Goal: Task Accomplishment & Management: Manage account settings

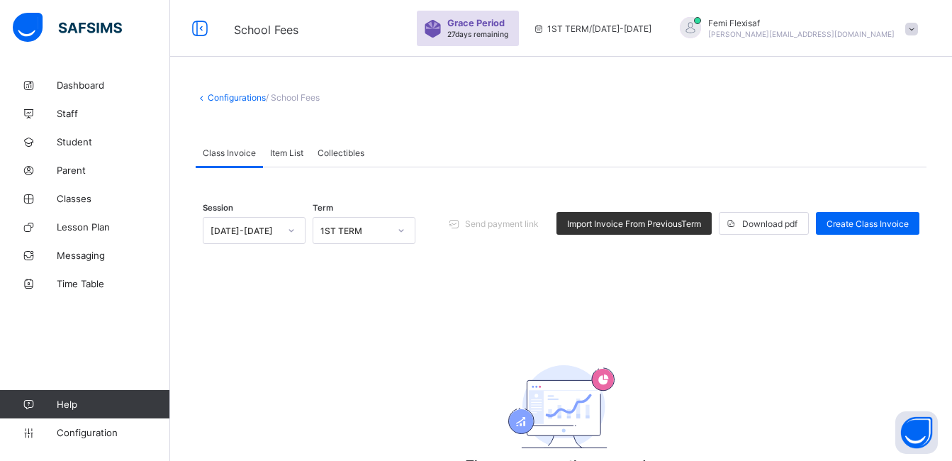
click at [918, 34] on span at bounding box center [912, 29] width 13 height 13
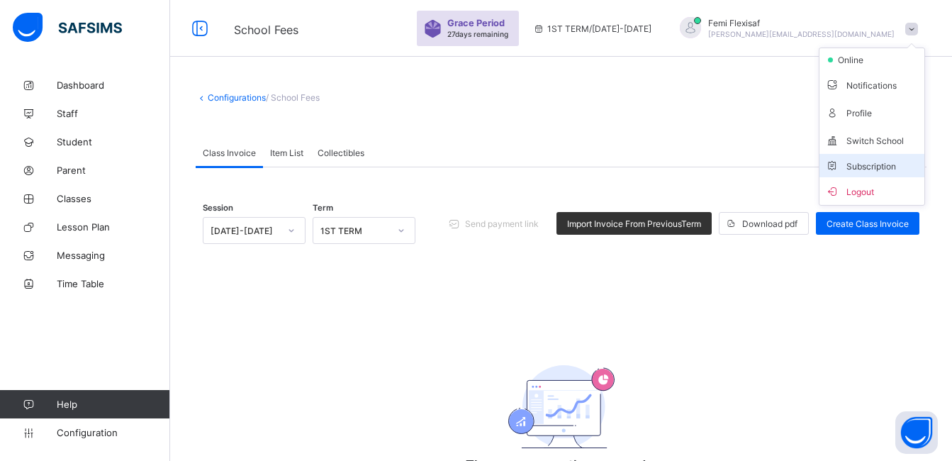
click at [876, 169] on span "Subscription" at bounding box center [860, 166] width 71 height 11
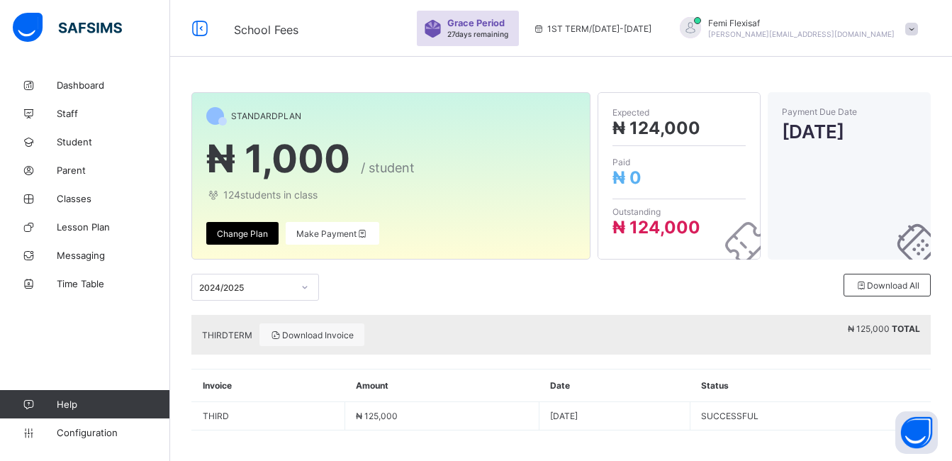
scroll to position [5, 0]
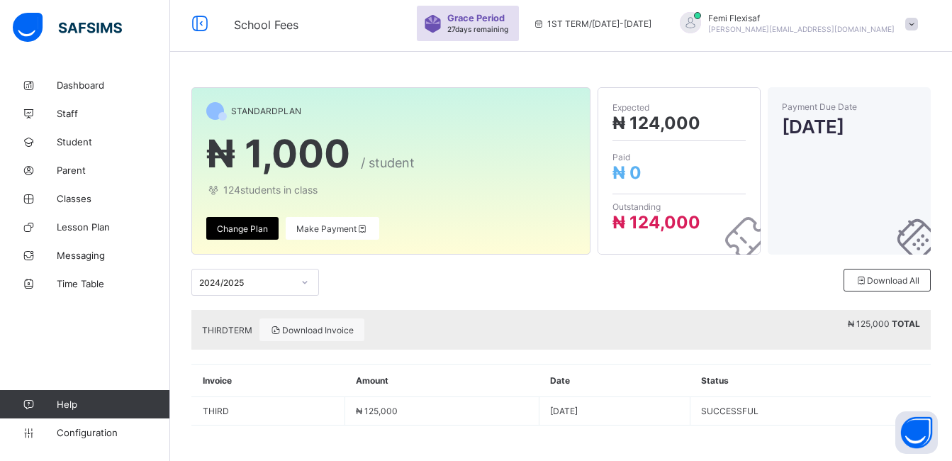
click at [481, 320] on div "THIRD TERM Download Invoice ₦ 125,000 TOTAL" at bounding box center [561, 330] width 740 height 40
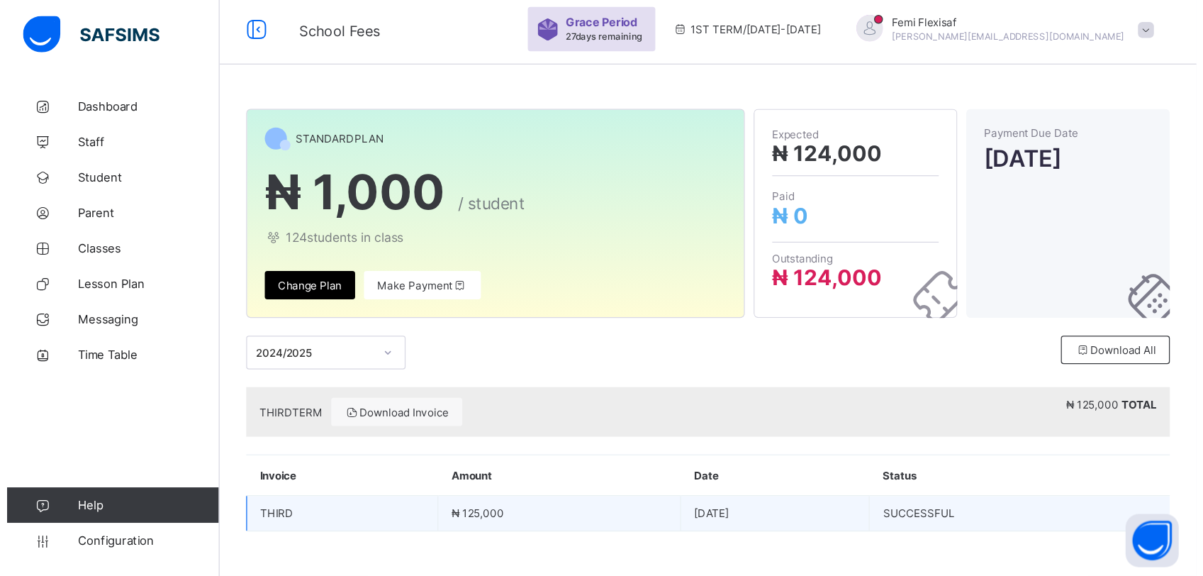
scroll to position [0, 0]
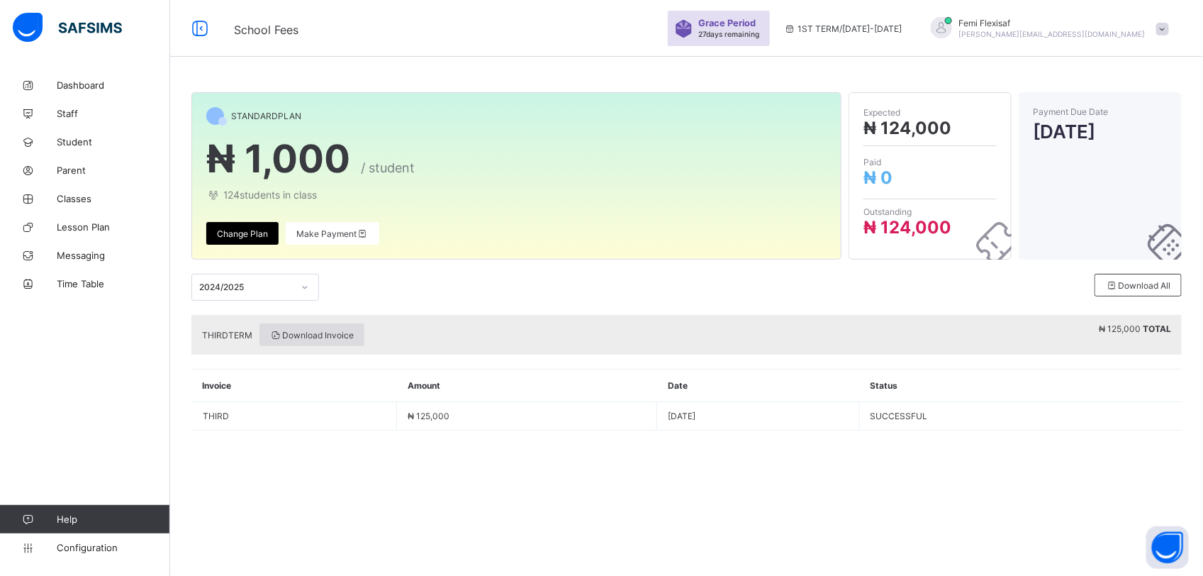
click at [318, 330] on span "Download Invoice" at bounding box center [312, 335] width 84 height 11
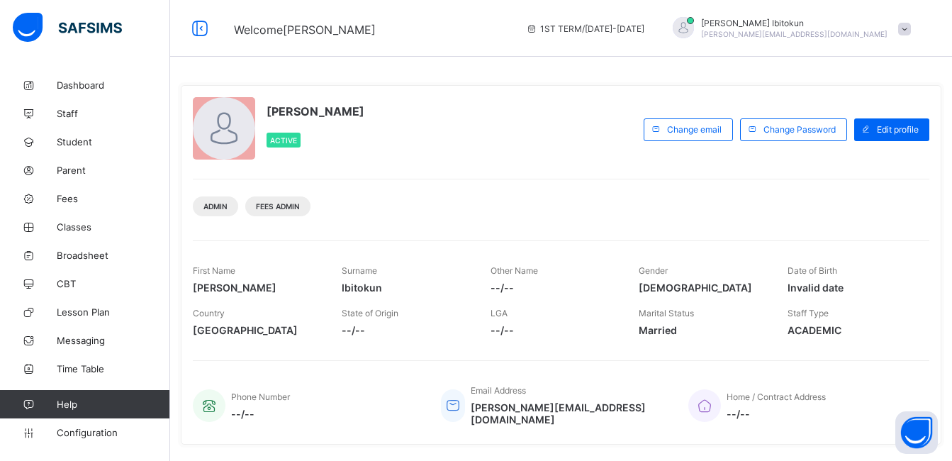
click at [911, 33] on span at bounding box center [904, 29] width 13 height 13
click at [98, 430] on span "Configuration" at bounding box center [113, 432] width 113 height 11
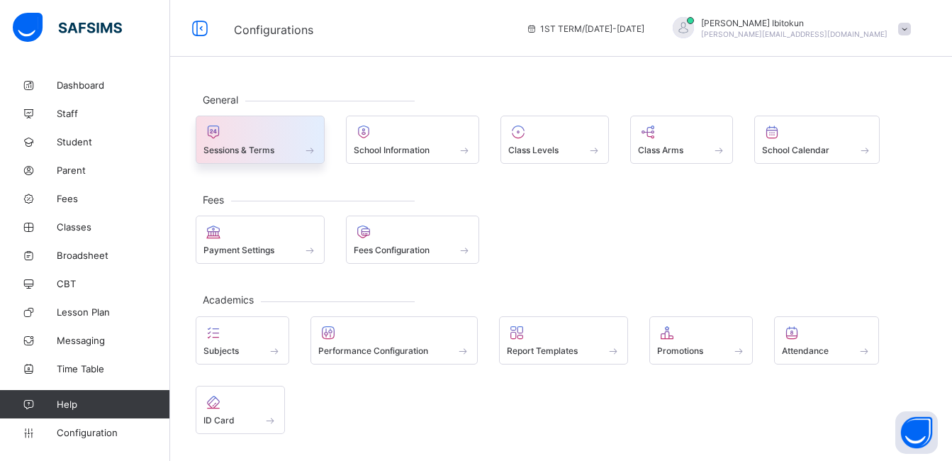
click at [257, 143] on span at bounding box center [260, 142] width 113 height 4
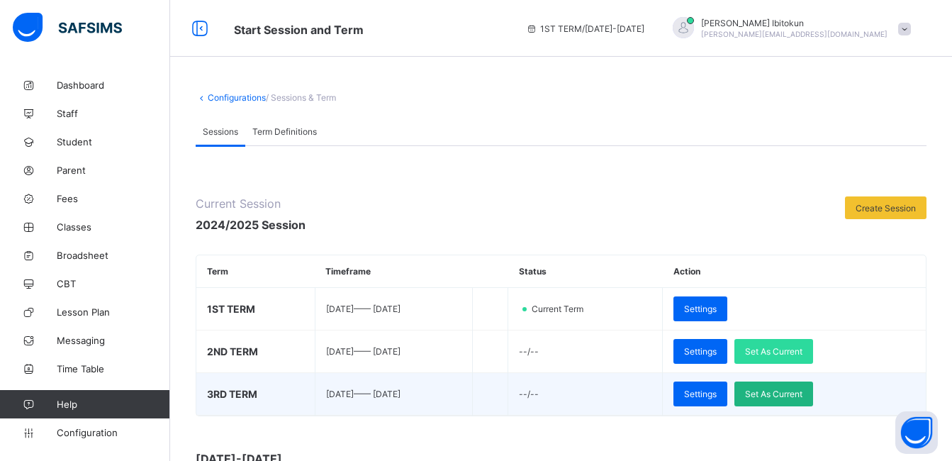
click at [806, 401] on div "Set As Current" at bounding box center [774, 393] width 79 height 25
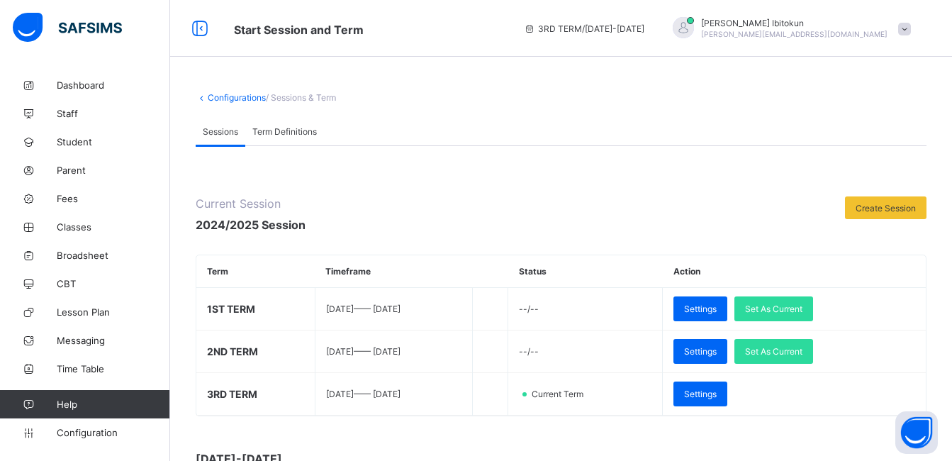
click at [918, 38] on div "Olufemi Ibitokun [EMAIL_ADDRESS][DOMAIN_NAME]" at bounding box center [789, 28] width 260 height 23
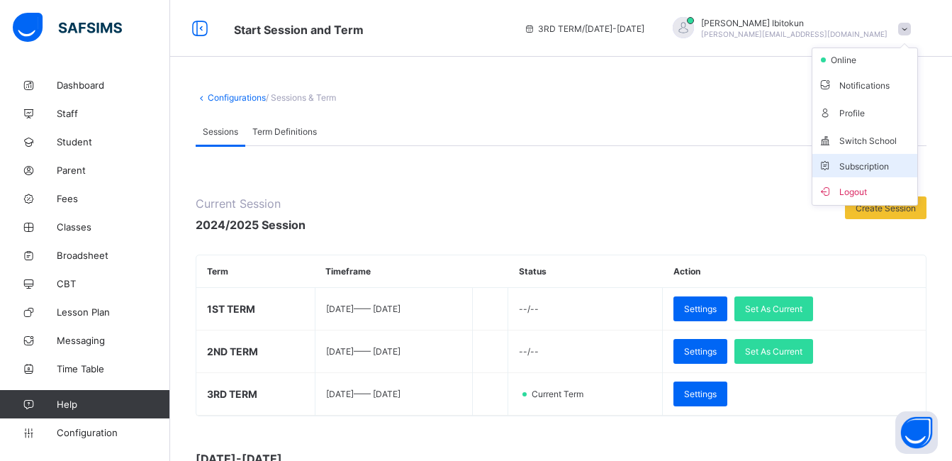
click at [863, 168] on span "Subscription" at bounding box center [853, 166] width 71 height 11
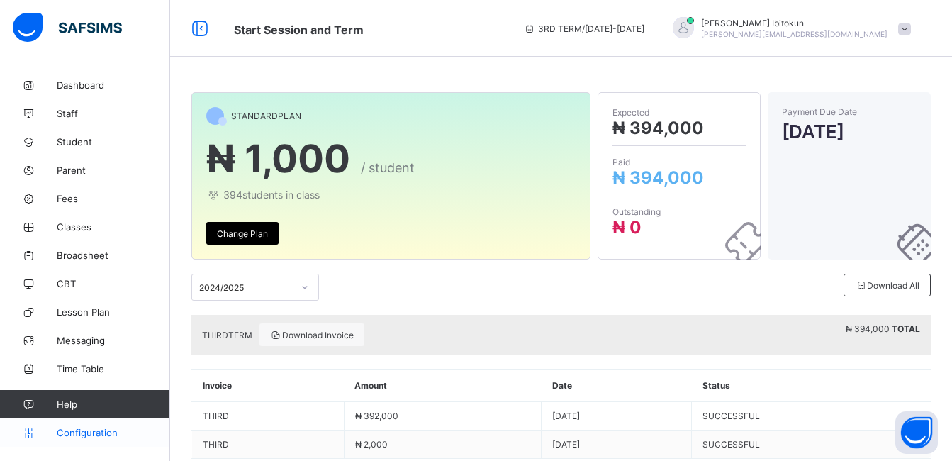
click at [82, 436] on span "Configuration" at bounding box center [113, 432] width 113 height 11
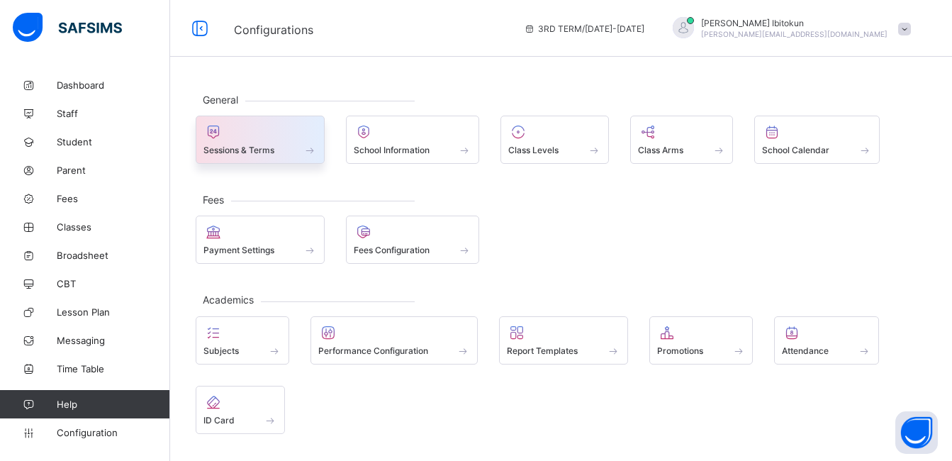
click at [247, 150] on span "Sessions & Terms" at bounding box center [239, 150] width 71 height 11
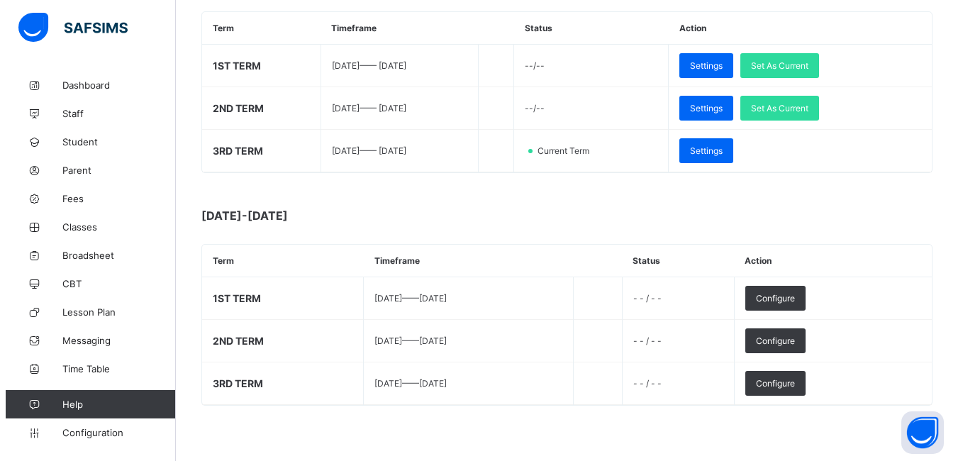
scroll to position [245, 0]
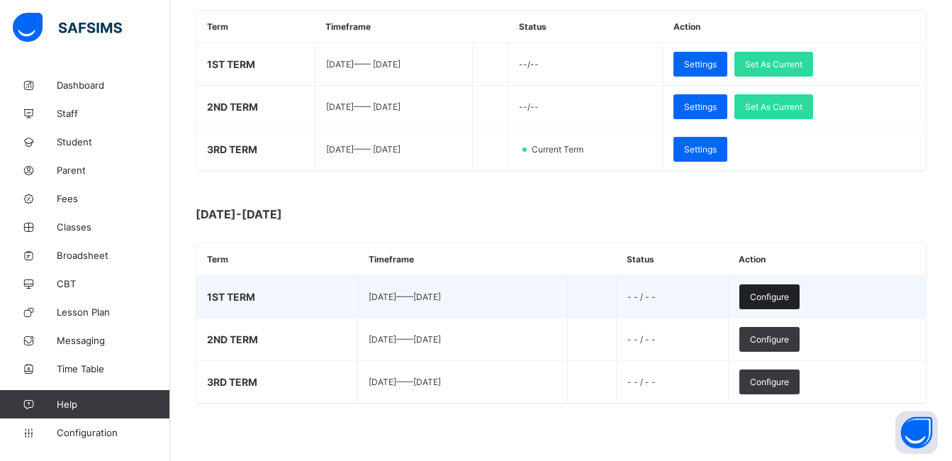
click at [789, 297] on span "Configure" at bounding box center [769, 296] width 39 height 11
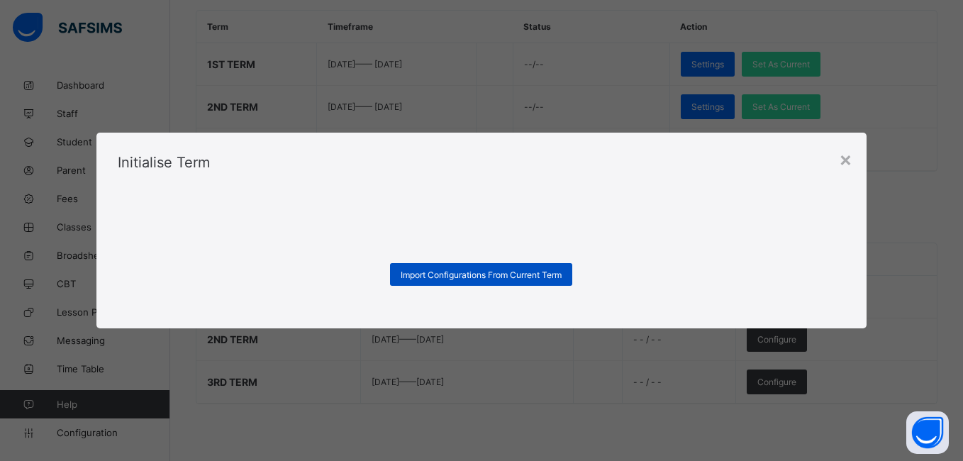
click at [455, 276] on span "Import Configurations From Current Term" at bounding box center [481, 274] width 161 height 11
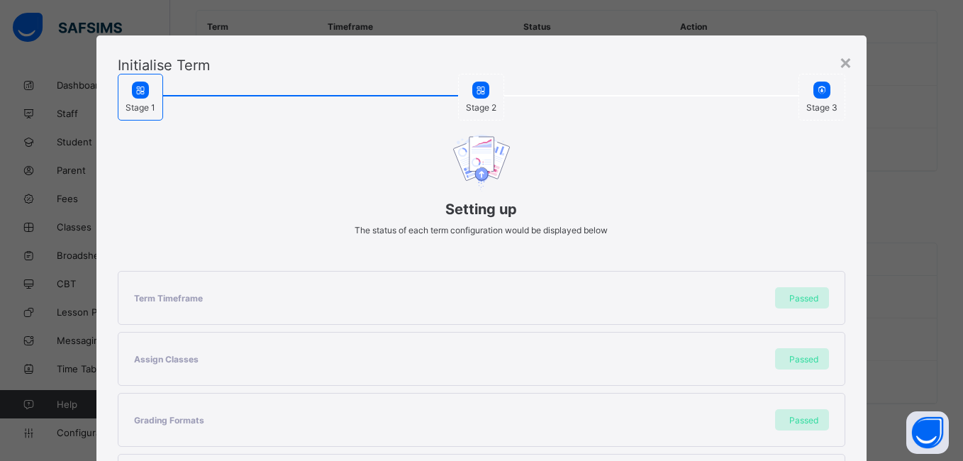
click at [686, 49] on div "Initialise Term Stage 1 Stage 2 Stage 3 Setting up The status of each term conf…" at bounding box center [481, 413] width 770 height 756
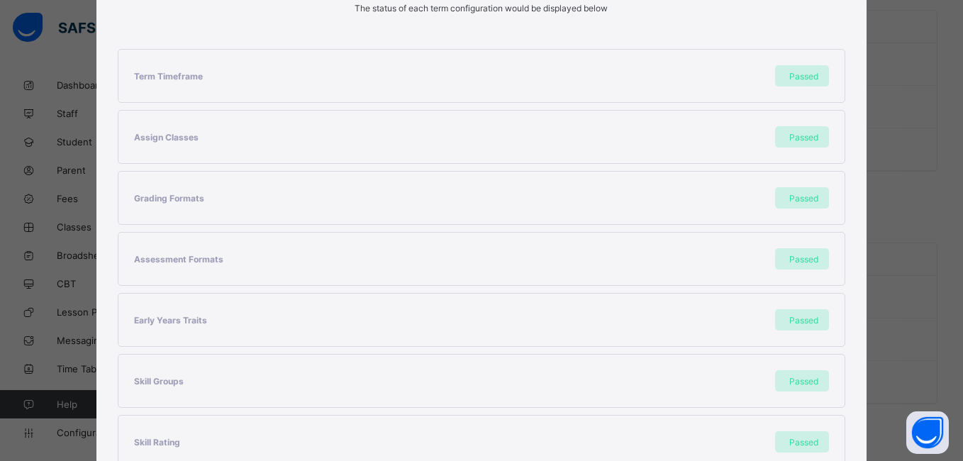
scroll to position [366, 0]
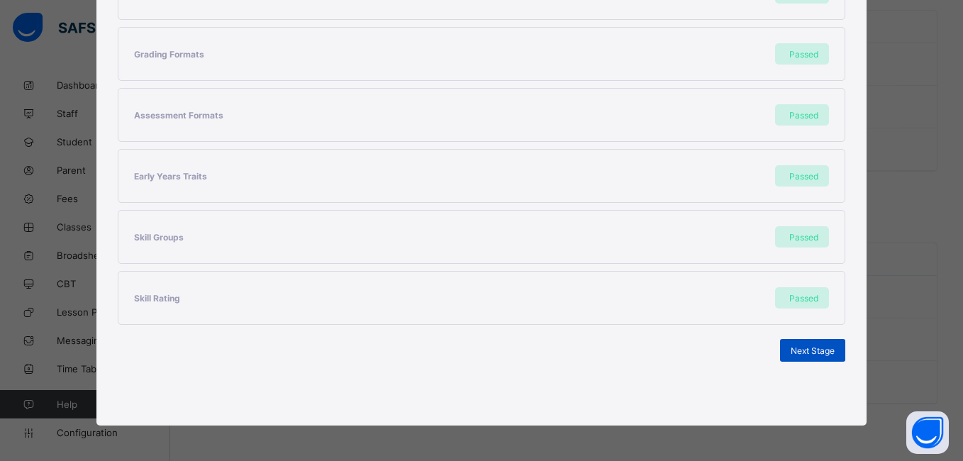
click at [796, 357] on div "Next Stage" at bounding box center [812, 350] width 65 height 23
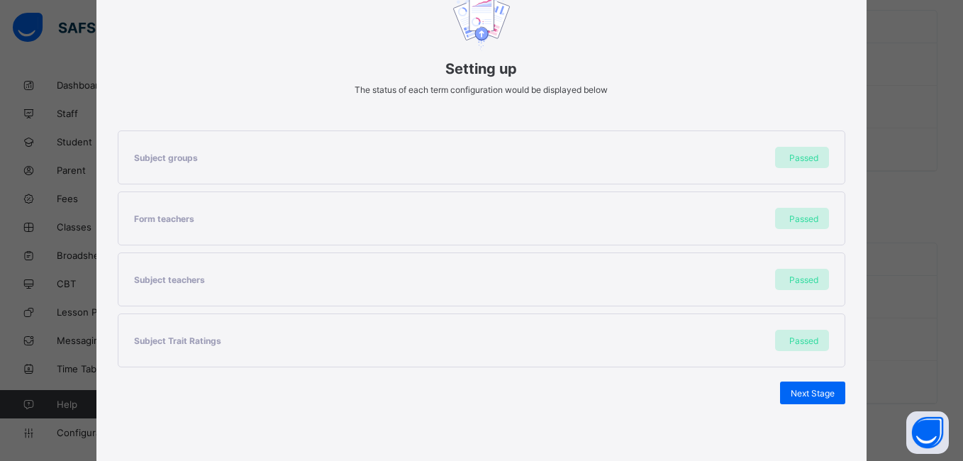
scroll to position [183, 0]
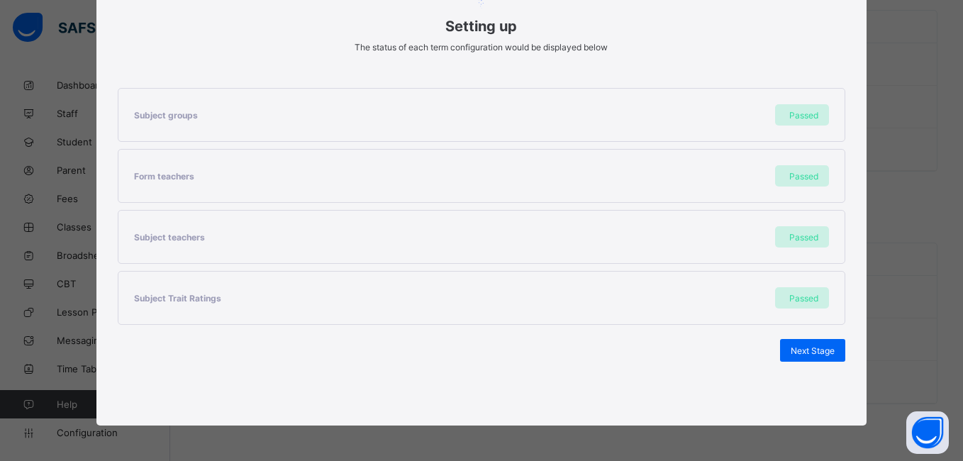
click at [796, 357] on div "Next Stage" at bounding box center [812, 350] width 65 height 23
click at [796, 357] on div "Set As Current Term" at bounding box center [795, 350] width 101 height 23
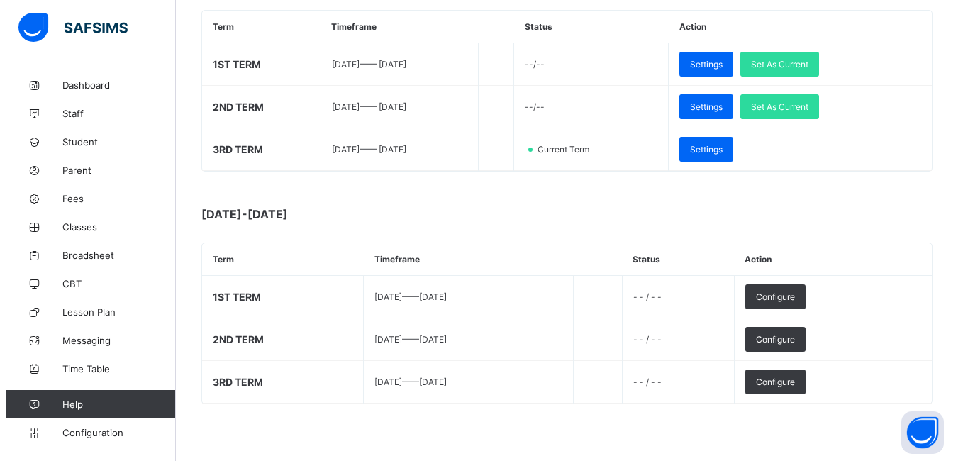
scroll to position [0, 0]
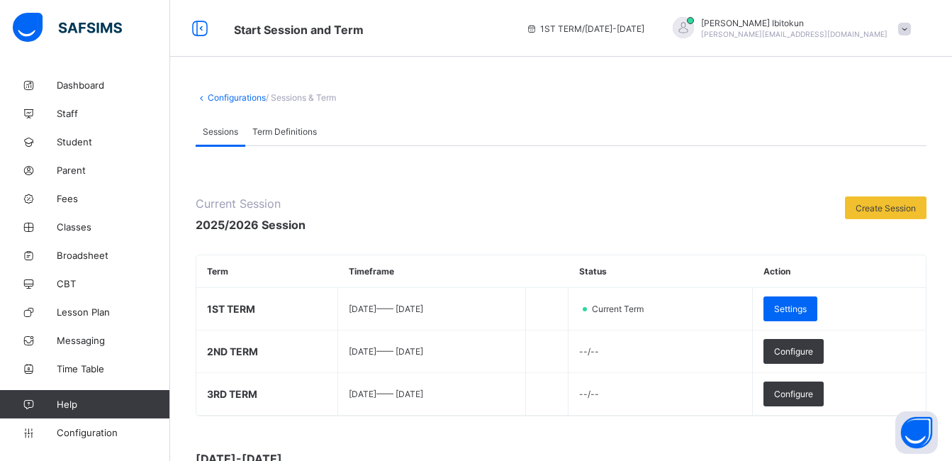
click at [916, 37] on div "Olufemi Ibitokun olufemi.ibitokun@flexisaf.com" at bounding box center [789, 28] width 260 height 23
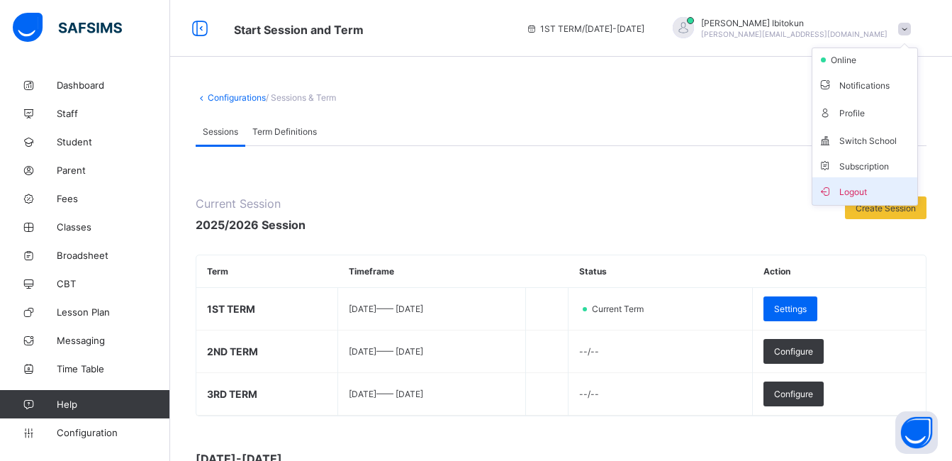
click at [859, 192] on span "Logout" at bounding box center [865, 191] width 94 height 16
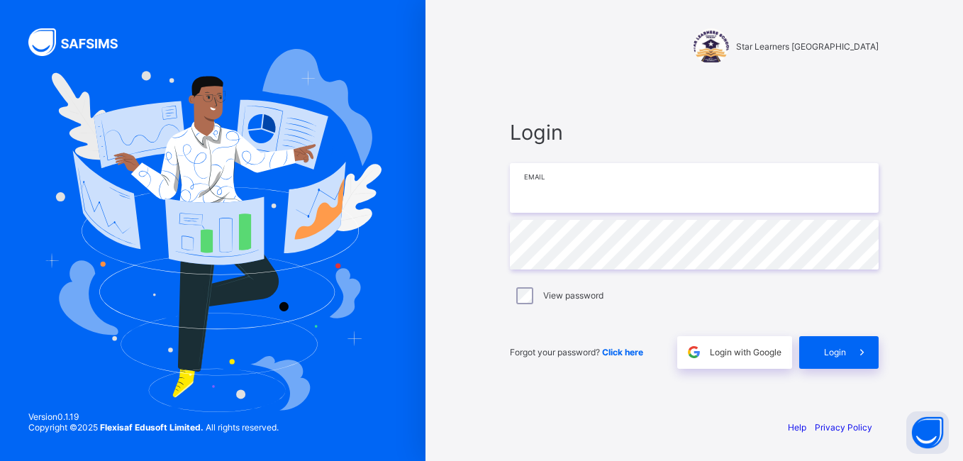
type input "**********"
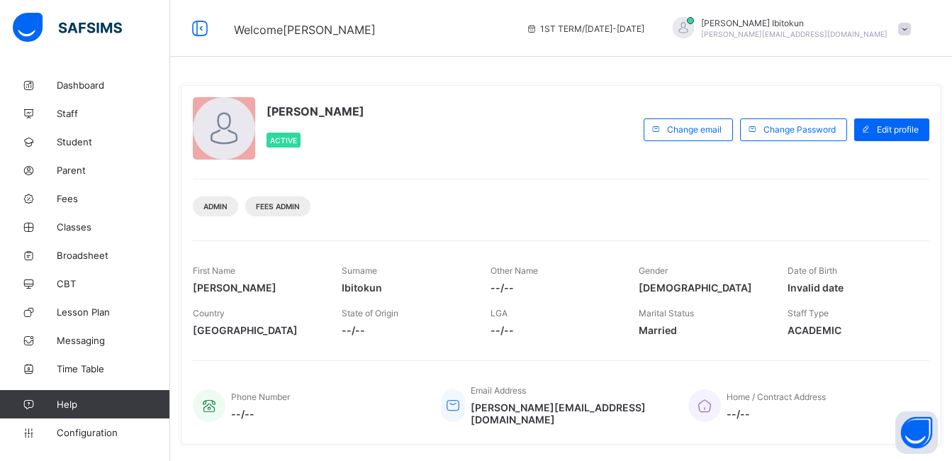
click at [911, 33] on span at bounding box center [904, 29] width 13 height 13
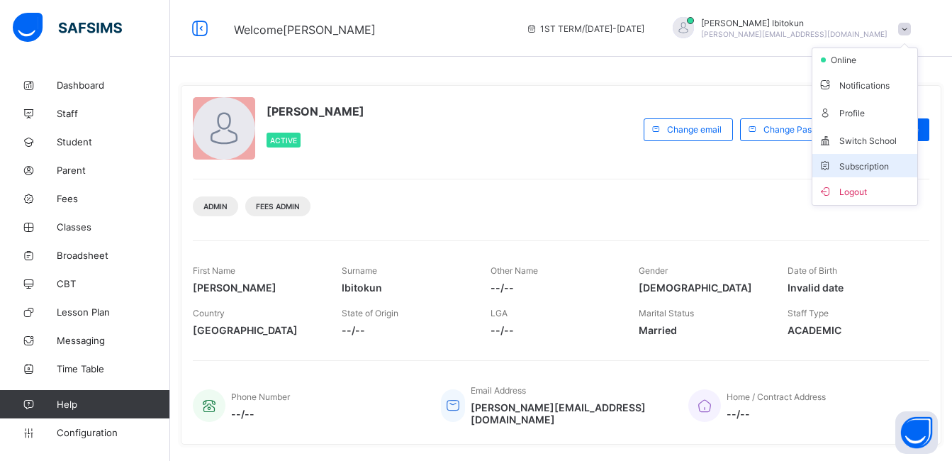
click at [858, 142] on span "Switch School" at bounding box center [865, 140] width 94 height 16
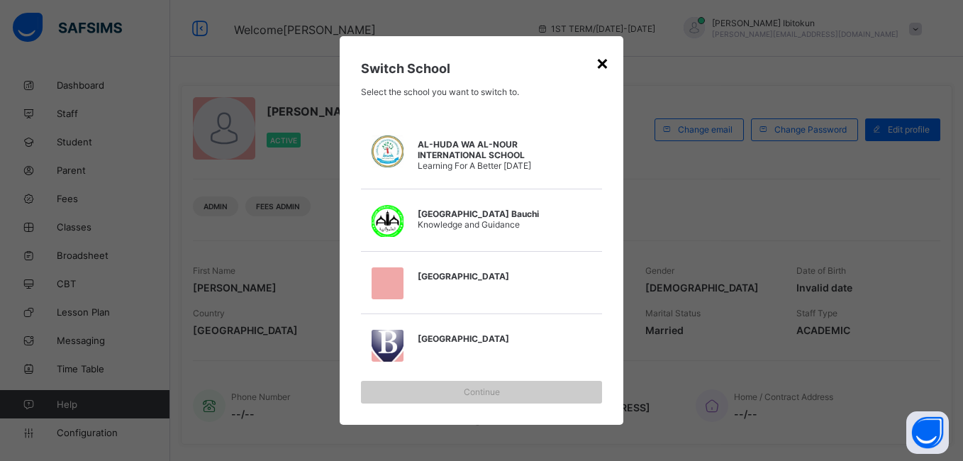
click at [601, 65] on div "×" at bounding box center [602, 62] width 13 height 24
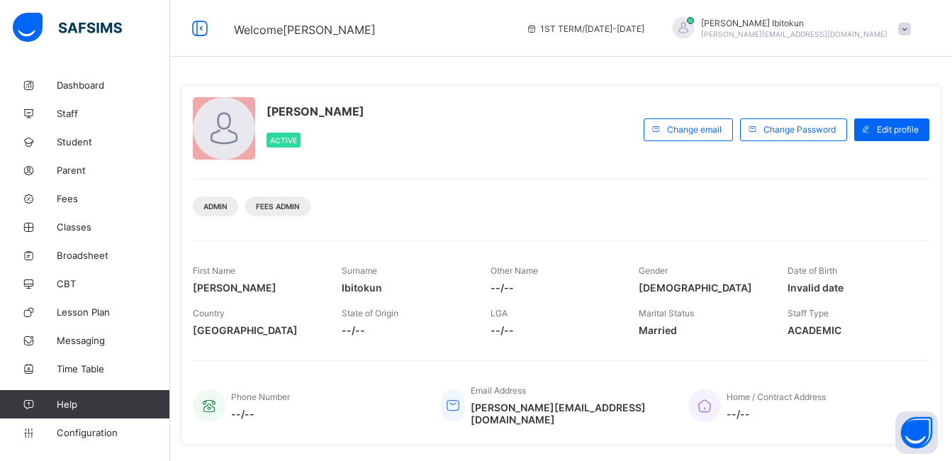
click at [911, 30] on span at bounding box center [904, 29] width 13 height 13
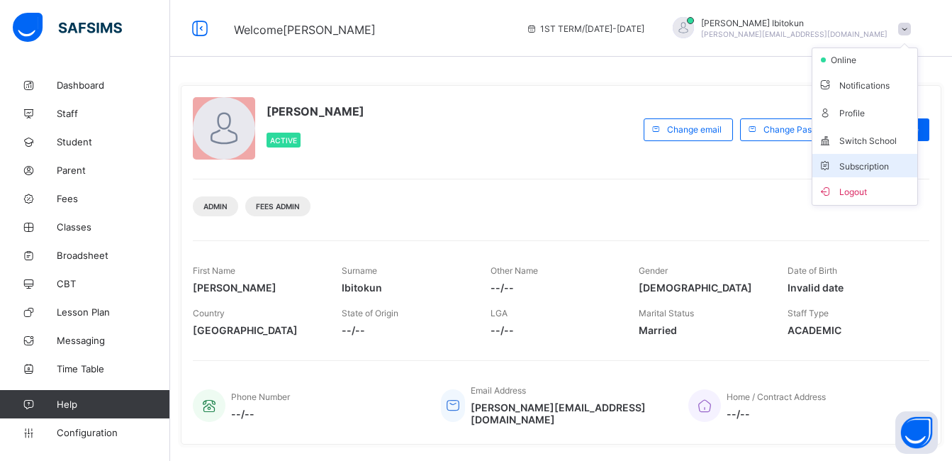
click at [867, 167] on span "Subscription" at bounding box center [853, 166] width 71 height 11
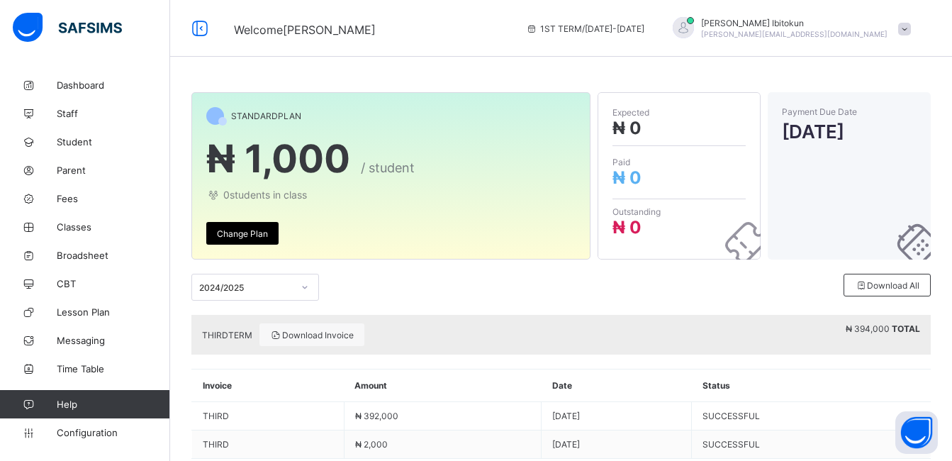
scroll to position [33, 0]
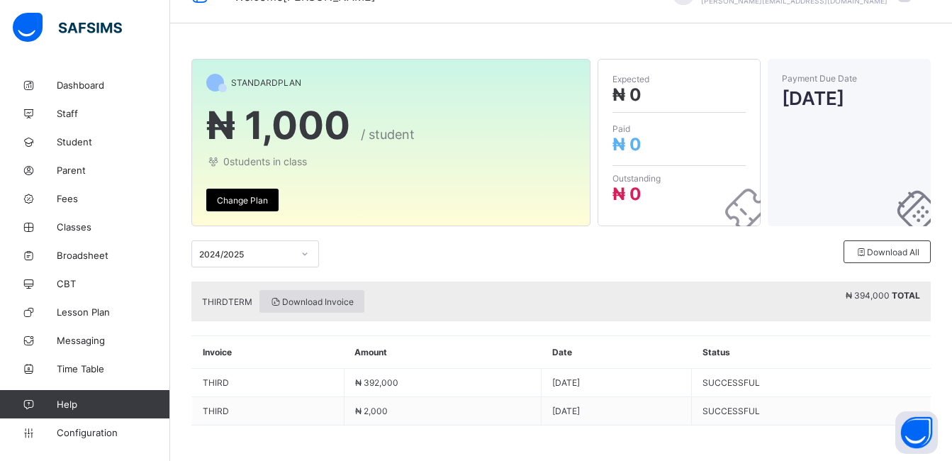
click at [319, 302] on span "Download Invoice" at bounding box center [312, 301] width 84 height 11
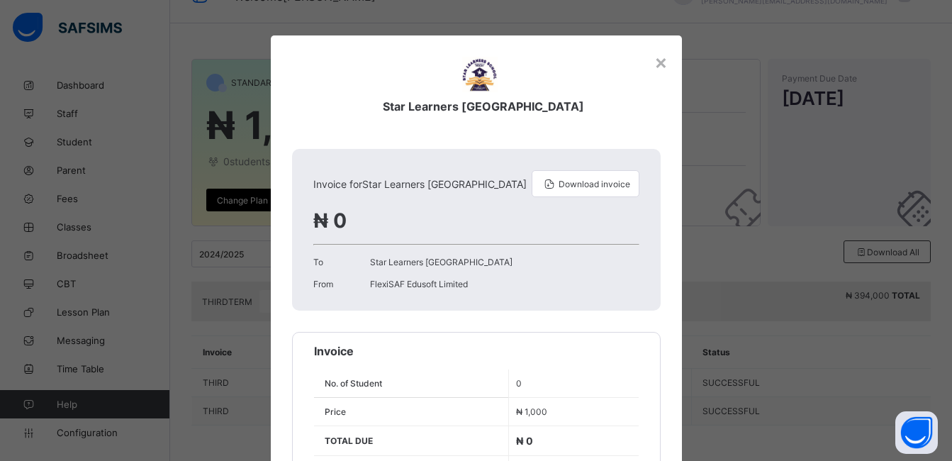
click at [530, 316] on div "Star Learners Nursery & Primary School Invoice for Star Learners Nursery & Prim…" at bounding box center [476, 279] width 411 height 489
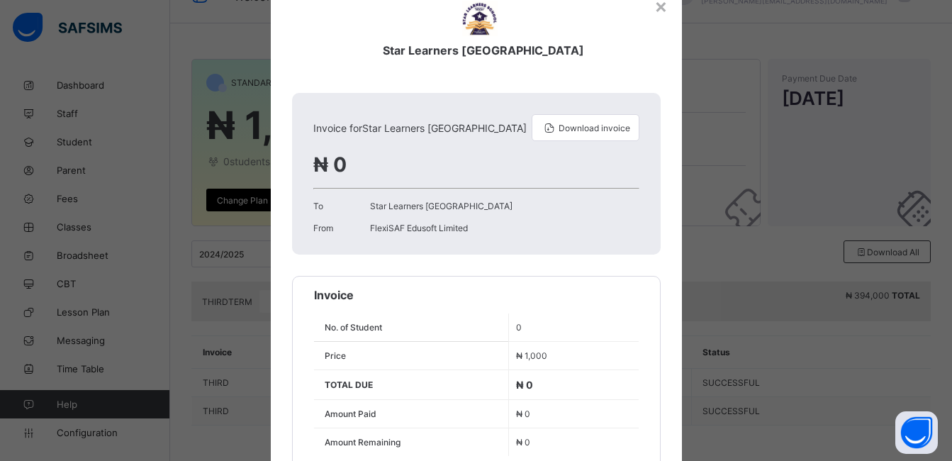
scroll to position [57, 0]
click at [530, 316] on div "No. of Student 0 Price ₦ 1,000 TOTAL DUE ₦ 0 Amount Paid ₦ 0 Amount Remaining ₦…" at bounding box center [476, 378] width 325 height 154
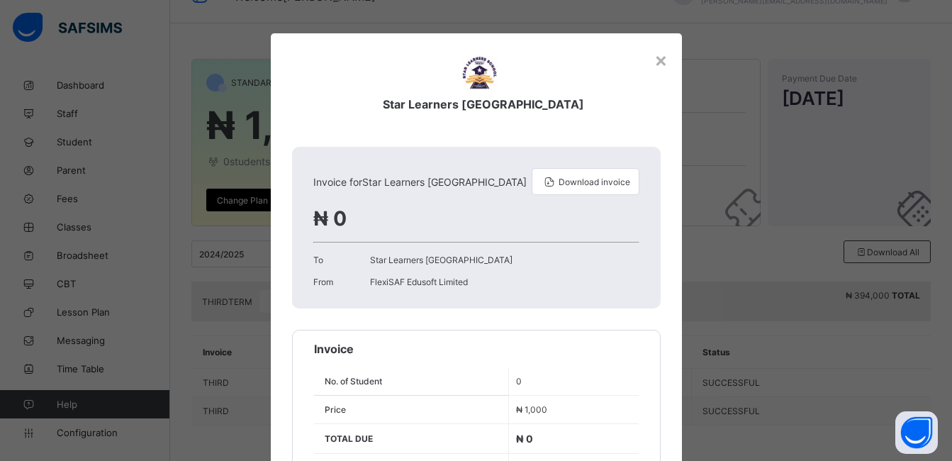
scroll to position [0, 0]
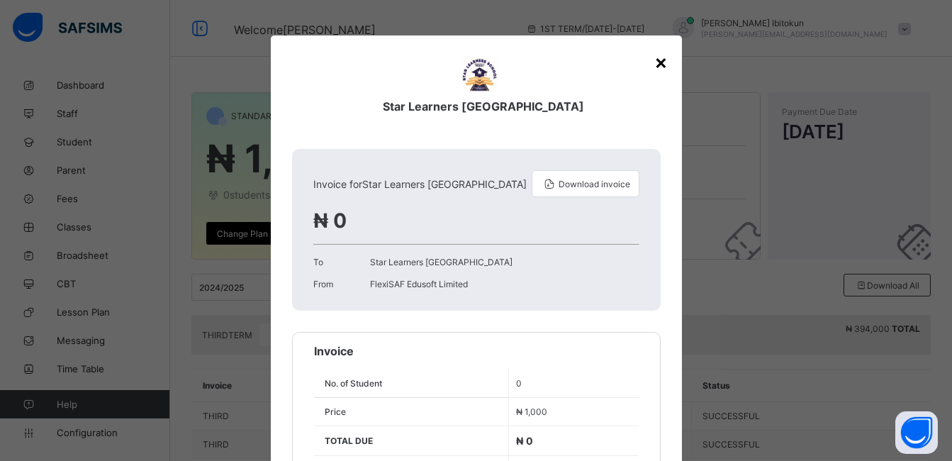
click at [660, 66] on div "×" at bounding box center [660, 62] width 13 height 24
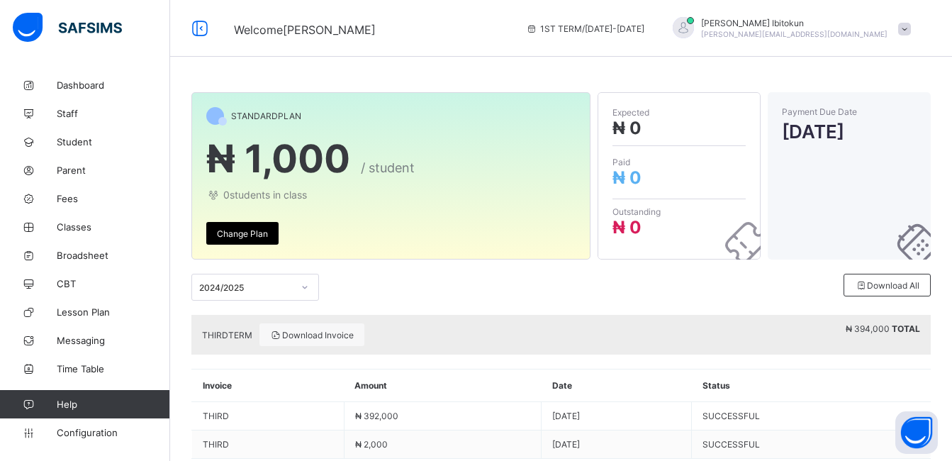
click at [912, 38] on div "Olufemi Ibitokun olufemi.ibitokun@flexisaf.com" at bounding box center [789, 28] width 260 height 23
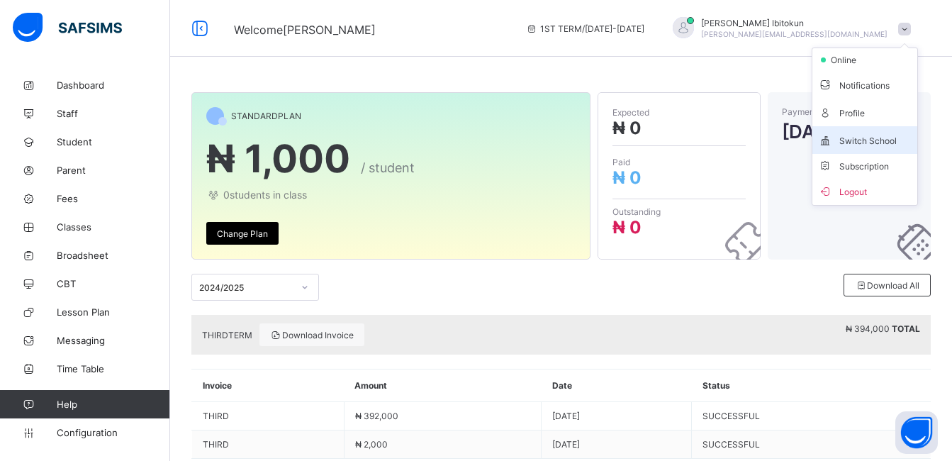
click at [870, 138] on span "Switch School" at bounding box center [865, 140] width 94 height 16
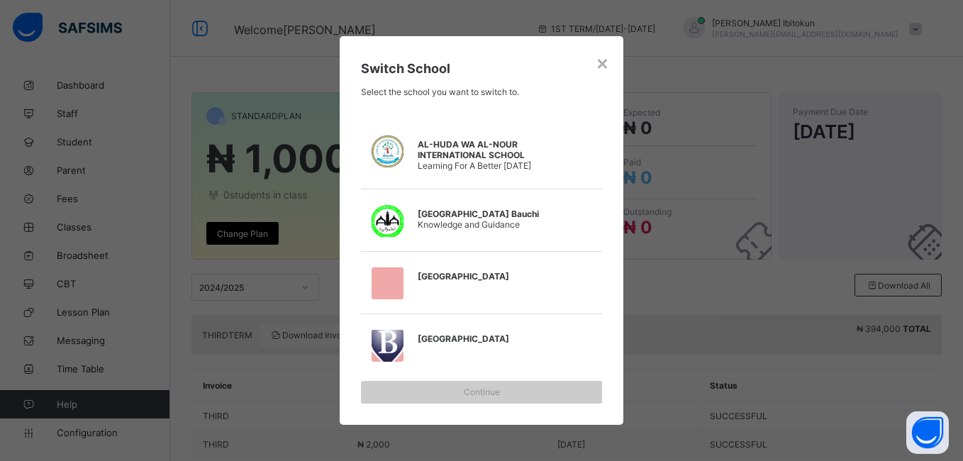
click at [462, 344] on span "[GEOGRAPHIC_DATA]" at bounding box center [489, 338] width 142 height 11
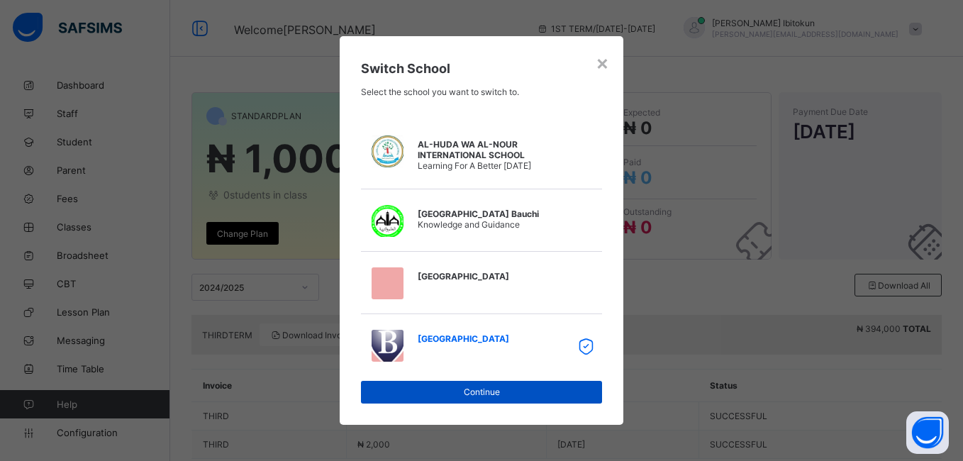
click at [468, 389] on span "Continue" at bounding box center [482, 391] width 220 height 11
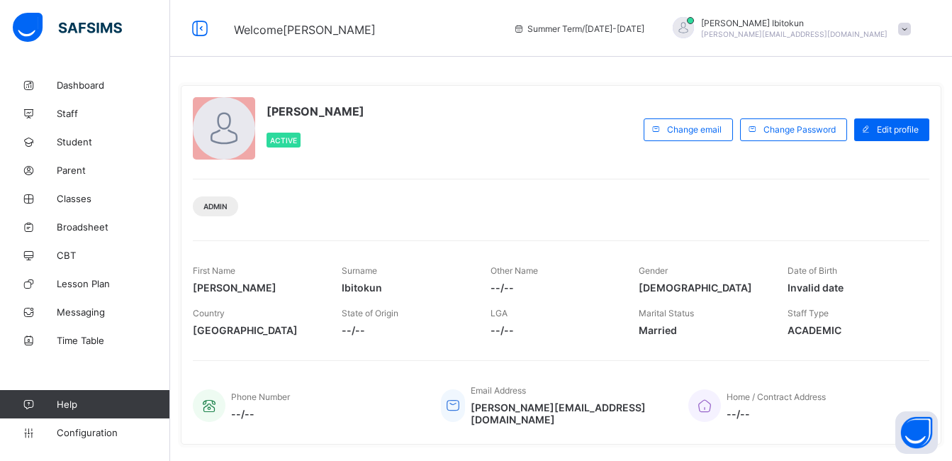
click at [911, 26] on span at bounding box center [904, 29] width 13 height 13
click at [862, 142] on span "Subscription" at bounding box center [853, 138] width 71 height 11
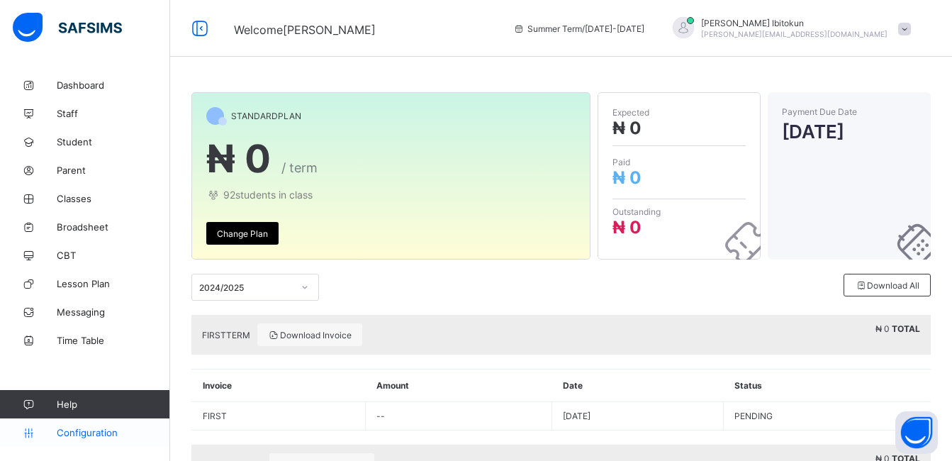
click at [99, 432] on span "Configuration" at bounding box center [113, 432] width 113 height 11
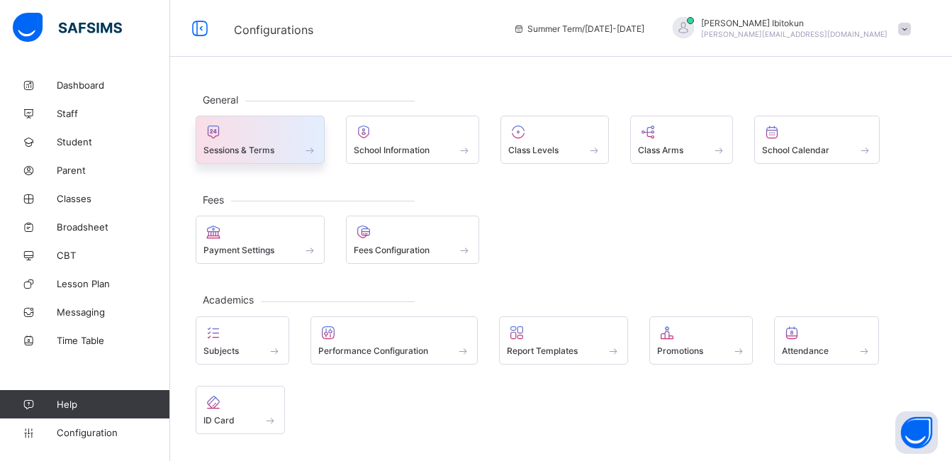
click at [260, 139] on div at bounding box center [260, 131] width 113 height 17
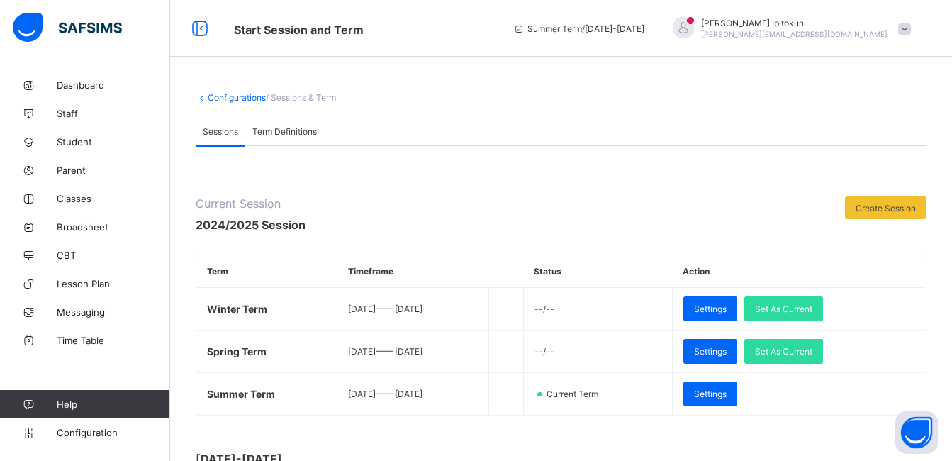
click at [911, 30] on span at bounding box center [904, 29] width 13 height 13
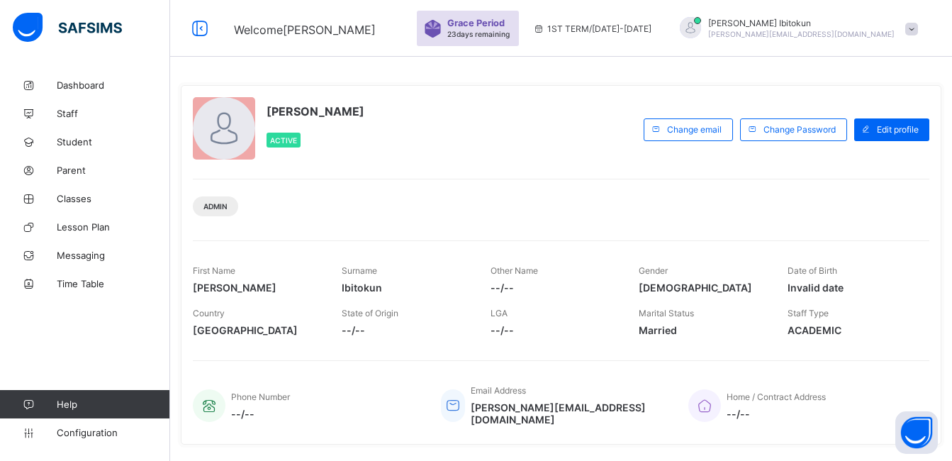
click at [918, 32] on span at bounding box center [912, 29] width 13 height 13
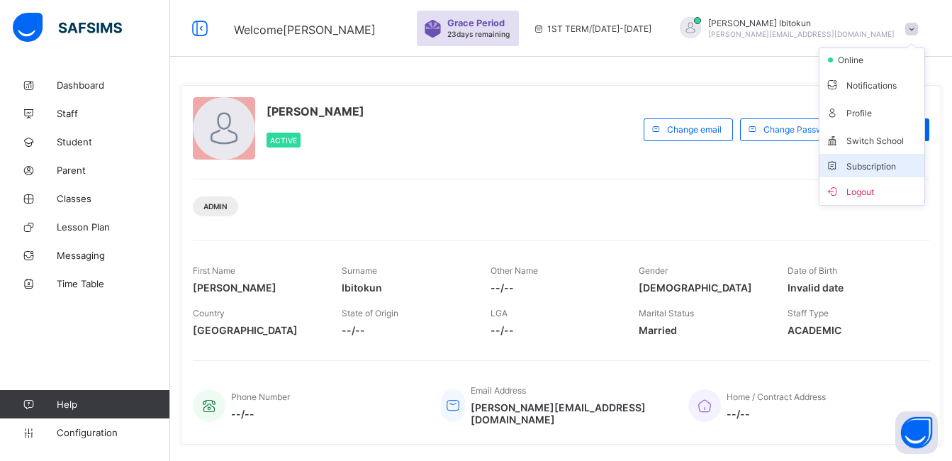
click at [879, 164] on span "Subscription" at bounding box center [860, 166] width 71 height 11
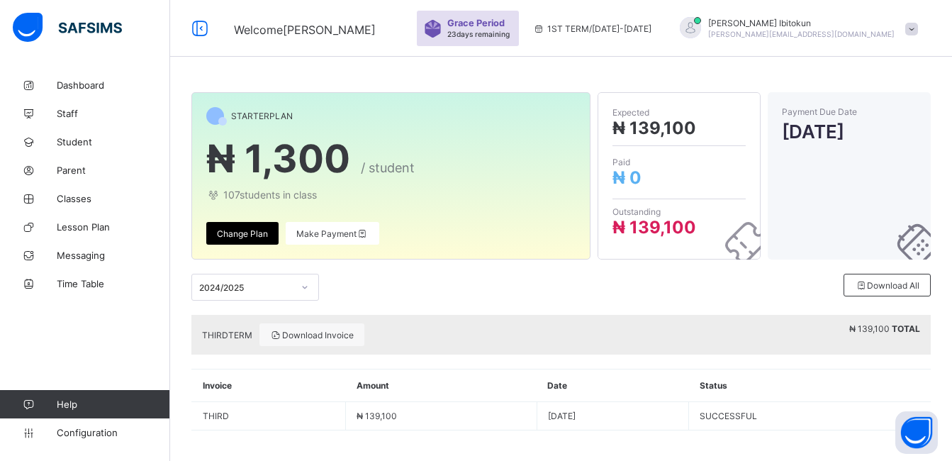
scroll to position [5, 0]
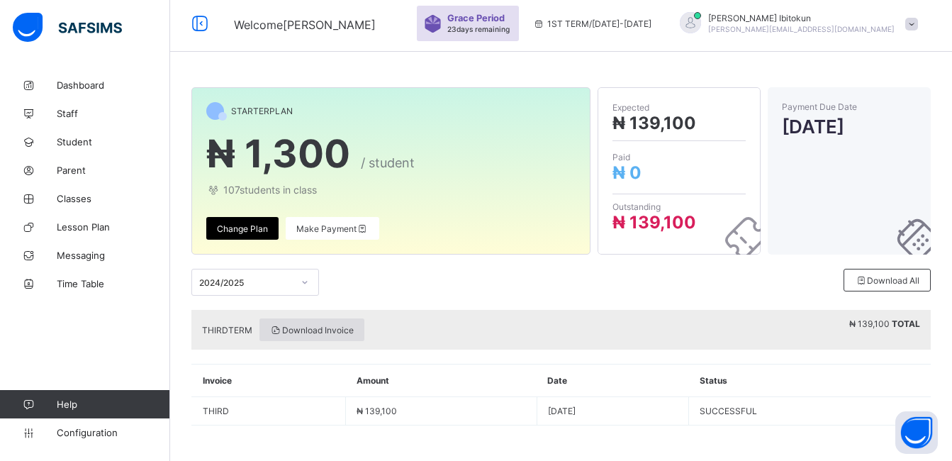
click at [294, 325] on span "Download Invoice" at bounding box center [312, 330] width 84 height 11
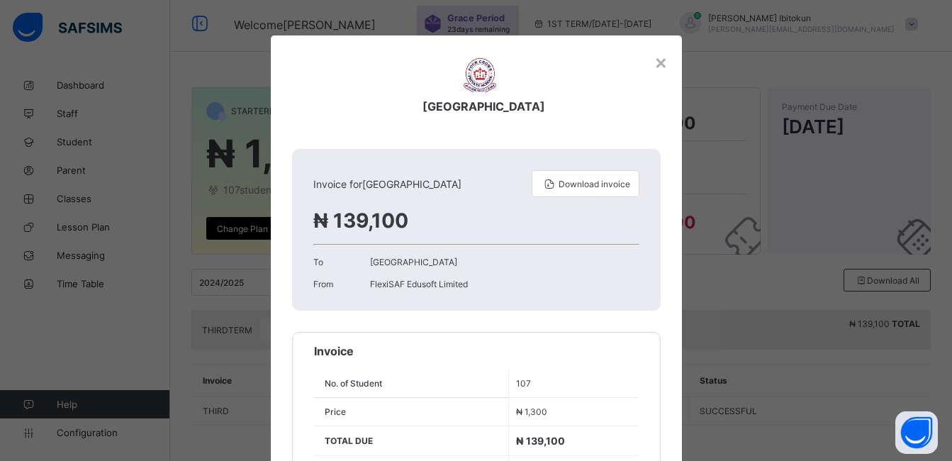
click at [540, 316] on div "Four Crown Private School Invoice for Four Crown Private School Download invoic…" at bounding box center [476, 279] width 411 height 489
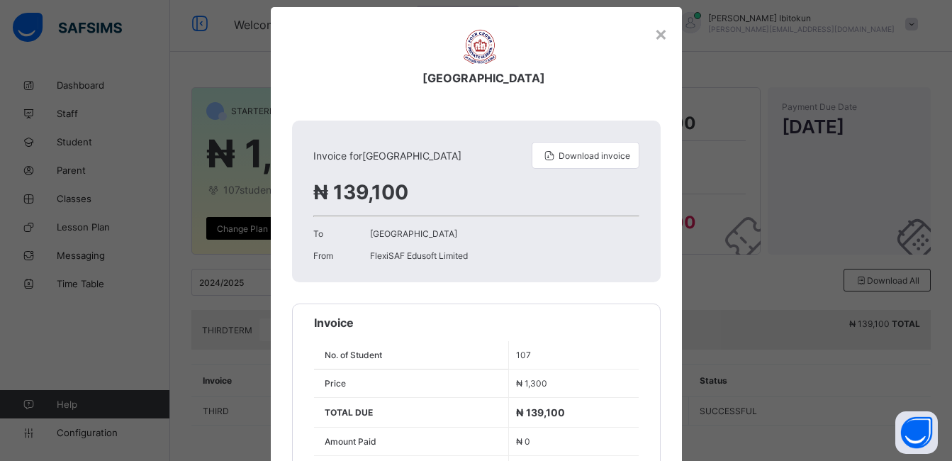
scroll to position [120, 0]
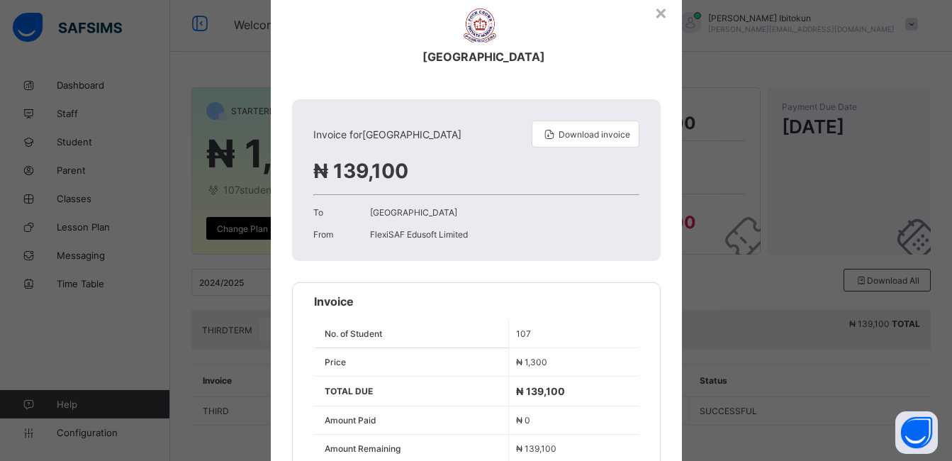
click at [540, 320] on tbody "No. of Student 107 Price ₦ 1,300 TOTAL DUE ₦ 139,100 Amount Paid ₦ 0 Amount Rem…" at bounding box center [476, 391] width 325 height 143
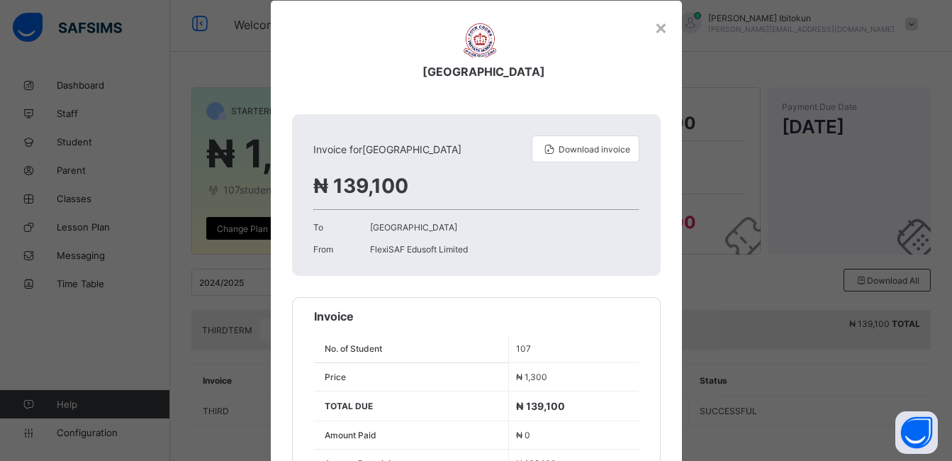
click at [540, 316] on div "Invoice No. of Student 107 Price ₦ 1,300 TOTAL DUE ₦ 139,100 Amount Paid ₦ 0 Am…" at bounding box center [476, 393] width 369 height 192
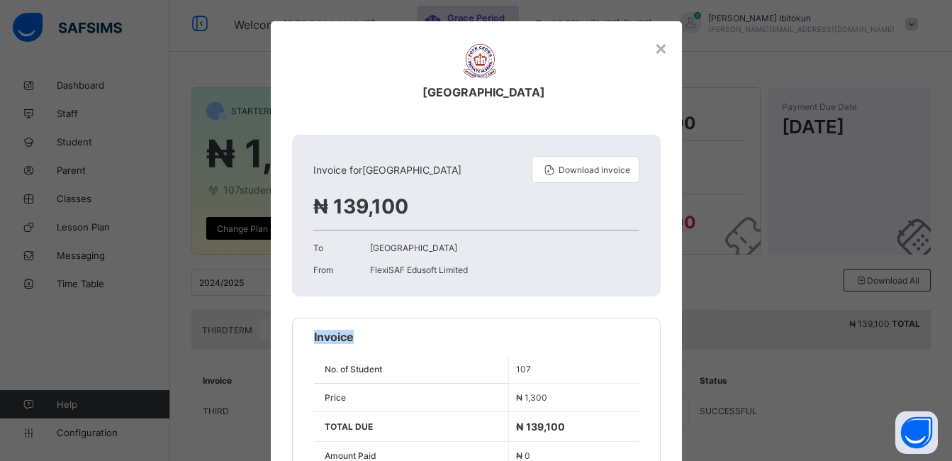
scroll to position [6, 0]
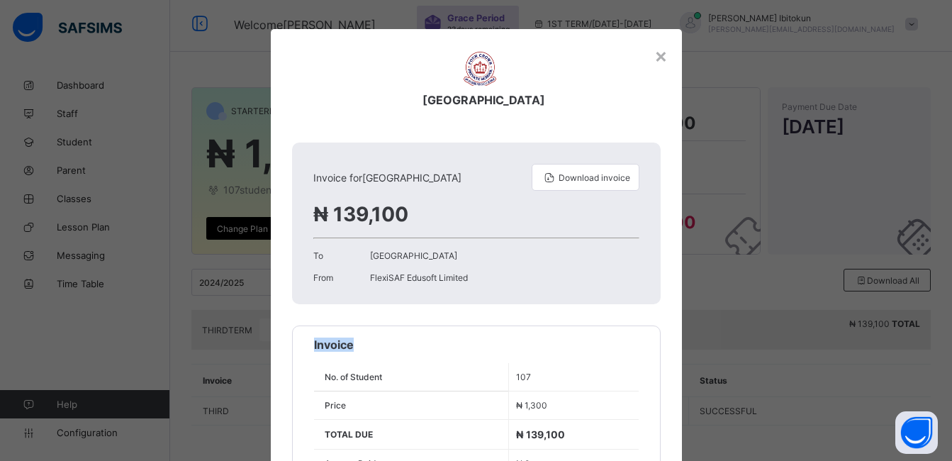
click at [540, 316] on div "Four Crown Private School Invoice for Four Crown Private School Download invoic…" at bounding box center [476, 273] width 411 height 489
click at [656, 55] on div "×" at bounding box center [660, 55] width 13 height 24
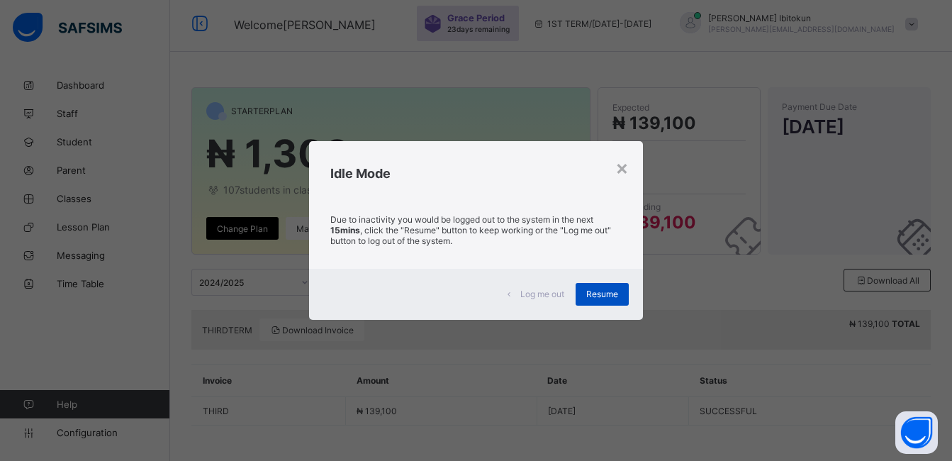
click at [590, 296] on span "Resume" at bounding box center [602, 294] width 32 height 11
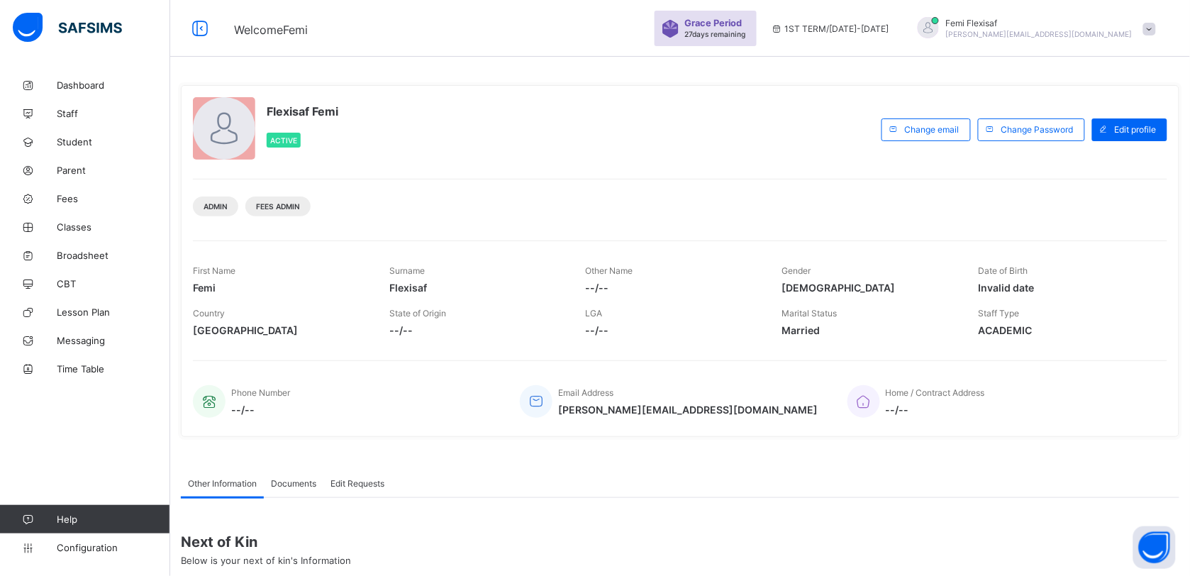
click at [1157, 35] on div "Femi Flexisaf olufemi.ibitokun@flexisaf.com" at bounding box center [1033, 28] width 260 height 23
click at [1113, 165] on span "Subscription" at bounding box center [1098, 166] width 71 height 11
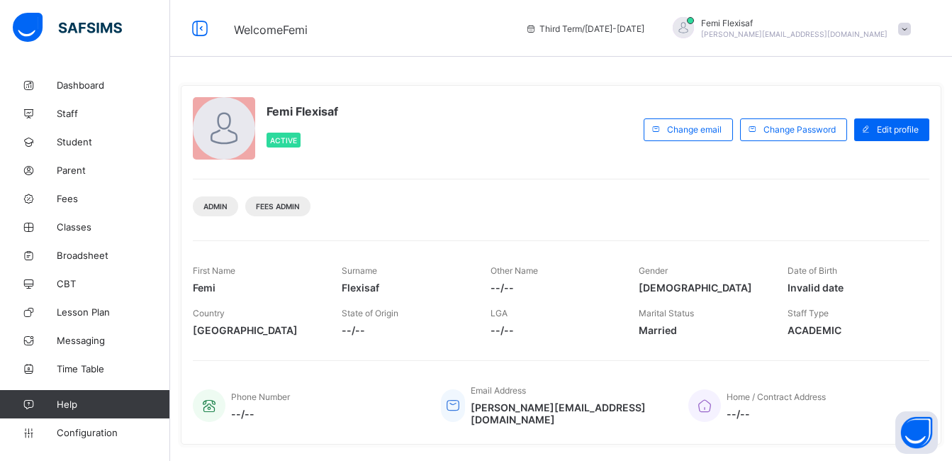
click at [917, 38] on div "Femi Flexisaf [PERSON_NAME][EMAIL_ADDRESS][DOMAIN_NAME]" at bounding box center [789, 28] width 260 height 23
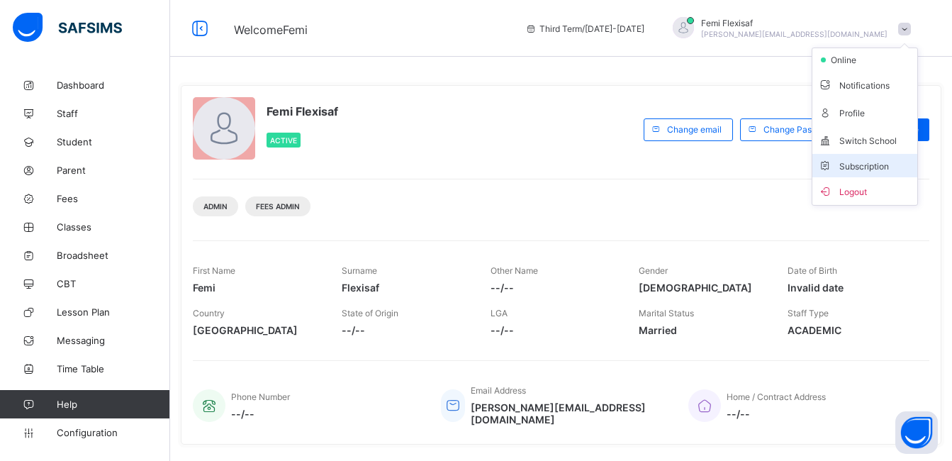
click at [869, 170] on span "Subscription" at bounding box center [853, 166] width 71 height 11
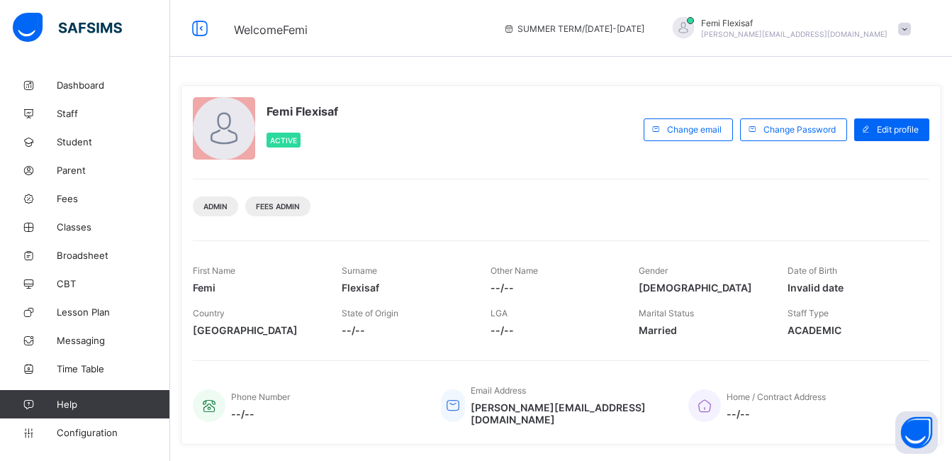
click at [911, 29] on span at bounding box center [904, 29] width 13 height 13
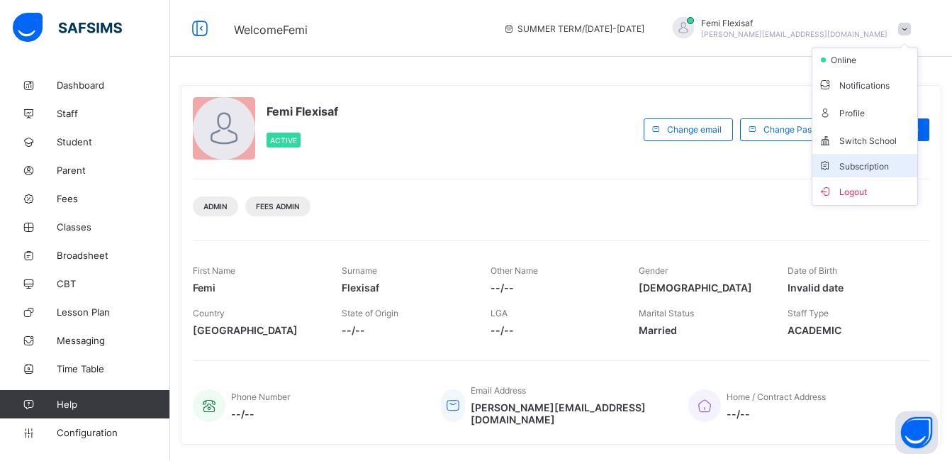
click at [874, 167] on span "Subscription" at bounding box center [853, 166] width 71 height 11
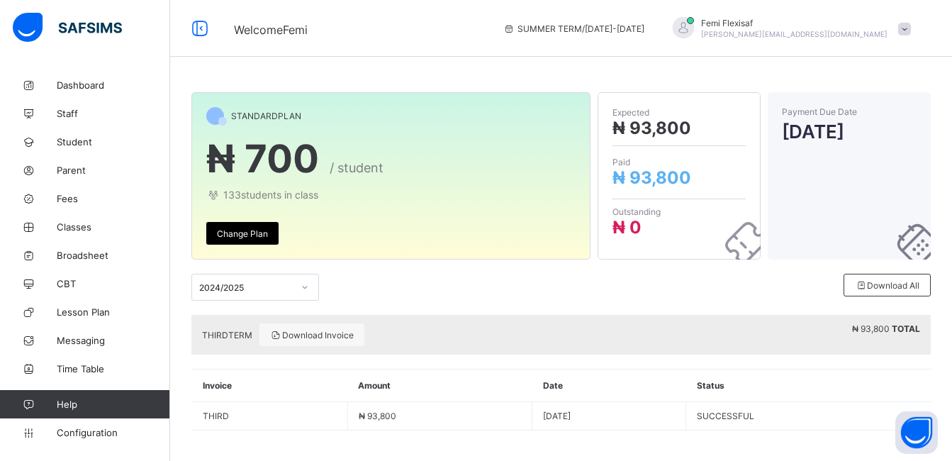
click at [459, 432] on div "STANDARD PLAN ₦ 700 / student 133 students in class Change Plan Expected ₦ 93,8…" at bounding box center [561, 268] width 782 height 395
click at [316, 334] on span "Download Invoice" at bounding box center [312, 335] width 84 height 11
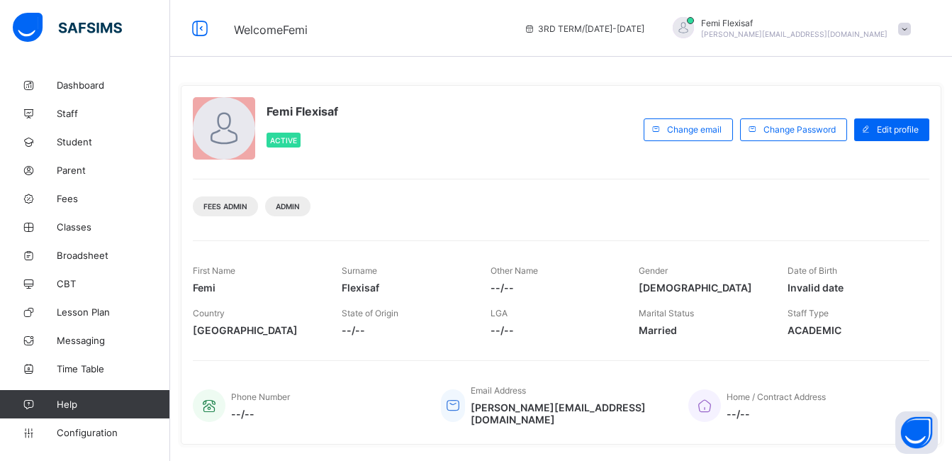
click at [911, 29] on span at bounding box center [904, 29] width 13 height 13
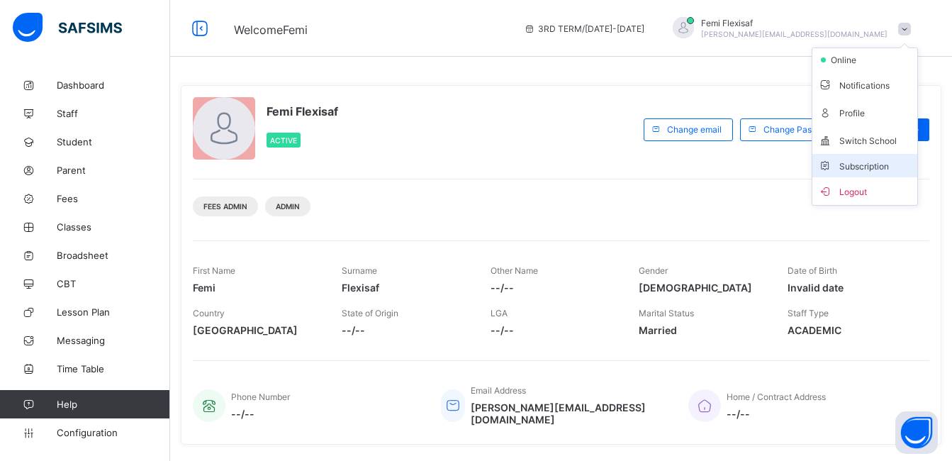
click at [874, 164] on span "Subscription" at bounding box center [853, 166] width 71 height 11
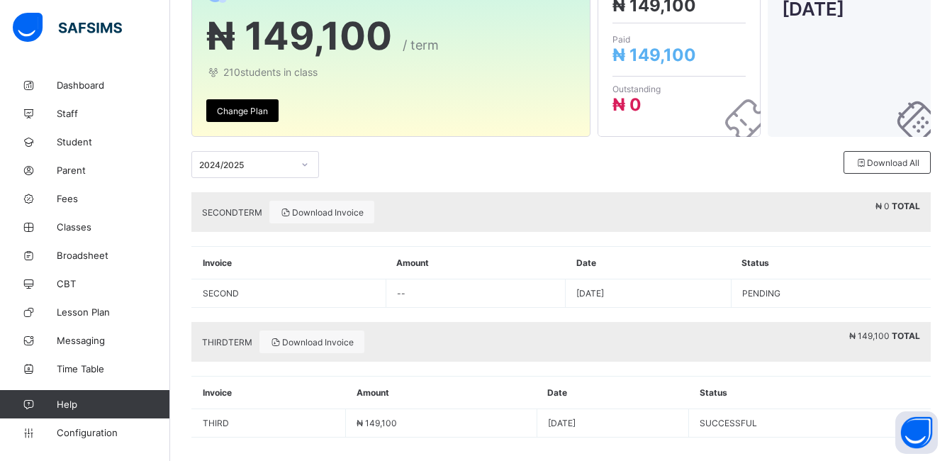
scroll to position [135, 0]
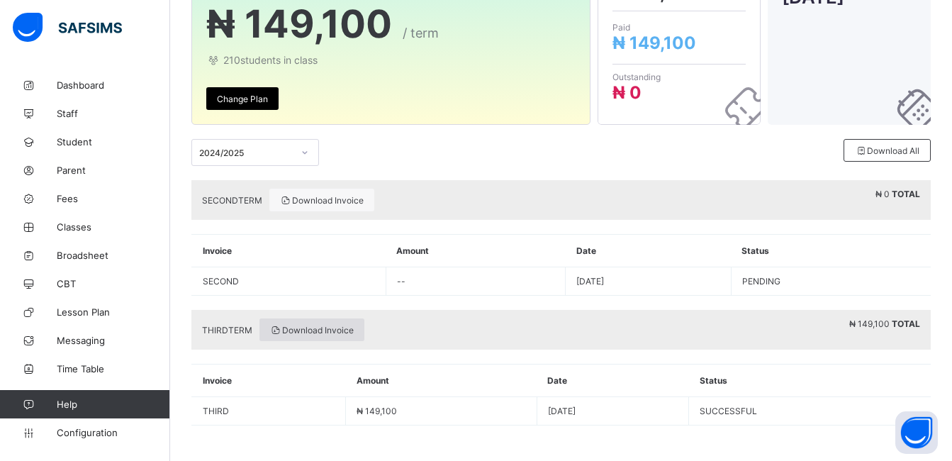
click at [299, 335] on div "Download Invoice" at bounding box center [312, 329] width 105 height 23
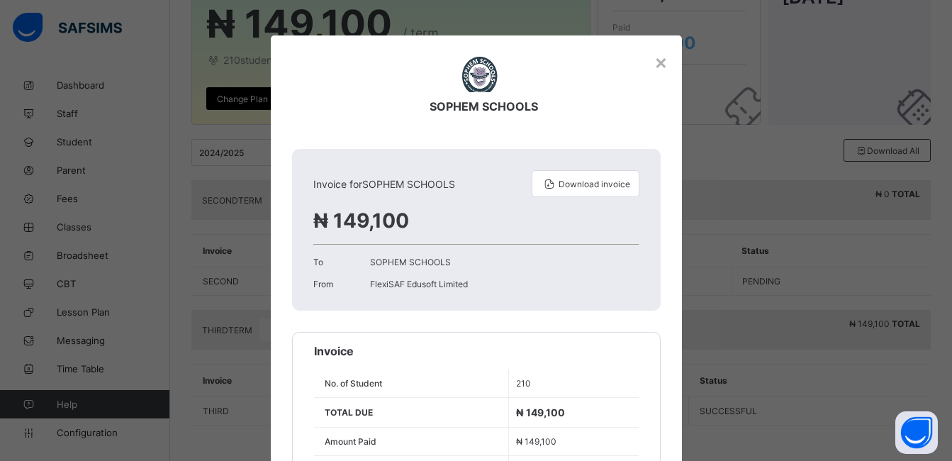
click at [583, 306] on div "Invoice for SOPHEM SCHOOLS Download invoice ₦ 149,100 To SOPHEM SCHOOLS From Fl…" at bounding box center [476, 230] width 369 height 162
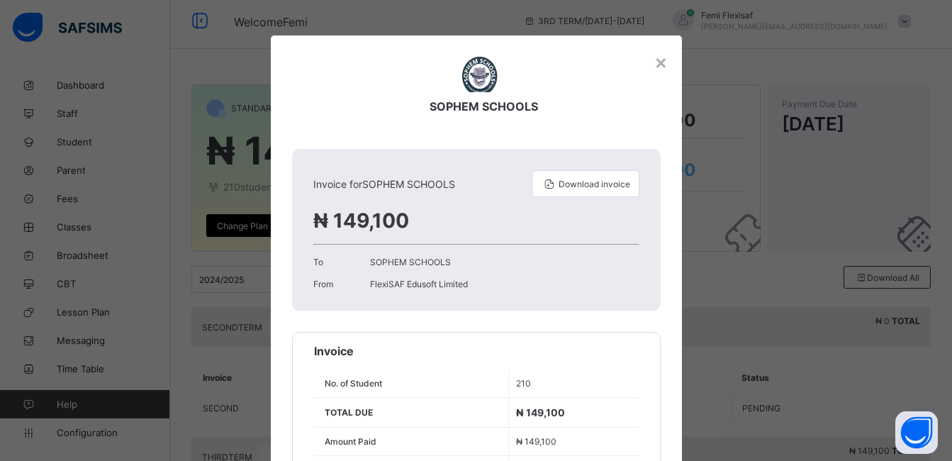
scroll to position [0, 0]
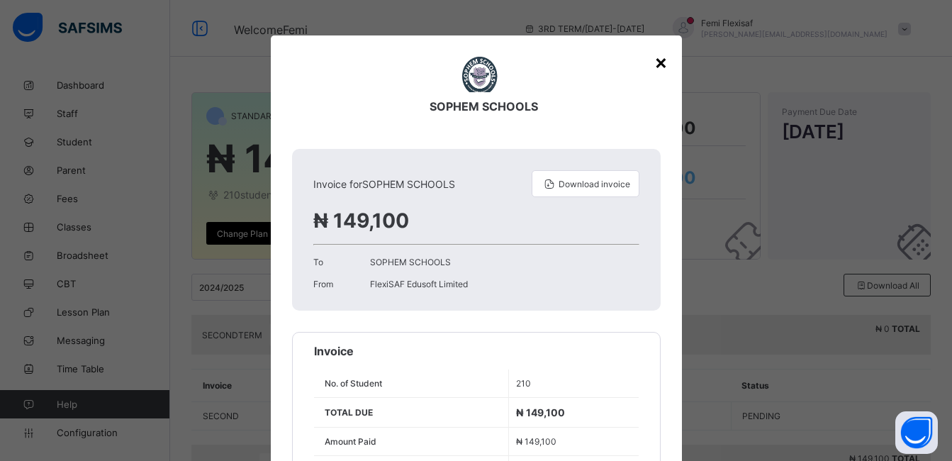
click at [655, 61] on div "×" at bounding box center [660, 62] width 13 height 24
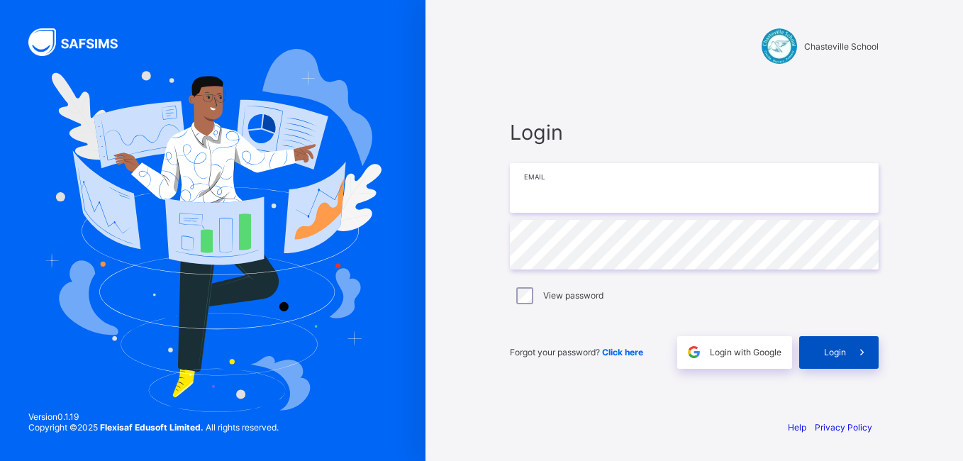
type input "**********"
click at [830, 347] on span "Login" at bounding box center [835, 352] width 22 height 11
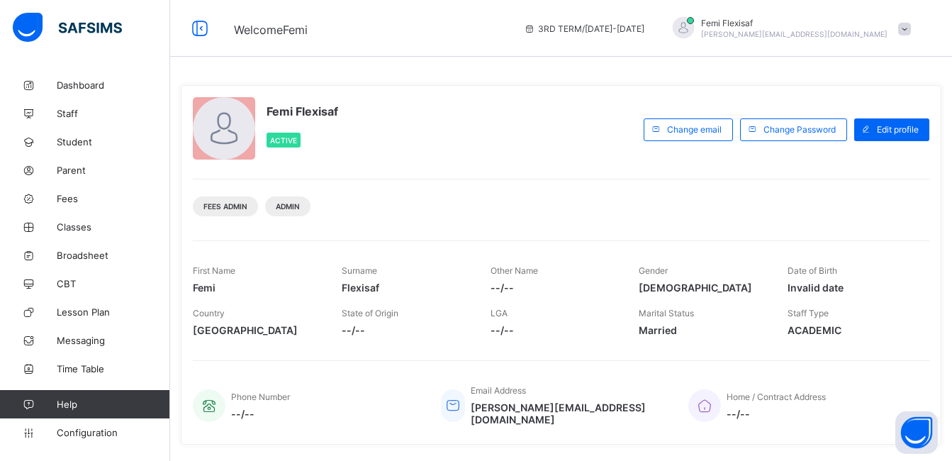
click at [909, 33] on span at bounding box center [904, 29] width 13 height 13
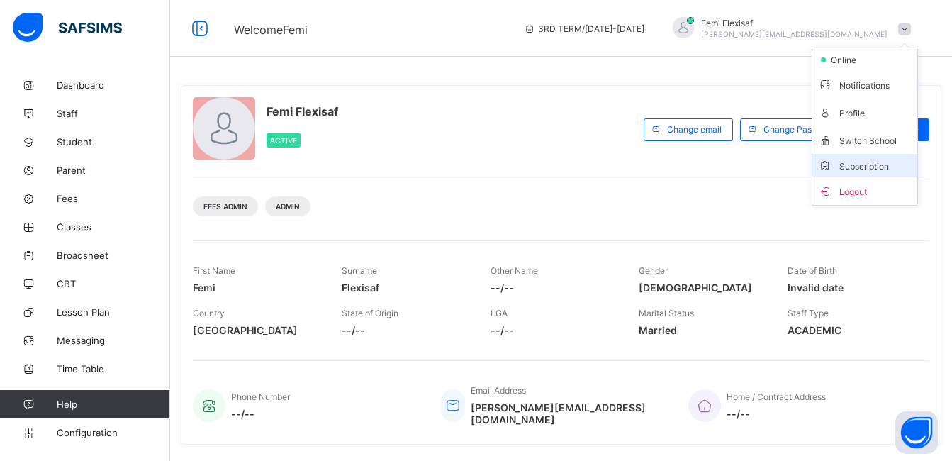
click at [866, 173] on li "Subscription" at bounding box center [865, 165] width 105 height 23
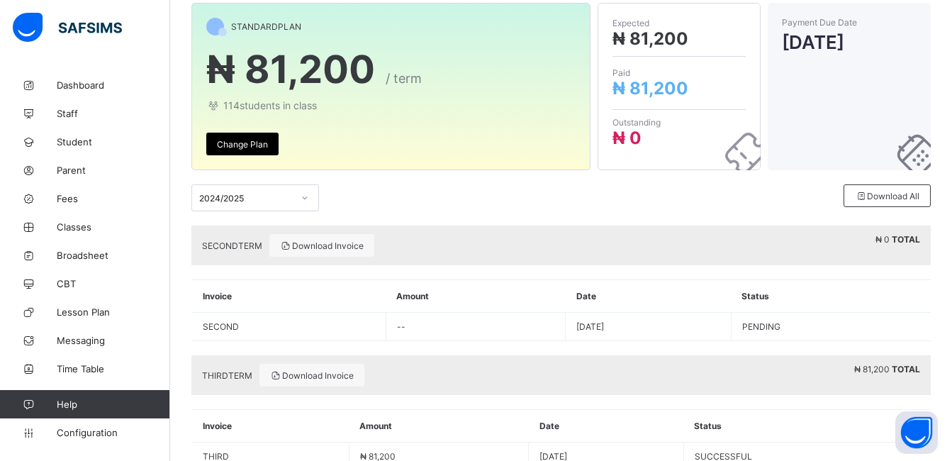
scroll to position [135, 0]
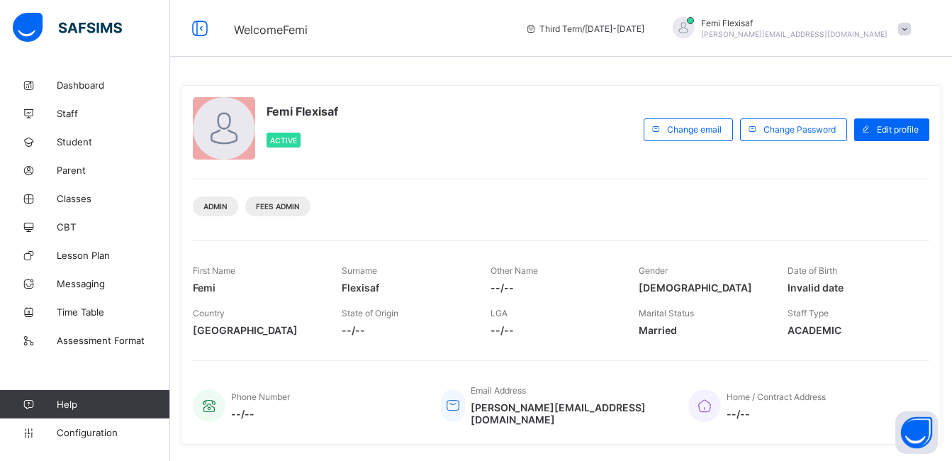
drag, startPoint x: 940, startPoint y: 35, endPoint x: 913, endPoint y: 30, distance: 26.7
click at [913, 30] on div "Third Term / [DATE]-[DATE] Femi Flexisaf [PERSON_NAME][EMAIL_ADDRESS][DOMAIN_NA…" at bounding box center [735, 28] width 434 height 57
click at [911, 30] on span at bounding box center [904, 29] width 13 height 13
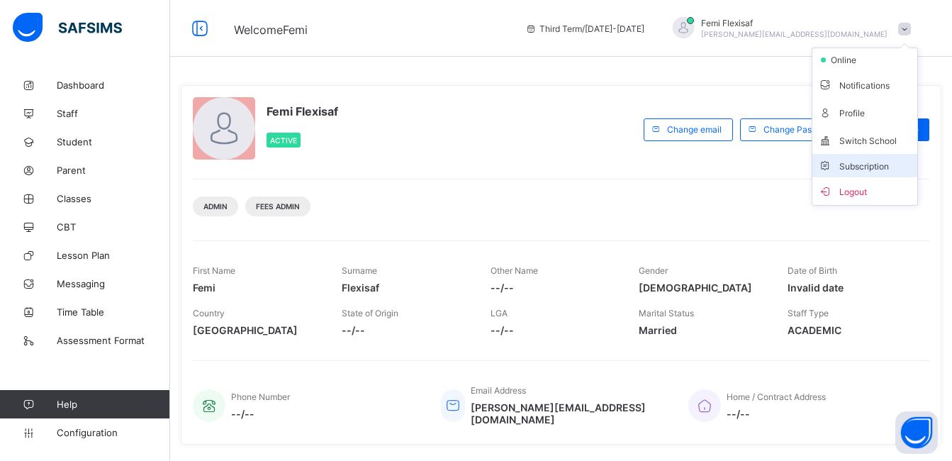
click at [860, 167] on span "Subscription" at bounding box center [853, 166] width 71 height 11
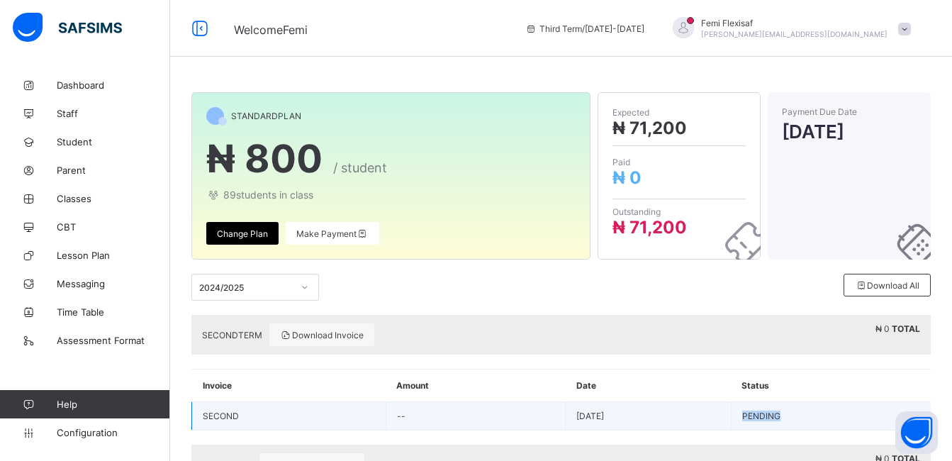
drag, startPoint x: 765, startPoint y: 418, endPoint x: 825, endPoint y: 422, distance: 60.4
click at [825, 422] on td "PENDING" at bounding box center [831, 416] width 200 height 28
copy td "PENDING"
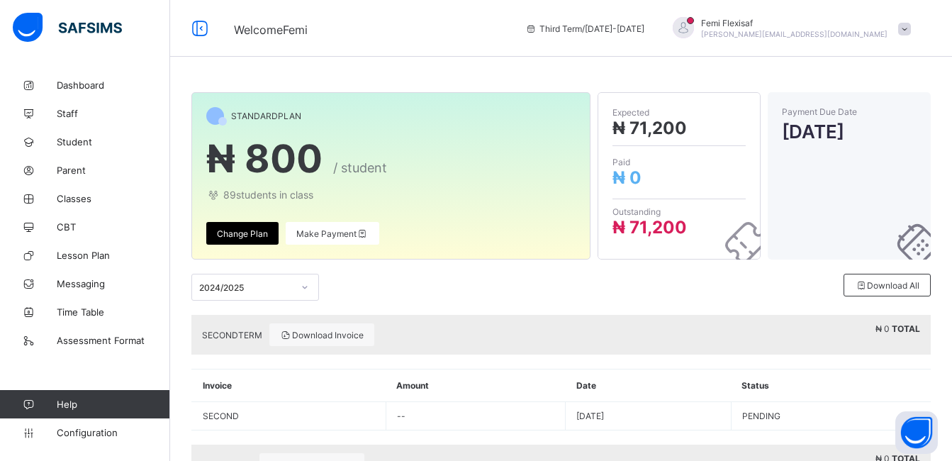
click at [479, 251] on div "STANDARD PLAN ₦ 800 / student 89 students in class Change Plan Make Payment" at bounding box center [390, 175] width 399 height 167
drag, startPoint x: 197, startPoint y: 328, endPoint x: 268, endPoint y: 338, distance: 71.5
click at [268, 338] on div "SECOND TERM Download Invoice ₦ 0 TOTAL" at bounding box center [561, 335] width 740 height 40
copy span "SECOND TERM"
click at [327, 338] on span "Download Invoice" at bounding box center [322, 335] width 84 height 11
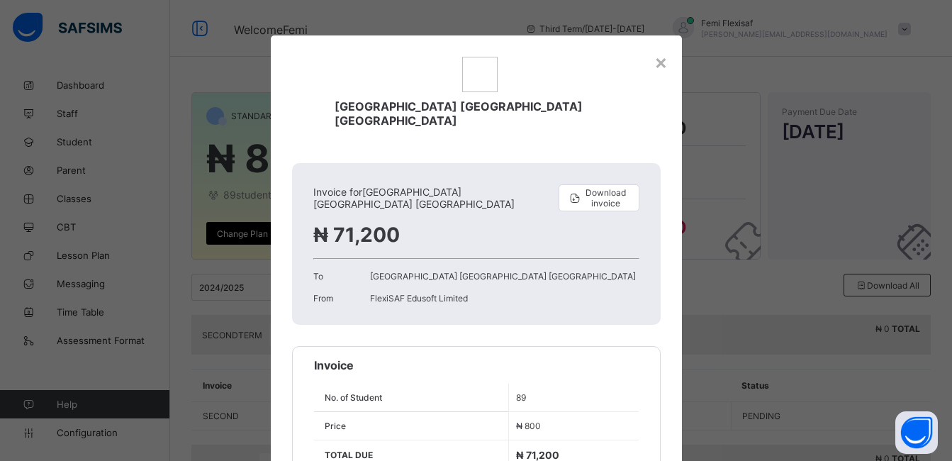
click at [475, 346] on div "Invoice No. of Student 89 Price ₦ 800 TOTAL DUE ₦ 71,200 Amount Paid ₦ 0 Amount…" at bounding box center [476, 442] width 369 height 192
click at [657, 65] on div "×" at bounding box center [660, 62] width 13 height 24
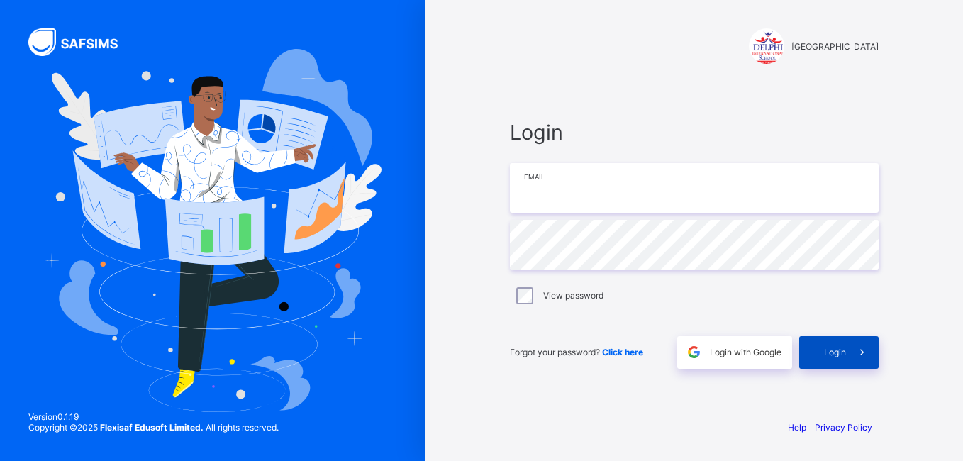
type input "**********"
click at [828, 357] on div "Login" at bounding box center [838, 352] width 79 height 33
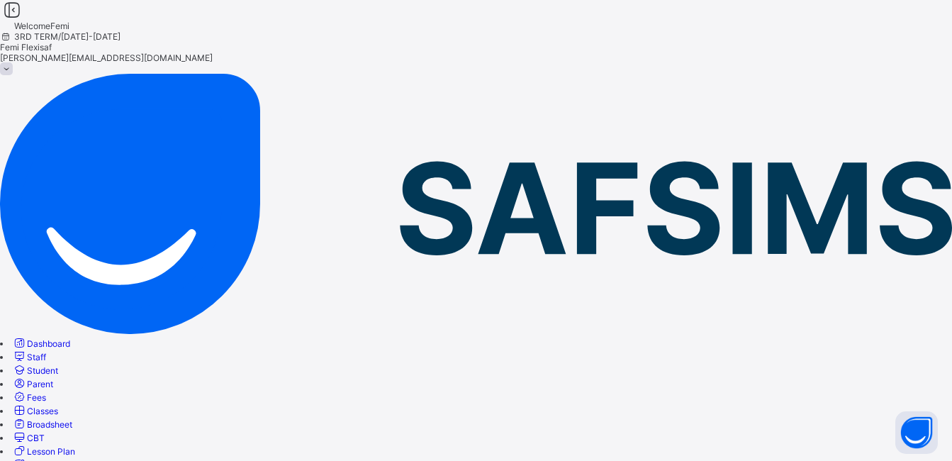
click at [13, 62] on span at bounding box center [6, 68] width 13 height 13
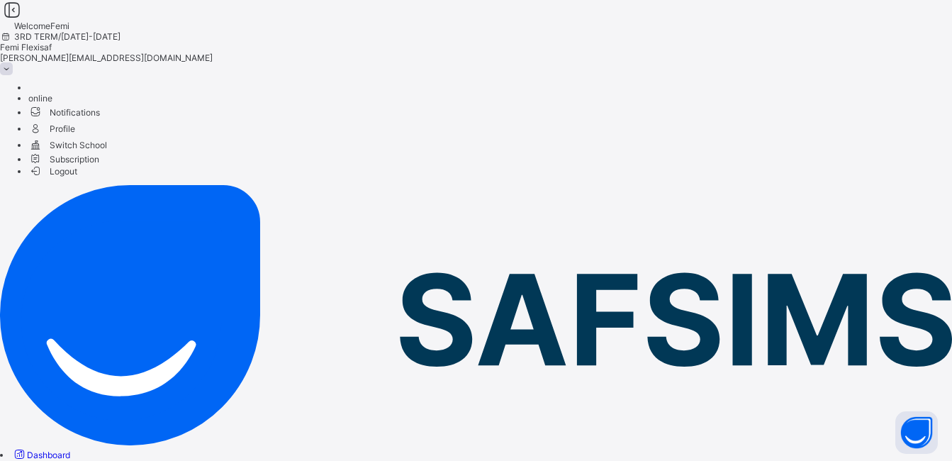
click at [99, 165] on span "Subscription" at bounding box center [63, 159] width 71 height 11
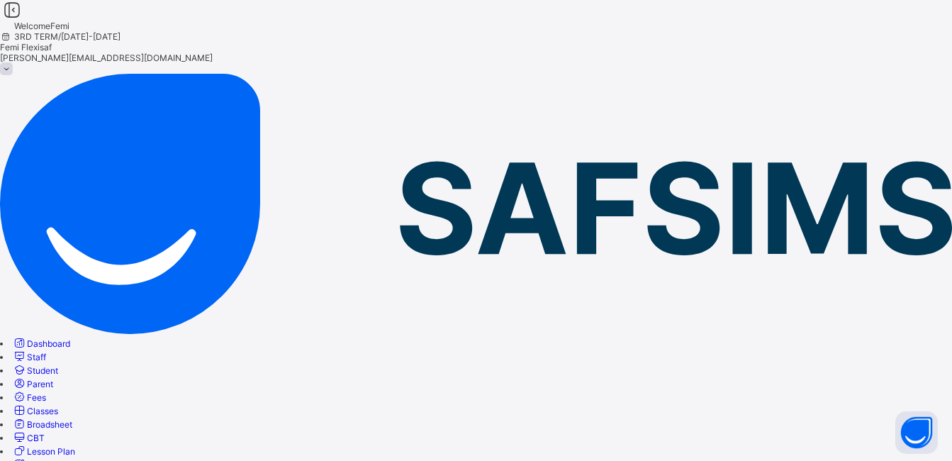
scroll to position [191, 0]
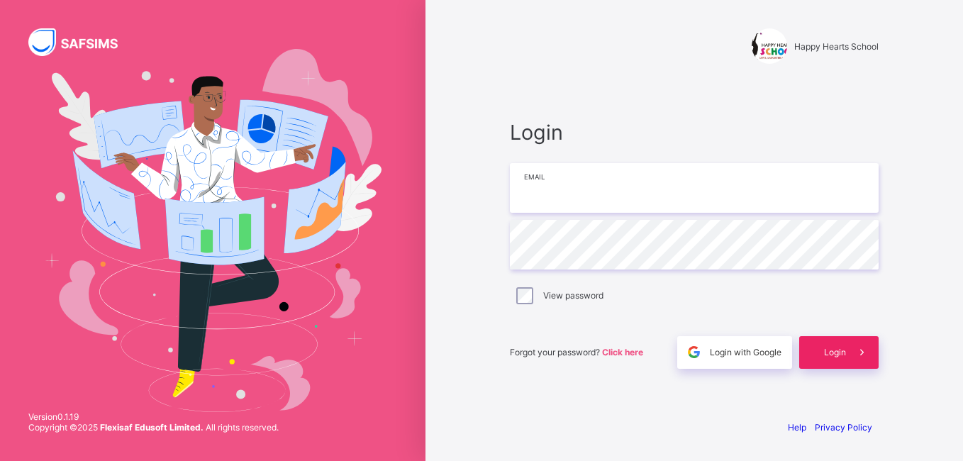
type input "**********"
click at [829, 349] on span "Login" at bounding box center [835, 352] width 22 height 11
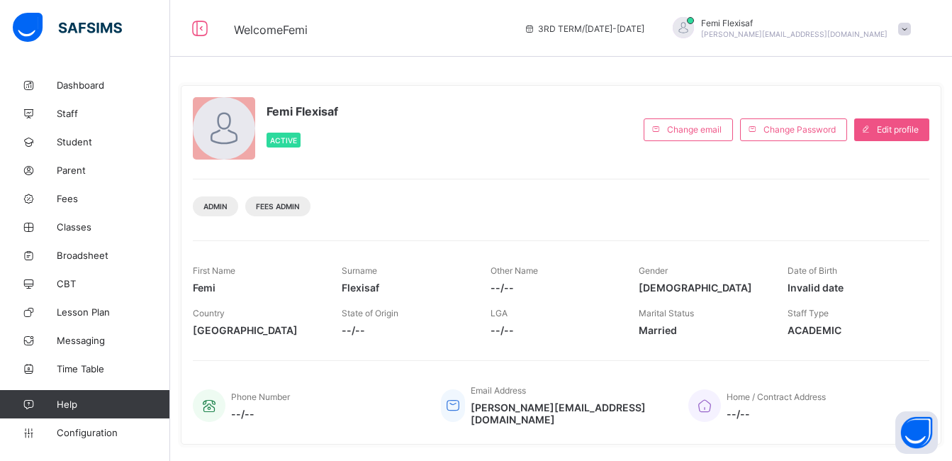
click at [918, 28] on div "Femi Flexisaf [PERSON_NAME][EMAIL_ADDRESS][DOMAIN_NAME]" at bounding box center [789, 28] width 260 height 23
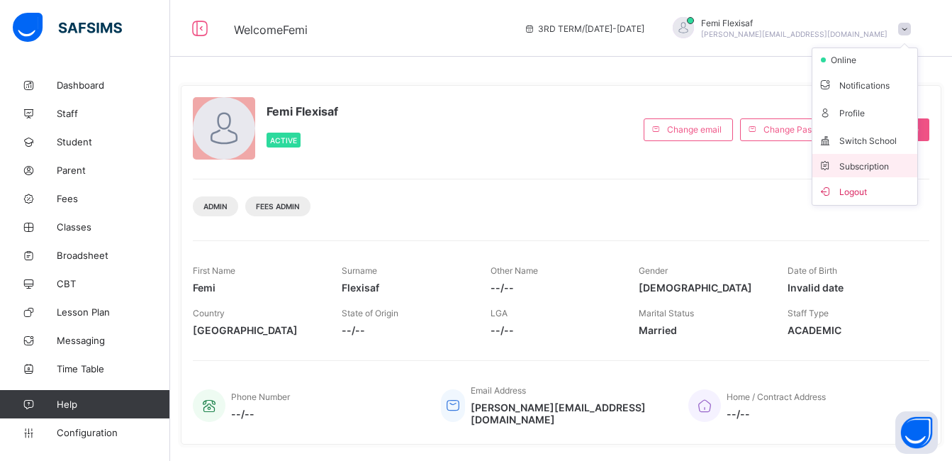
click at [871, 164] on span "Subscription" at bounding box center [853, 166] width 71 height 11
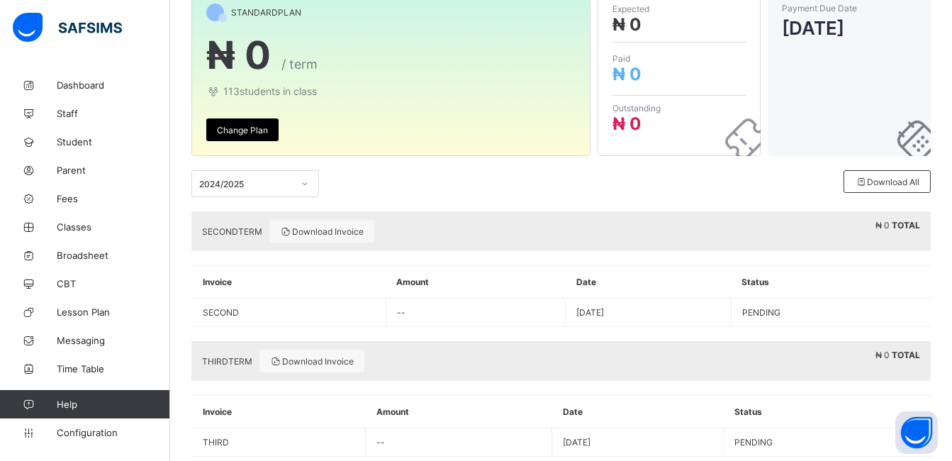
scroll to position [135, 0]
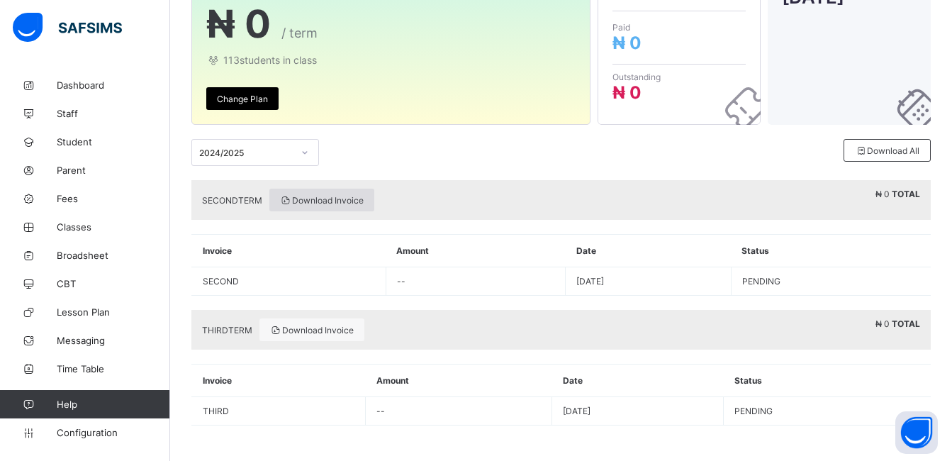
click at [309, 203] on span "Download Invoice" at bounding box center [322, 200] width 84 height 11
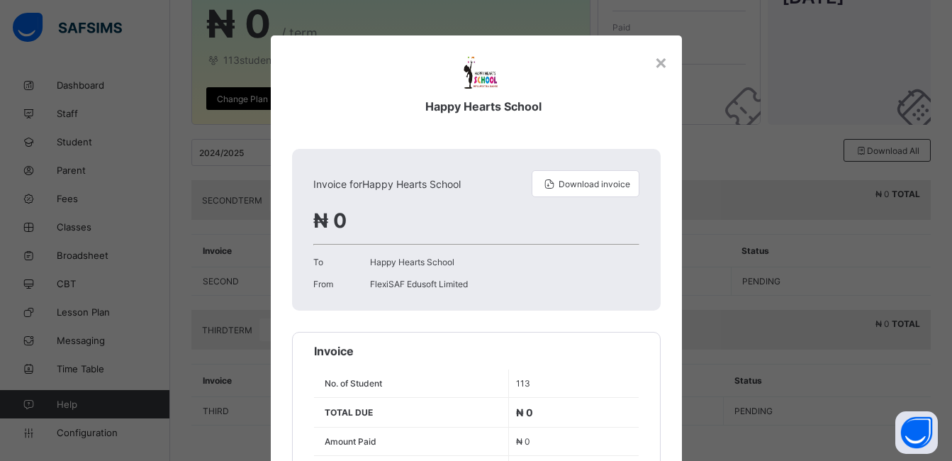
click at [518, 314] on div "Happy Hearts School Invoice for Happy Hearts School Download invoice ₦ 0 To Hap…" at bounding box center [476, 265] width 411 height 460
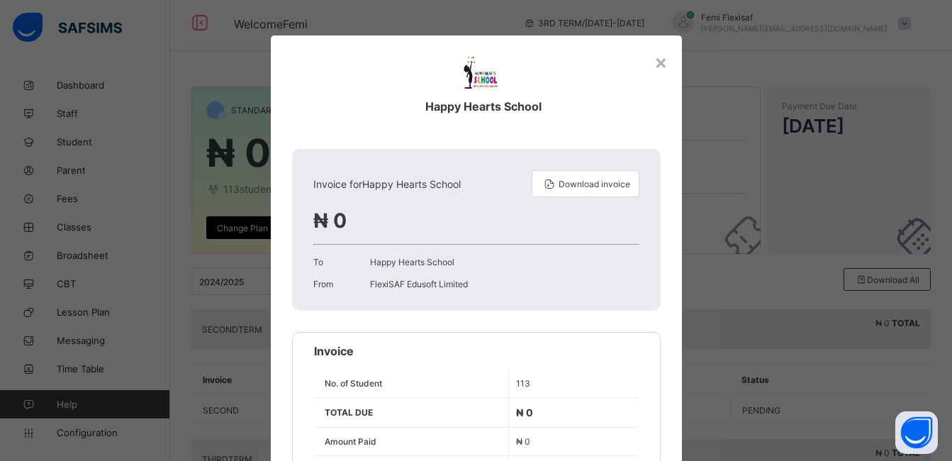
scroll to position [0, 0]
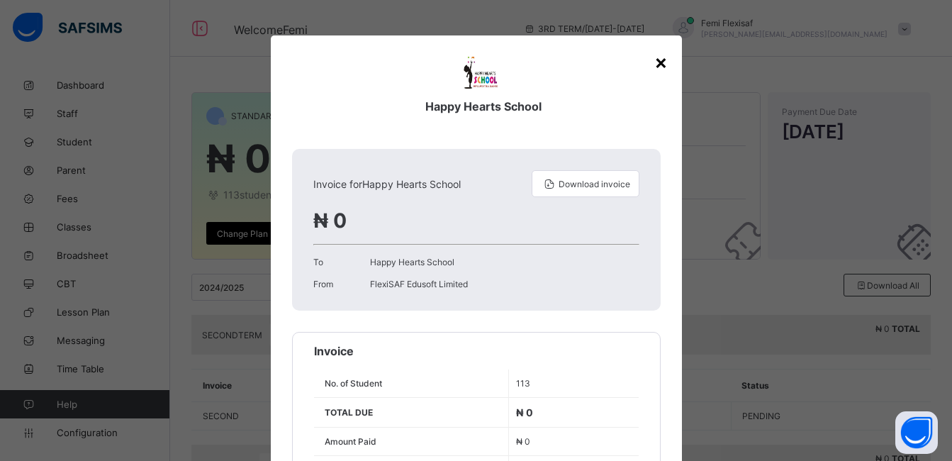
click at [654, 66] on div "×" at bounding box center [660, 62] width 13 height 24
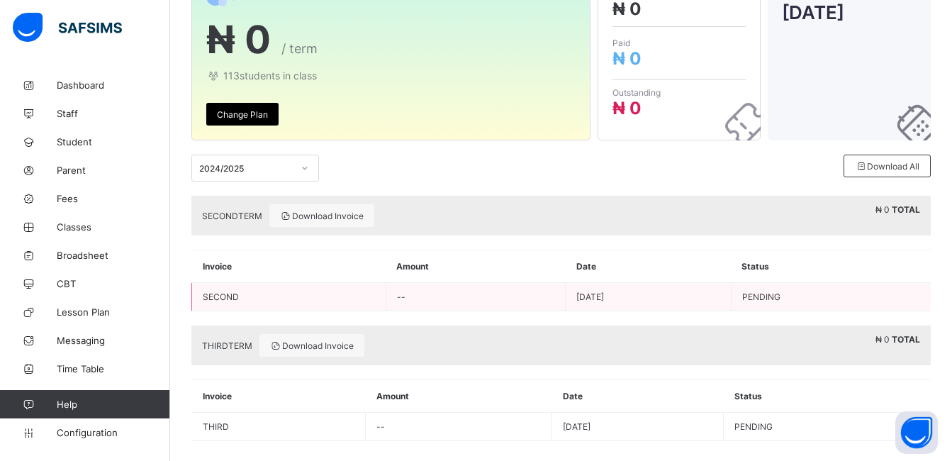
scroll to position [135, 0]
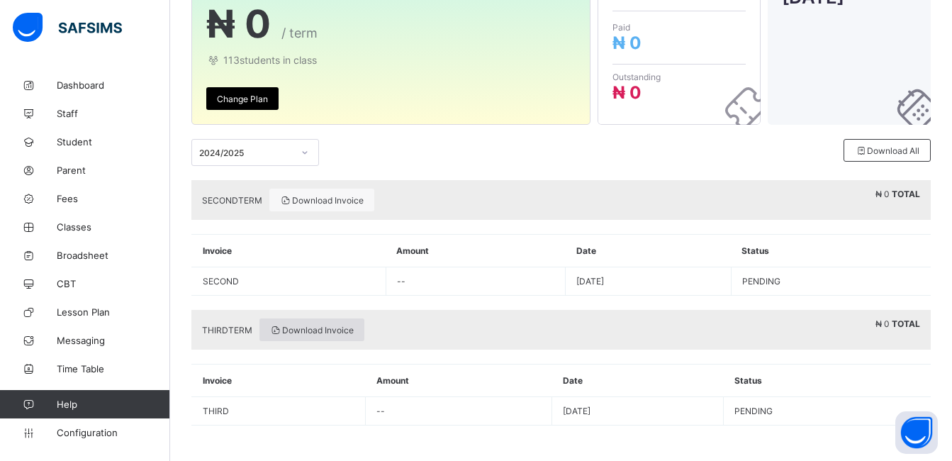
click at [318, 330] on span "Download Invoice" at bounding box center [312, 330] width 84 height 11
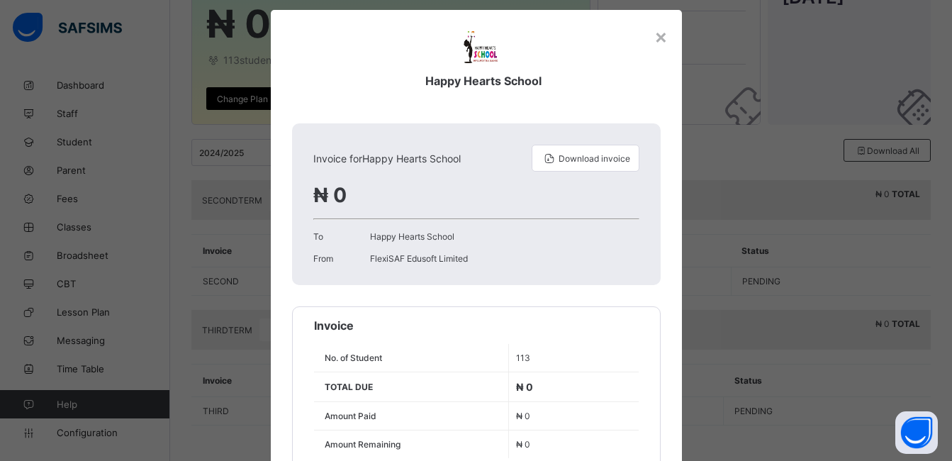
click at [562, 334] on div "Invoice No. of Student 113 TOTAL DUE ₦ 0 Amount Paid ₦ 0 Amount Remaining ₦ 0" at bounding box center [476, 388] width 369 height 164
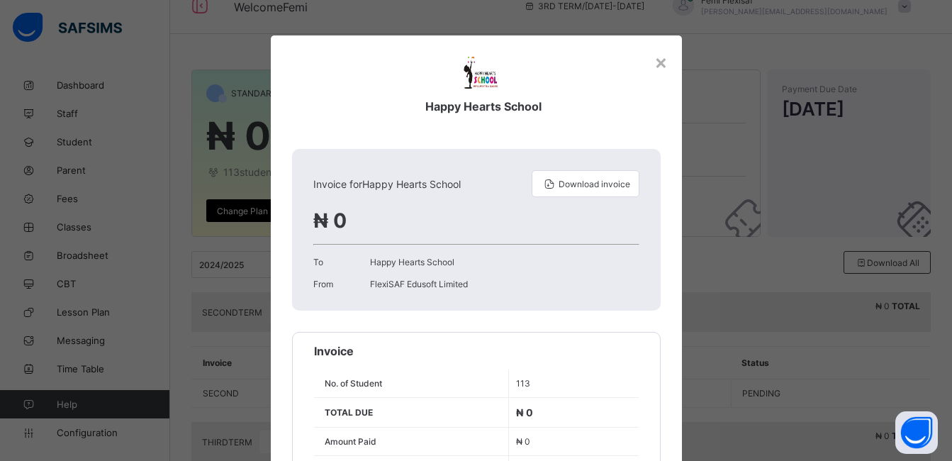
scroll to position [0, 0]
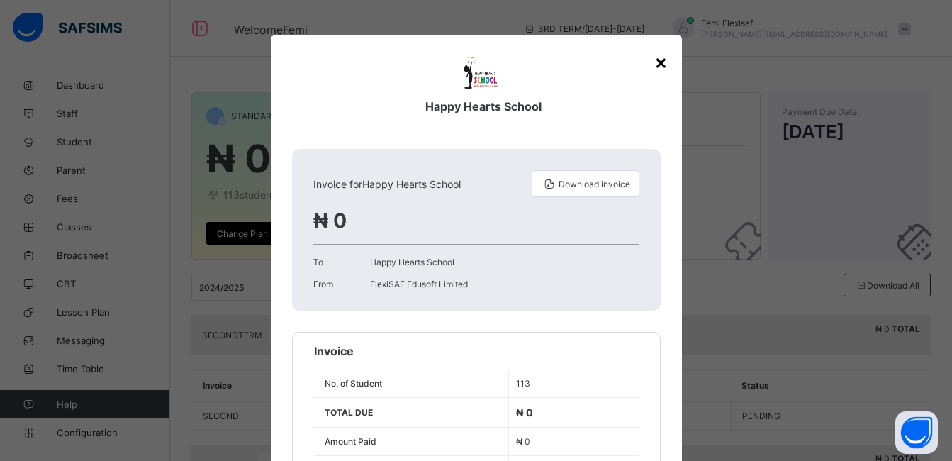
click at [656, 66] on div "×" at bounding box center [660, 62] width 13 height 24
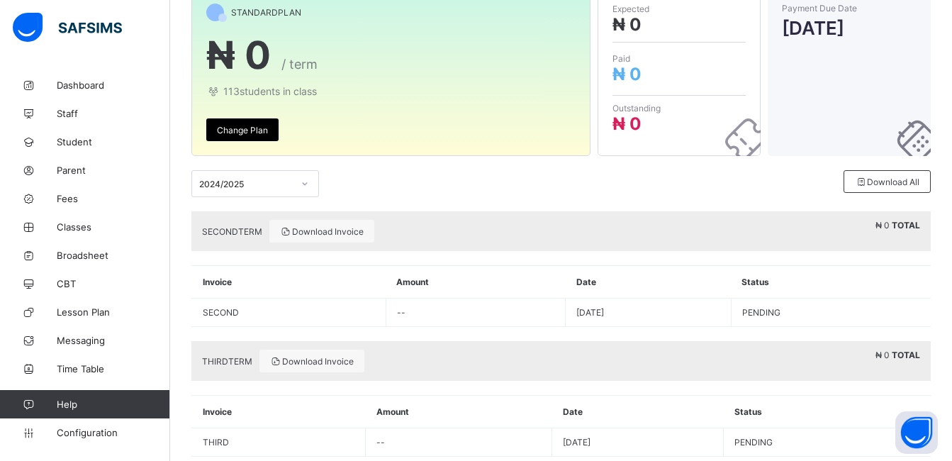
scroll to position [135, 0]
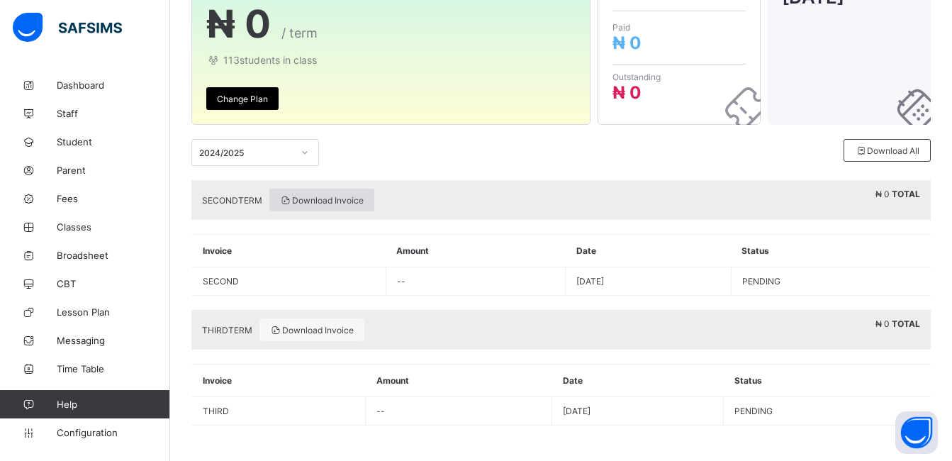
click at [326, 197] on span "Download Invoice" at bounding box center [322, 200] width 84 height 11
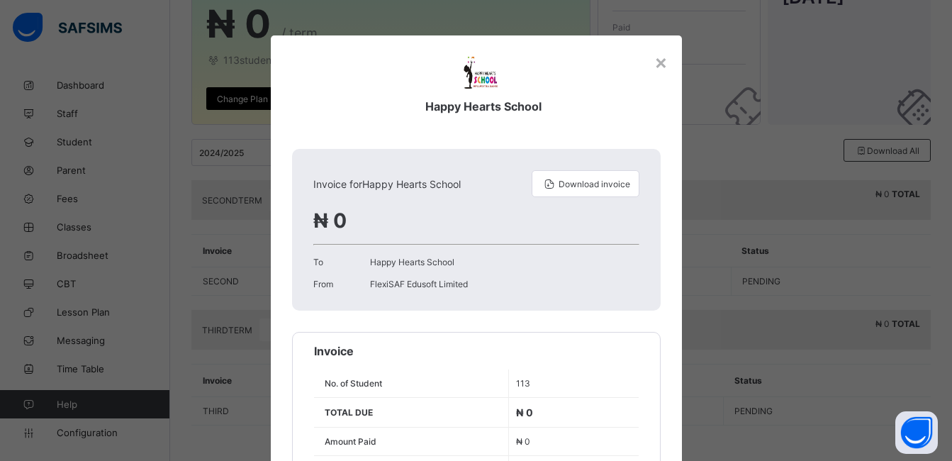
click at [517, 316] on div "Happy Hearts School Invoice for Happy Hearts School Download invoice ₦ 0 To Hap…" at bounding box center [476, 265] width 411 height 460
click at [671, 75] on div "Happy Hearts School Invoice for Happy Hearts School Download invoice ₦ 0 To Hap…" at bounding box center [476, 265] width 411 height 460
click at [657, 60] on div "×" at bounding box center [660, 62] width 13 height 24
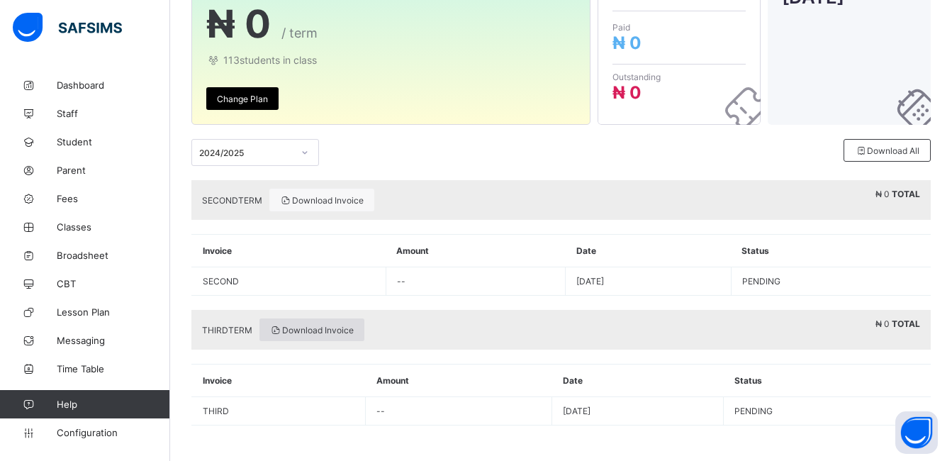
click at [300, 330] on span "Download Invoice" at bounding box center [312, 330] width 84 height 11
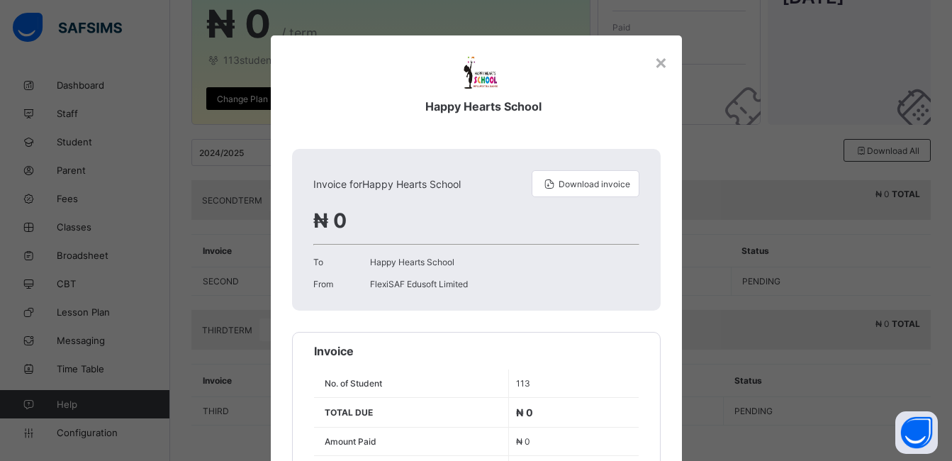
click at [501, 150] on div "Invoice for Happy Hearts School Download invoice ₦ 0 To Happy Hearts School Fro…" at bounding box center [476, 230] width 369 height 162
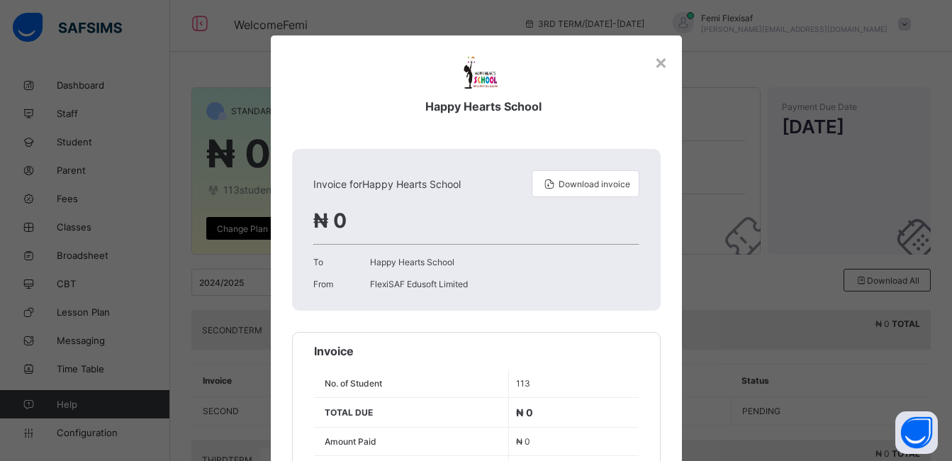
scroll to position [0, 0]
click at [662, 63] on div "×" at bounding box center [660, 62] width 13 height 24
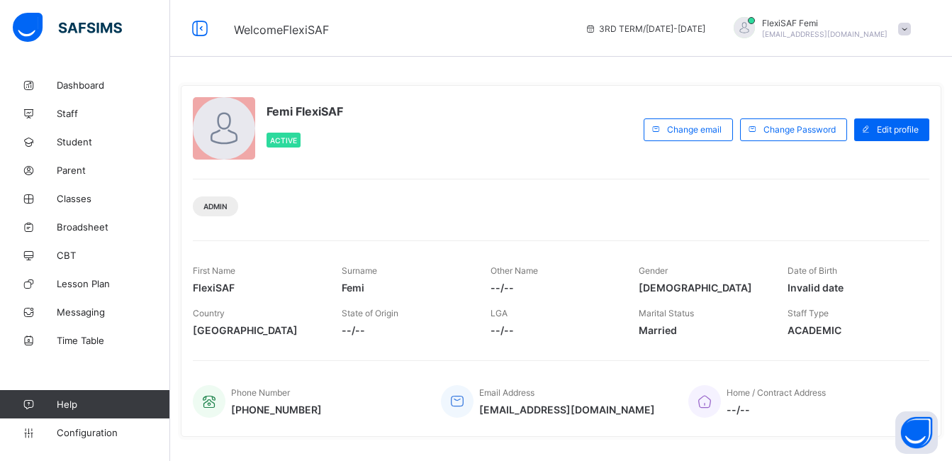
click at [911, 35] on span at bounding box center [904, 29] width 13 height 13
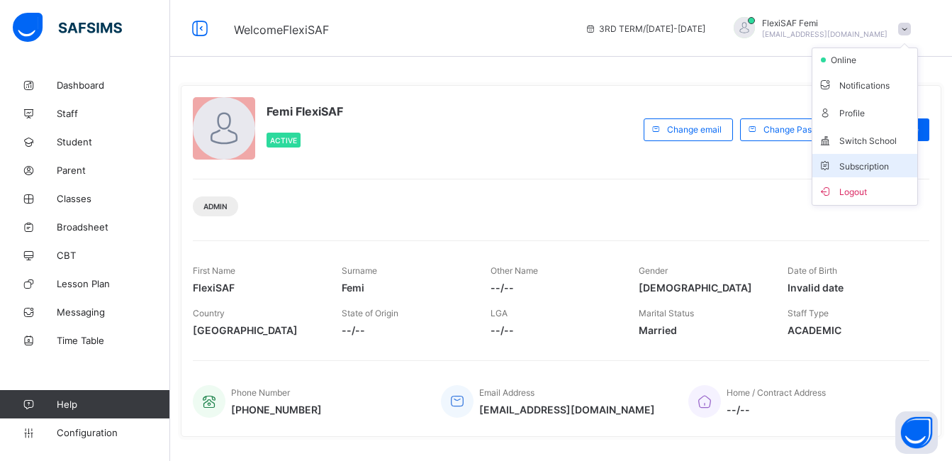
click at [878, 167] on span "Subscription" at bounding box center [853, 166] width 71 height 11
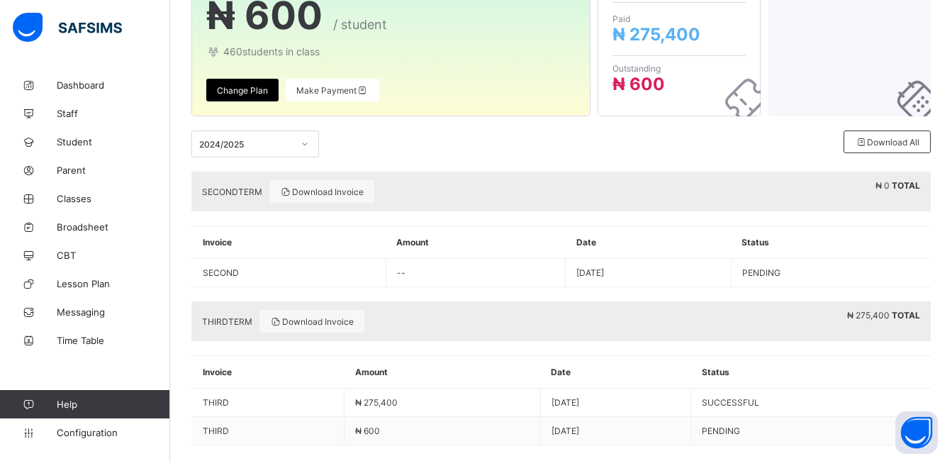
scroll to position [163, 0]
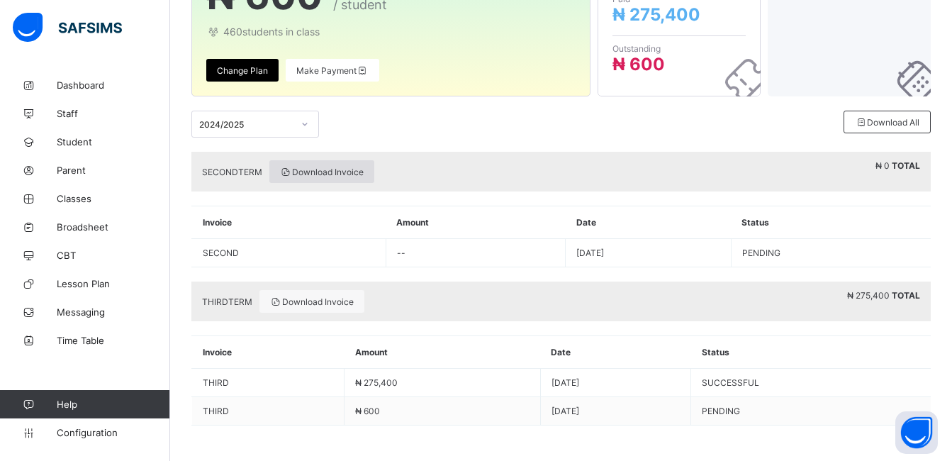
click at [325, 173] on span "Download Invoice" at bounding box center [322, 172] width 84 height 11
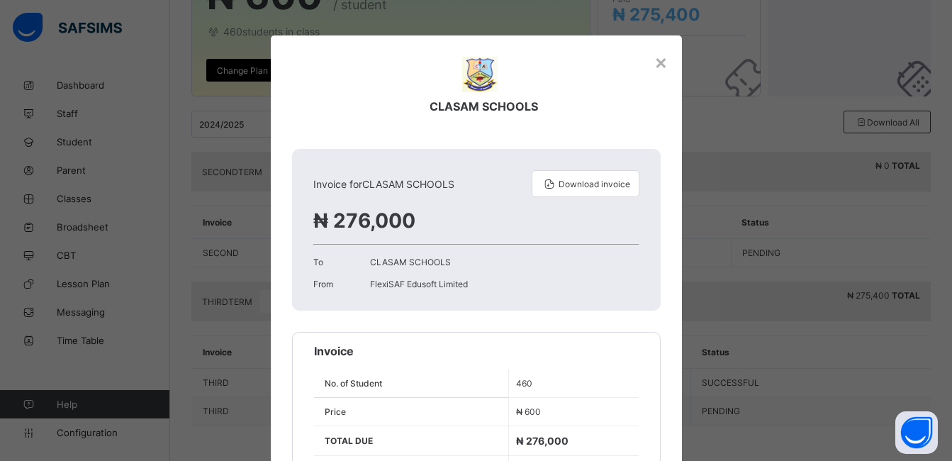
click at [568, 266] on div "To CLASAM SCHOOLS" at bounding box center [476, 262] width 326 height 11
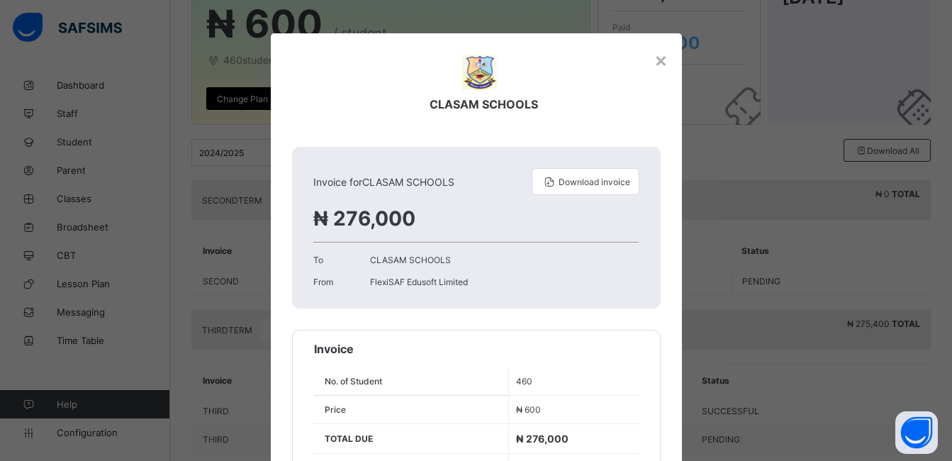
scroll to position [0, 0]
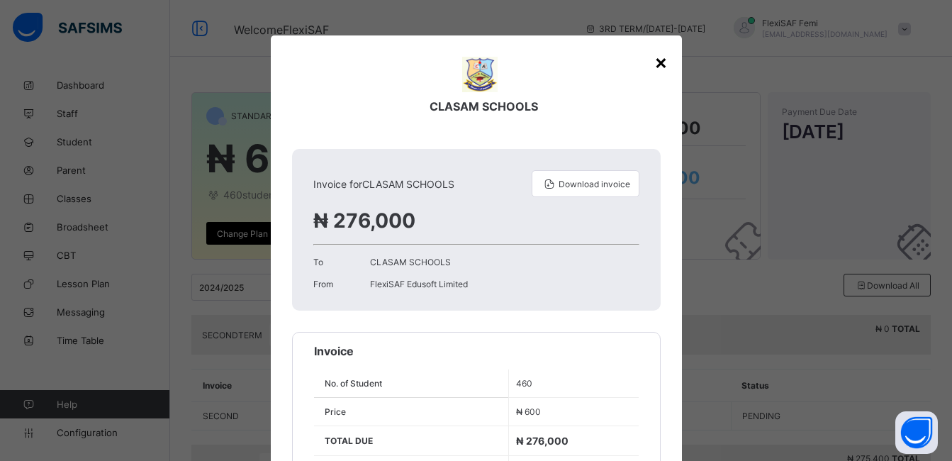
click at [656, 60] on div "×" at bounding box center [660, 62] width 13 height 24
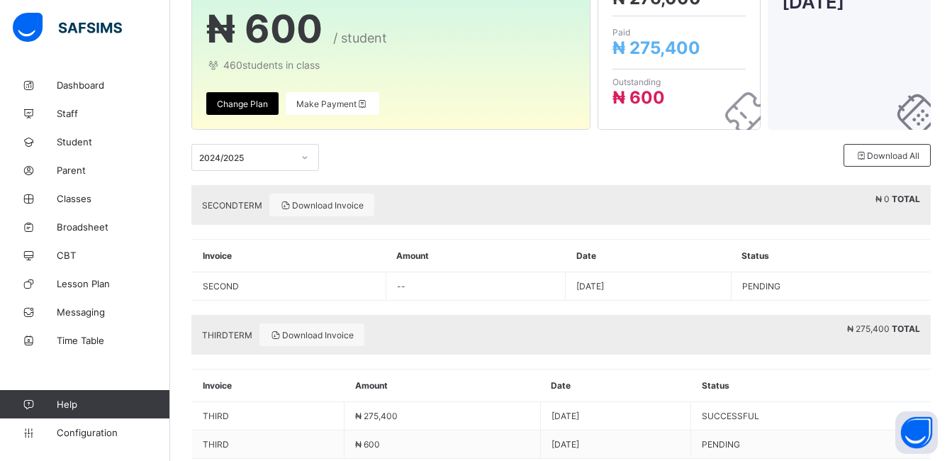
scroll to position [163, 0]
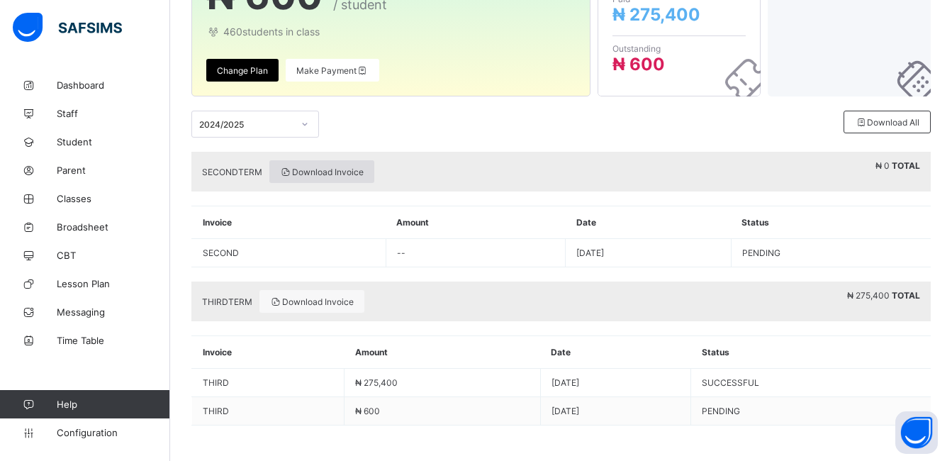
click at [325, 170] on span "Download Invoice" at bounding box center [322, 172] width 84 height 11
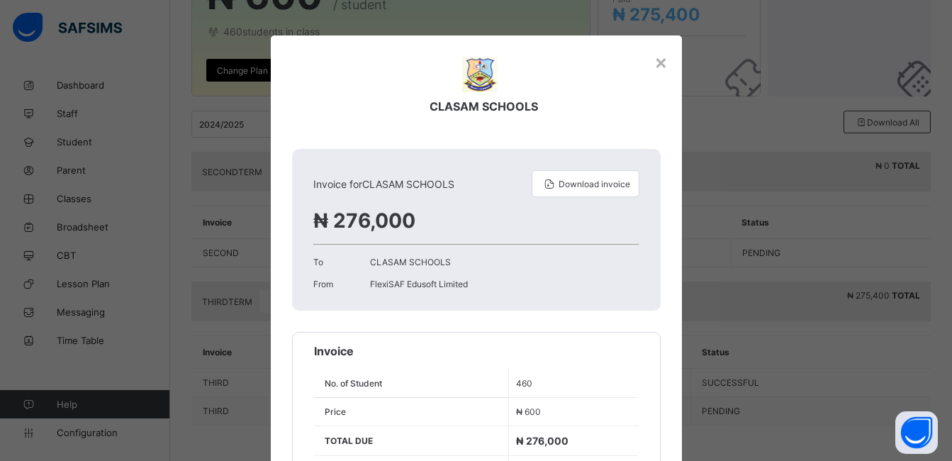
click at [618, 341] on div "Invoice No. of Student 460 Price ₦ 600 TOTAL DUE ₦ 276,000 Amount Paid ₦ 275,40…" at bounding box center [476, 428] width 369 height 192
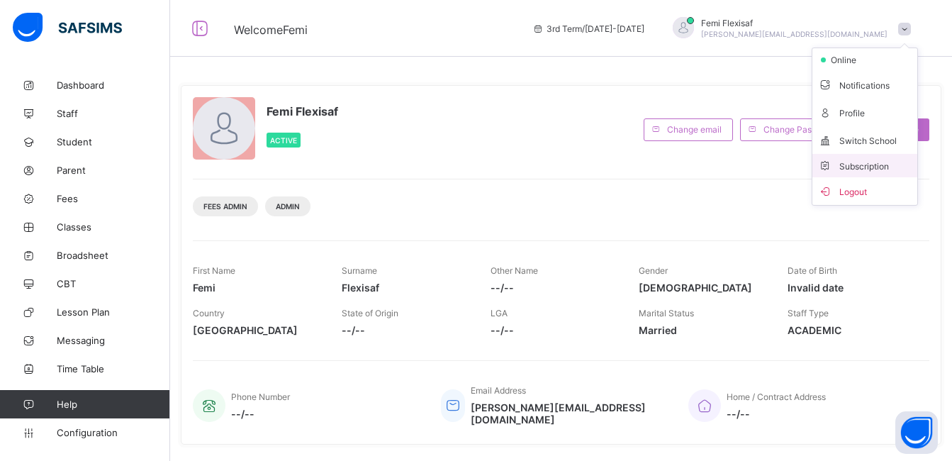
click at [869, 170] on span "Subscription" at bounding box center [853, 166] width 71 height 11
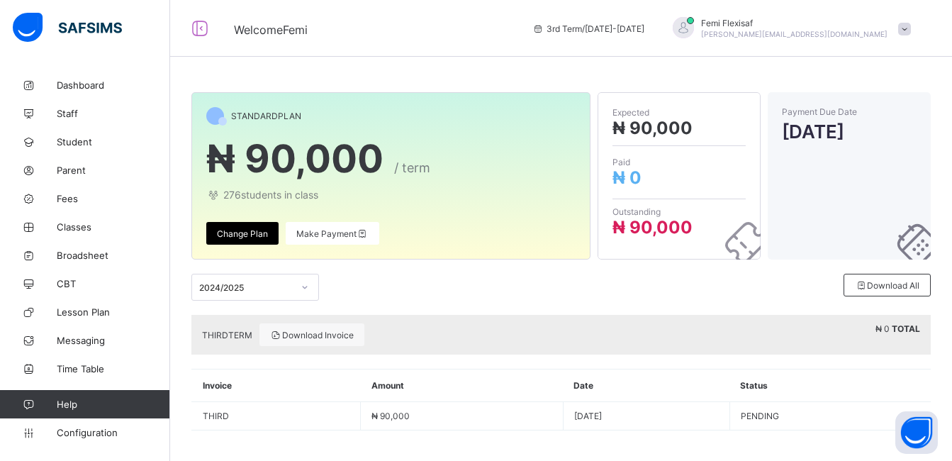
drag, startPoint x: 951, startPoint y: 148, endPoint x: 947, endPoint y: 181, distance: 32.9
click at [947, 181] on div "STANDARD PLAN ₦ 90,000 / term 276 students in class Change Plan Make Payment Ex…" at bounding box center [561, 268] width 782 height 395
click at [306, 333] on span "Download Invoice" at bounding box center [312, 335] width 84 height 11
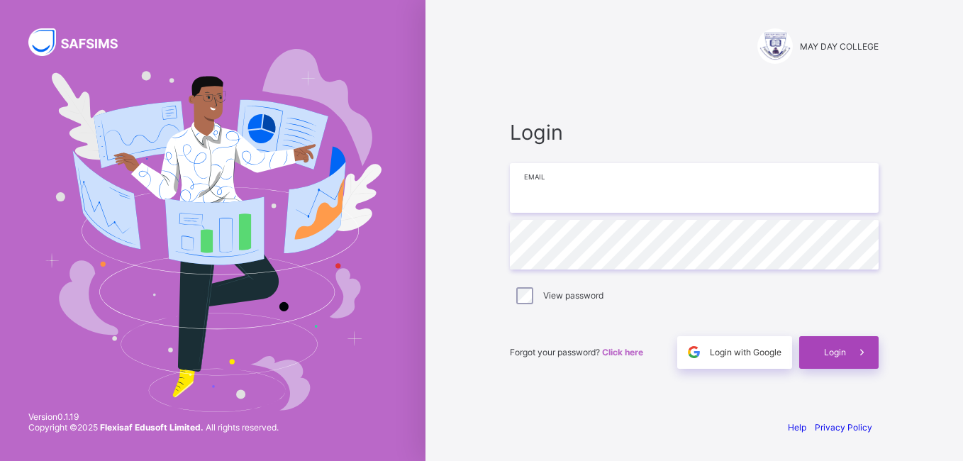
type input "**********"
click at [840, 360] on div "Login" at bounding box center [838, 352] width 79 height 33
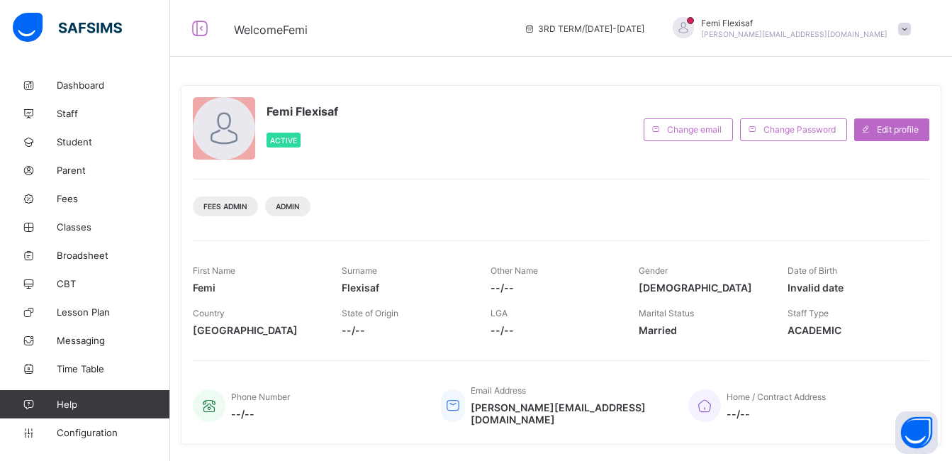
click at [911, 30] on span at bounding box center [904, 29] width 13 height 13
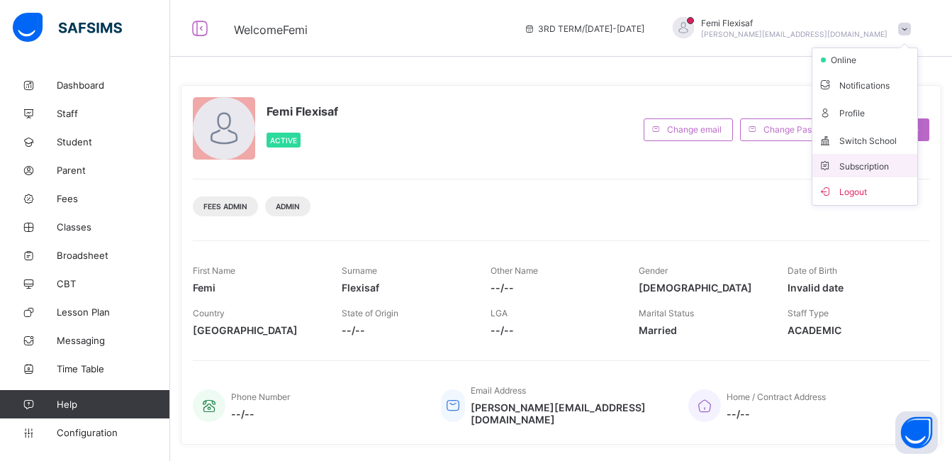
click at [874, 169] on span "Subscription" at bounding box center [853, 166] width 71 height 11
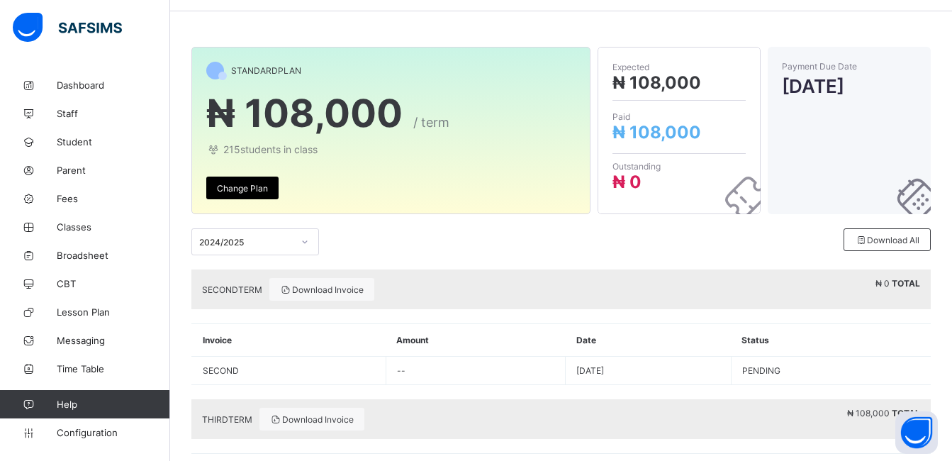
scroll to position [135, 0]
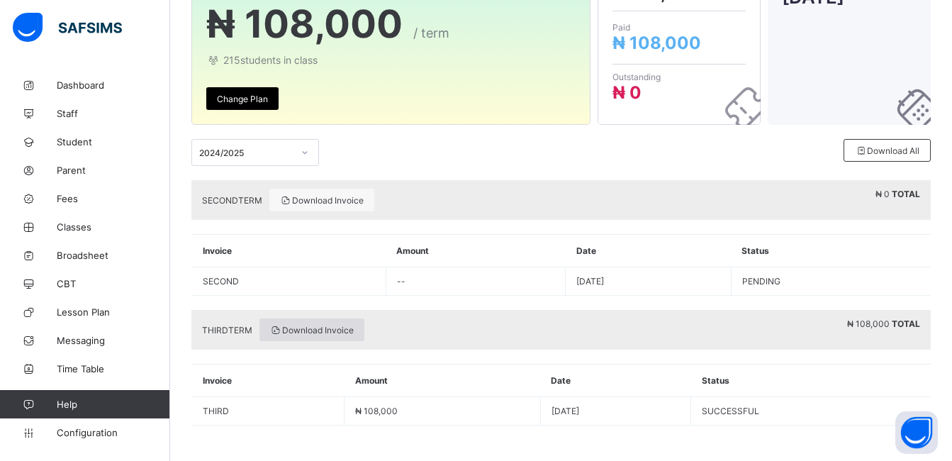
click at [299, 326] on span "Download Invoice" at bounding box center [312, 330] width 84 height 11
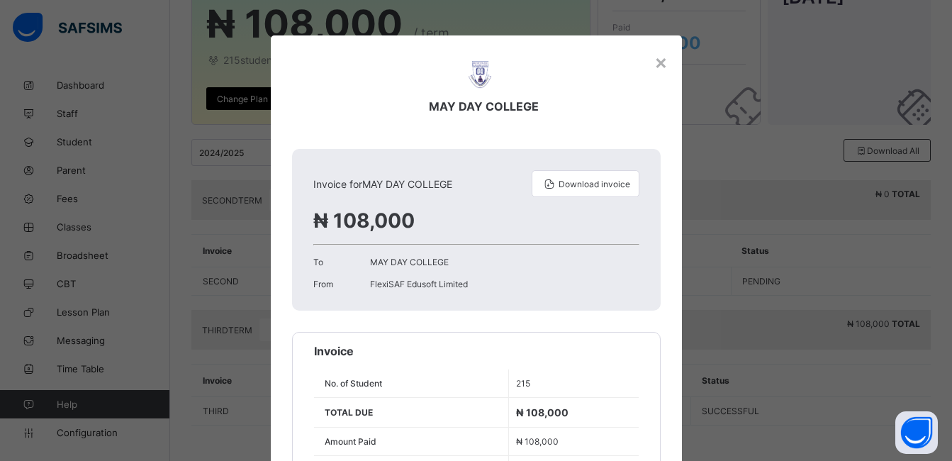
click at [530, 283] on div "From FlexiSAF Edusoft Limited" at bounding box center [476, 284] width 326 height 11
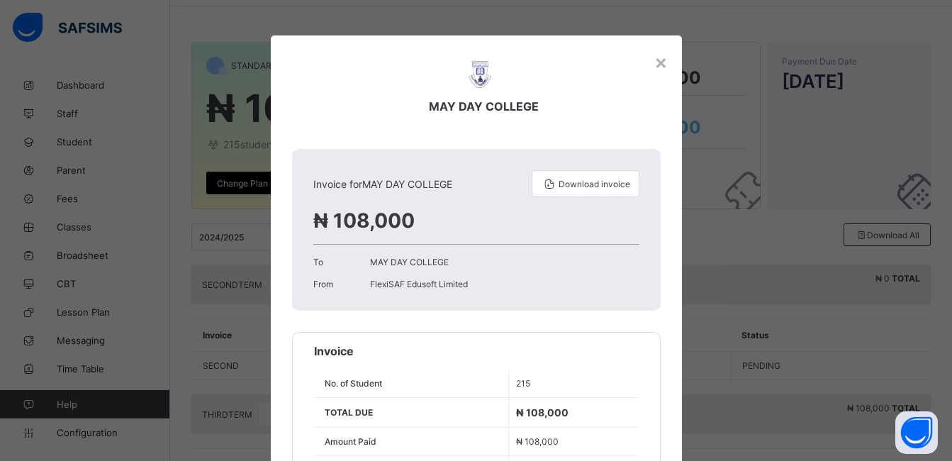
scroll to position [50, 0]
click at [657, 64] on div "×" at bounding box center [660, 62] width 13 height 24
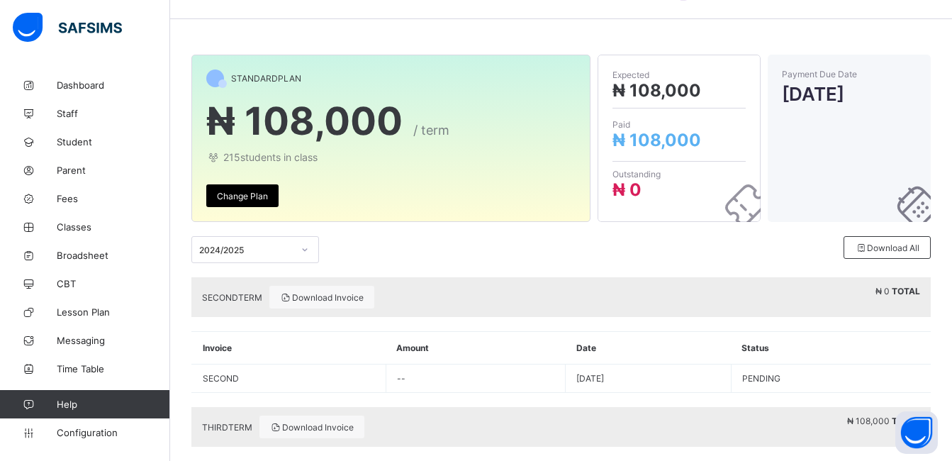
scroll to position [135, 0]
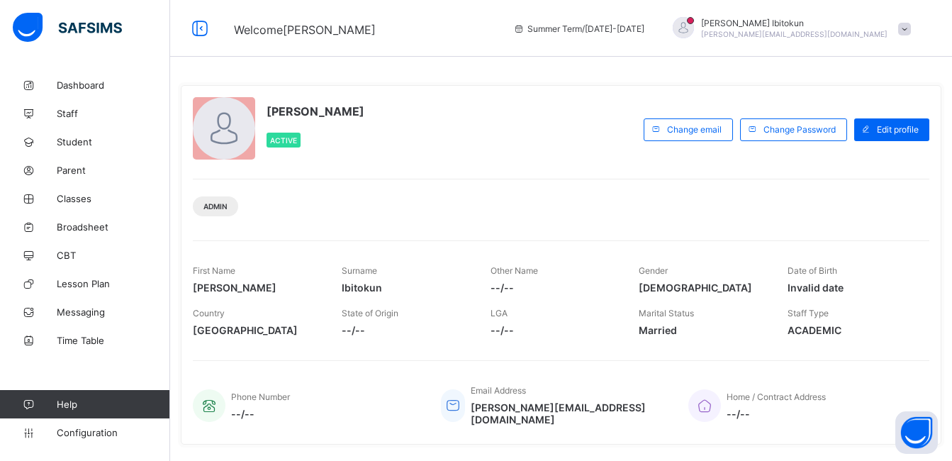
click at [911, 28] on span at bounding box center [904, 29] width 13 height 13
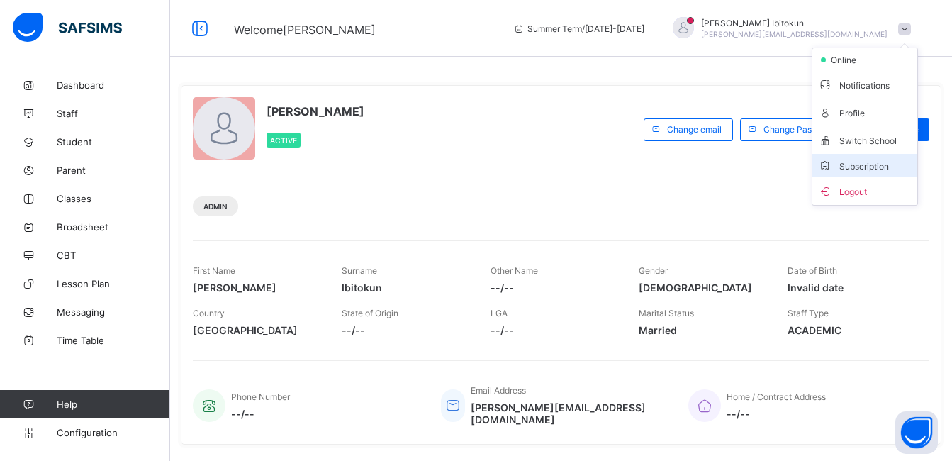
click at [878, 165] on span "Subscription" at bounding box center [853, 166] width 71 height 11
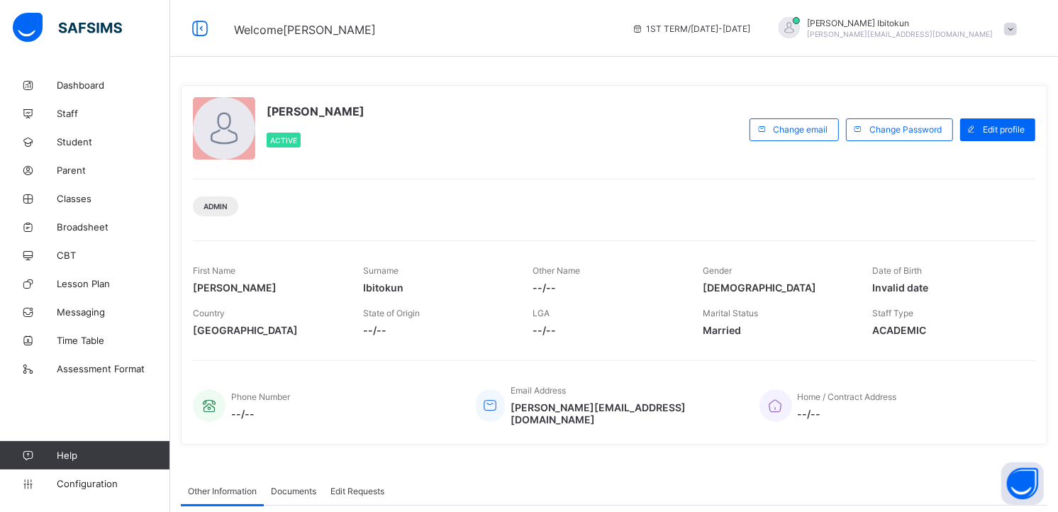
click at [1017, 29] on span at bounding box center [1010, 29] width 13 height 13
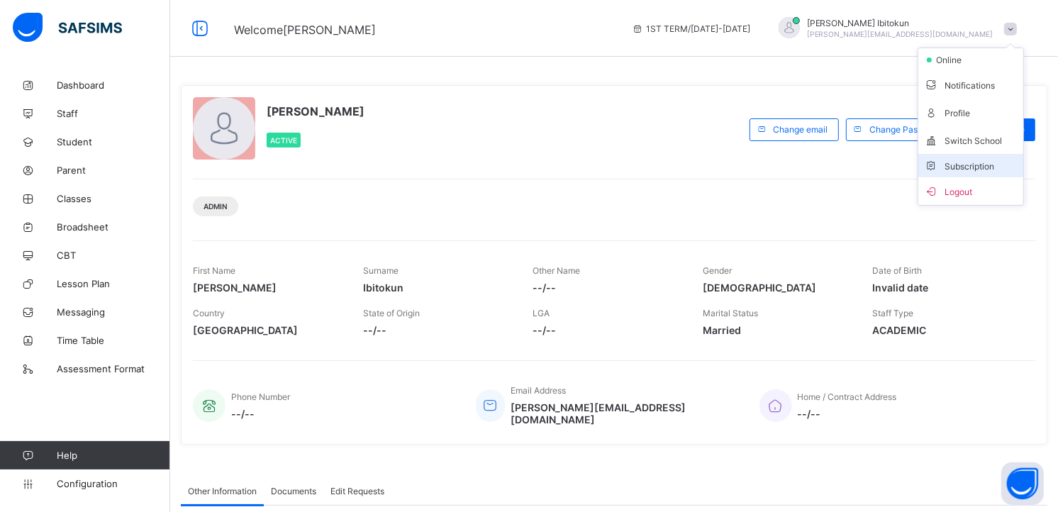
click at [962, 170] on li "Subscription" at bounding box center [970, 165] width 105 height 23
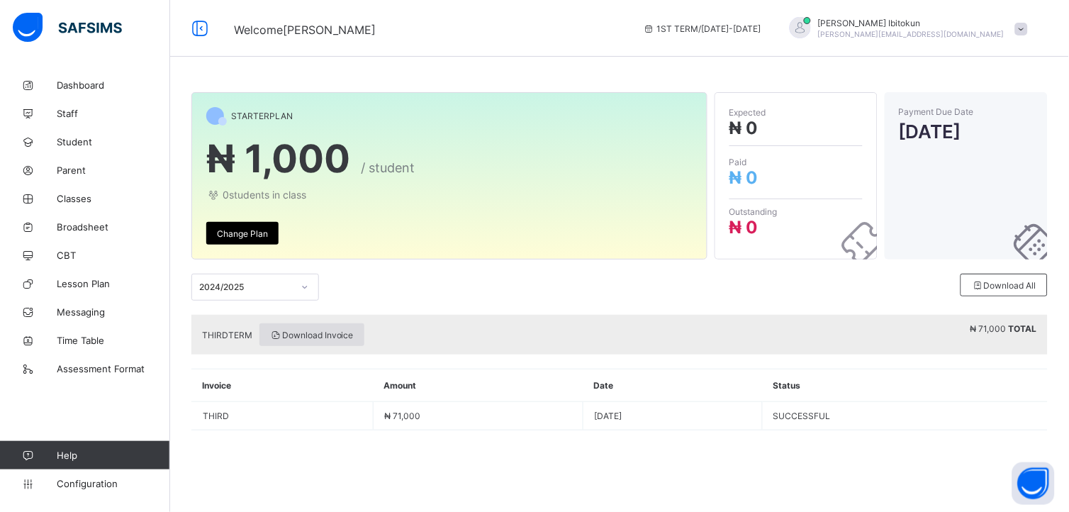
click at [289, 334] on span "Download Invoice" at bounding box center [312, 335] width 84 height 11
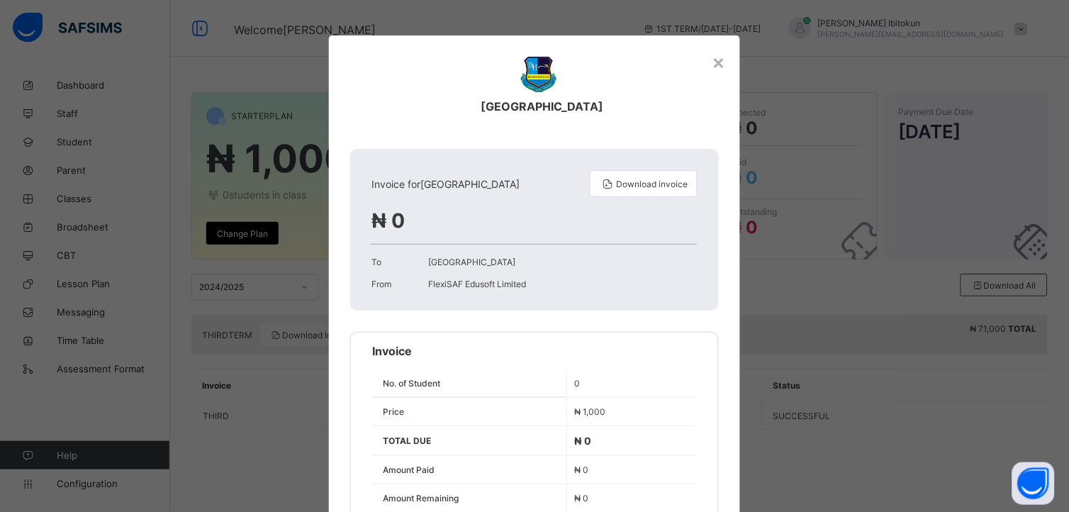
click at [511, 65] on div "[GEOGRAPHIC_DATA]" at bounding box center [538, 81] width 348 height 92
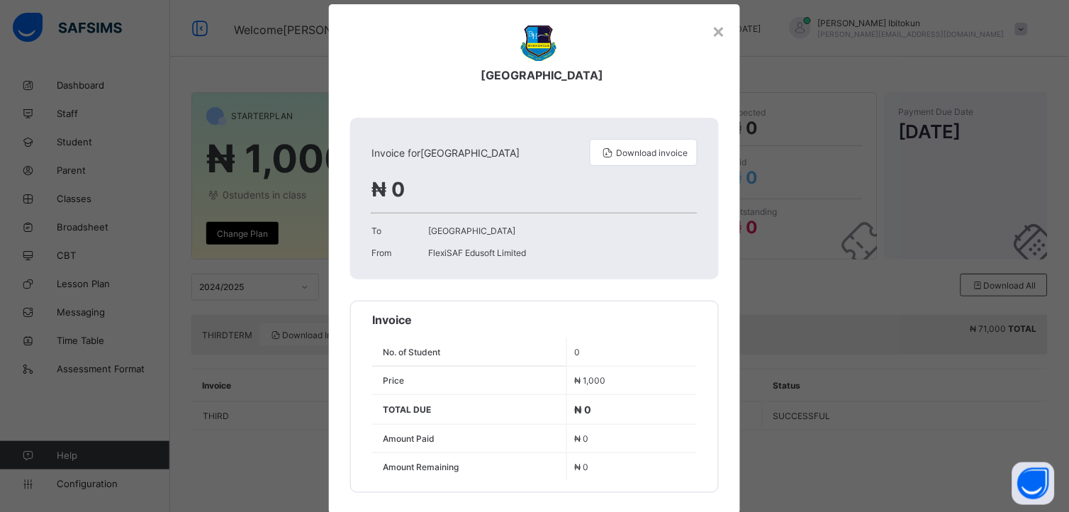
scroll to position [62, 0]
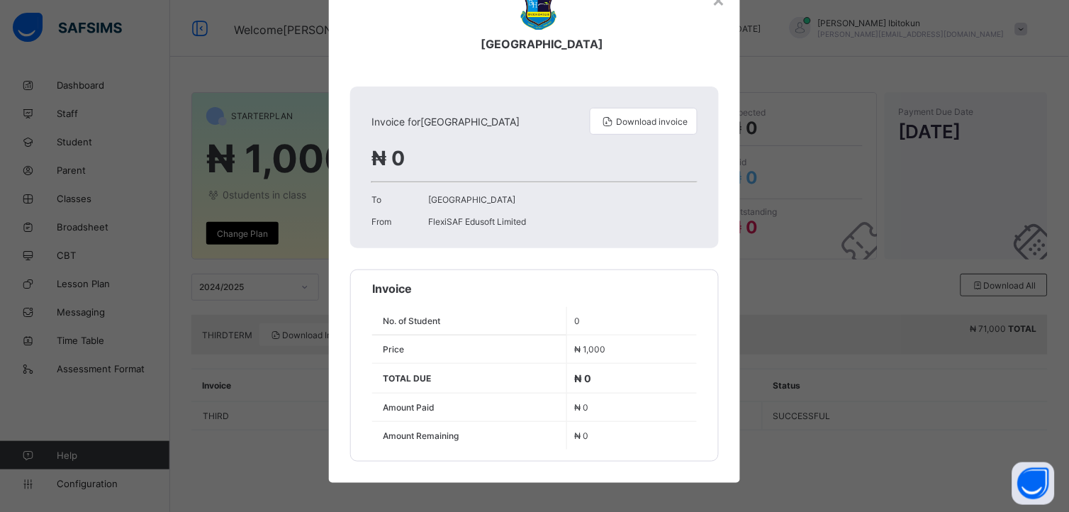
click at [693, 76] on div "[GEOGRAPHIC_DATA] Invoice for [GEOGRAPHIC_DATA] Download invoice ₦ 0 To [GEOGRA…" at bounding box center [534, 217] width 411 height 489
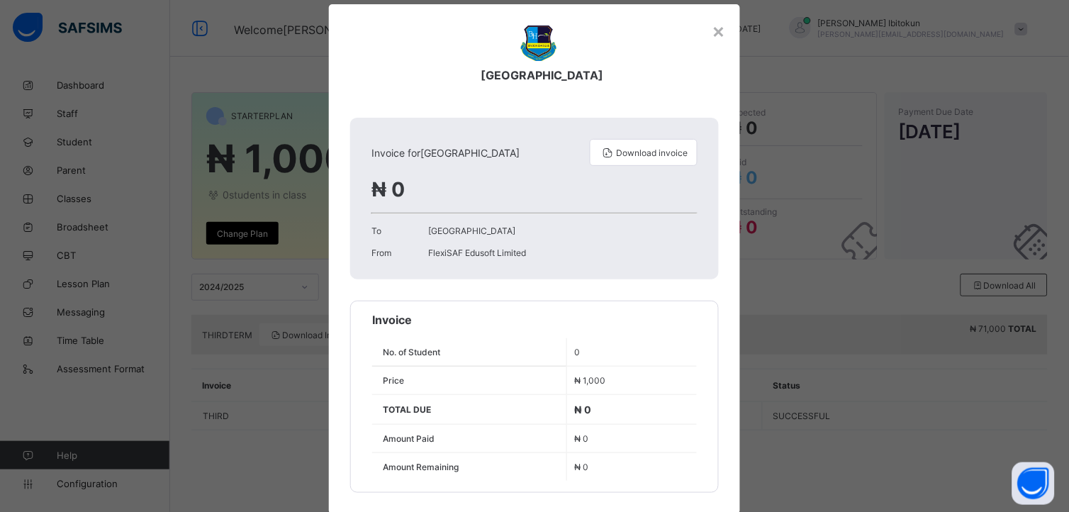
scroll to position [0, 0]
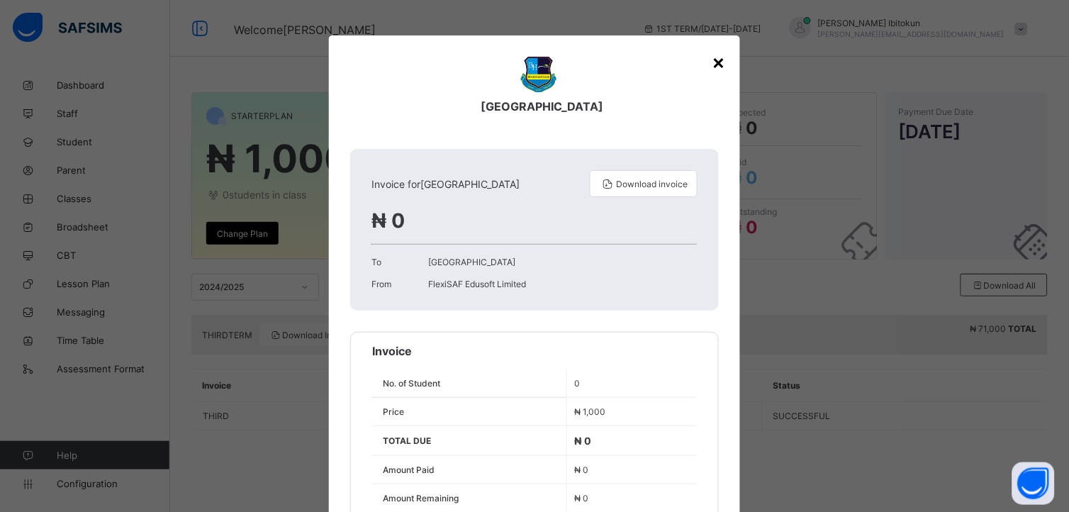
click at [713, 65] on div "×" at bounding box center [719, 62] width 13 height 24
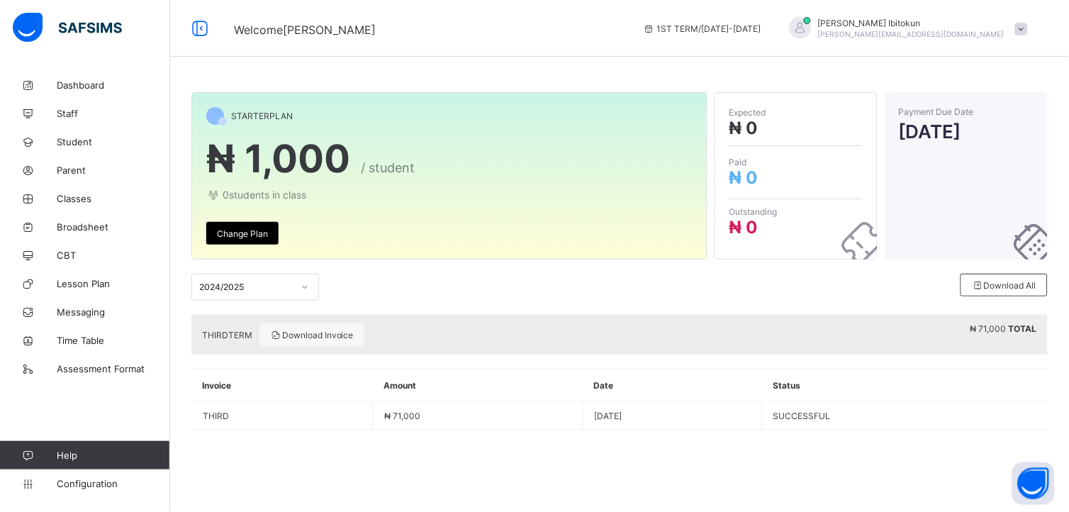
click at [618, 246] on div "STARTER PLAN ₦ 1,000 / student 0 students in class Change Plan" at bounding box center [449, 175] width 516 height 167
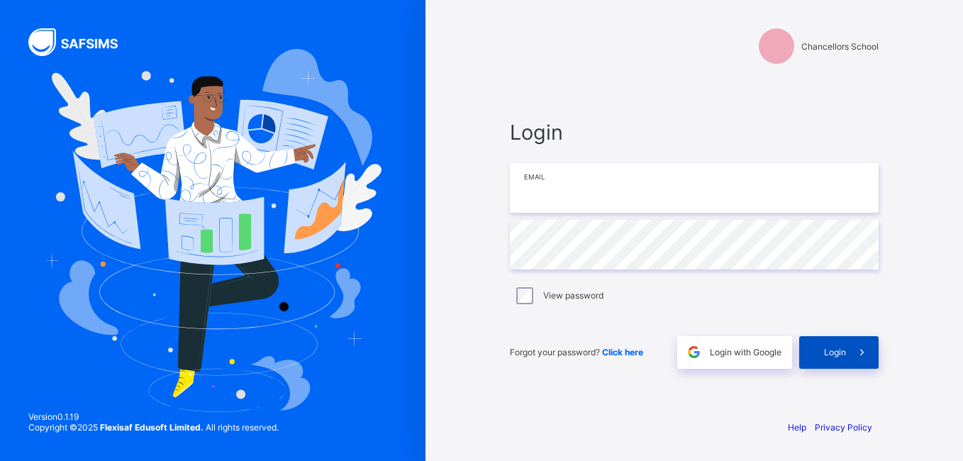
type input "**********"
click at [836, 357] on span "Login" at bounding box center [835, 352] width 22 height 11
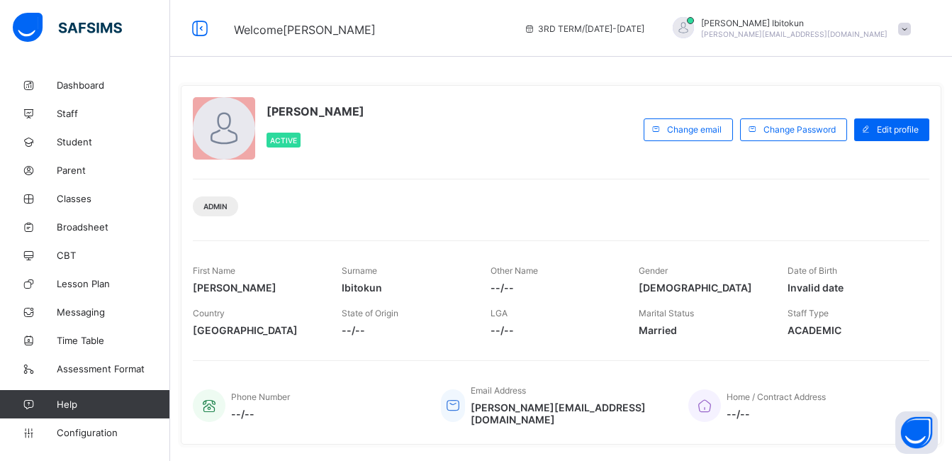
click at [911, 28] on span at bounding box center [904, 29] width 13 height 13
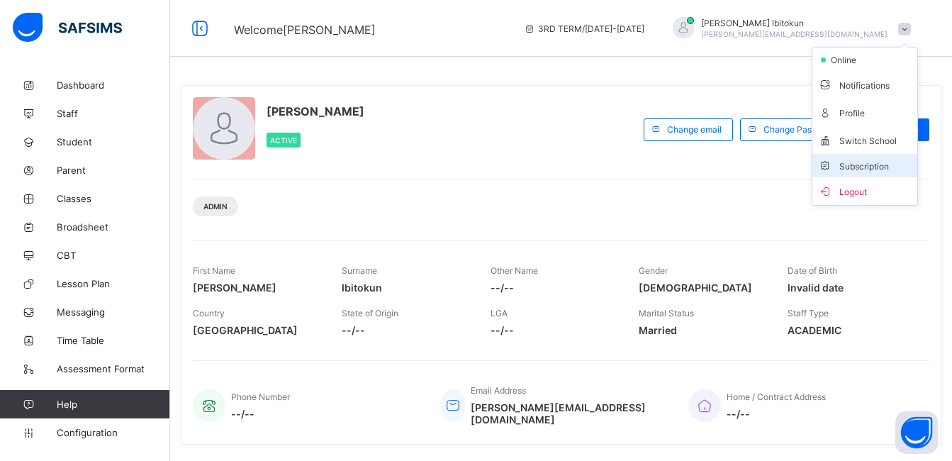
click at [869, 162] on span "Subscription" at bounding box center [853, 166] width 71 height 11
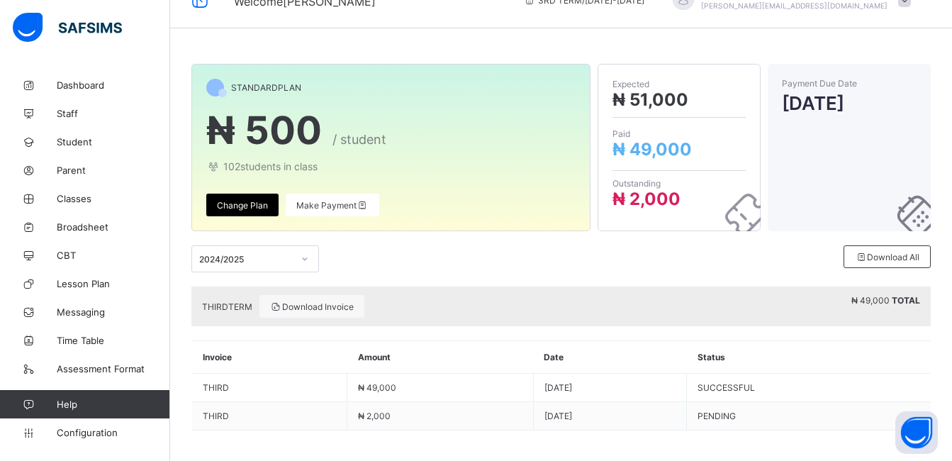
scroll to position [33, 0]
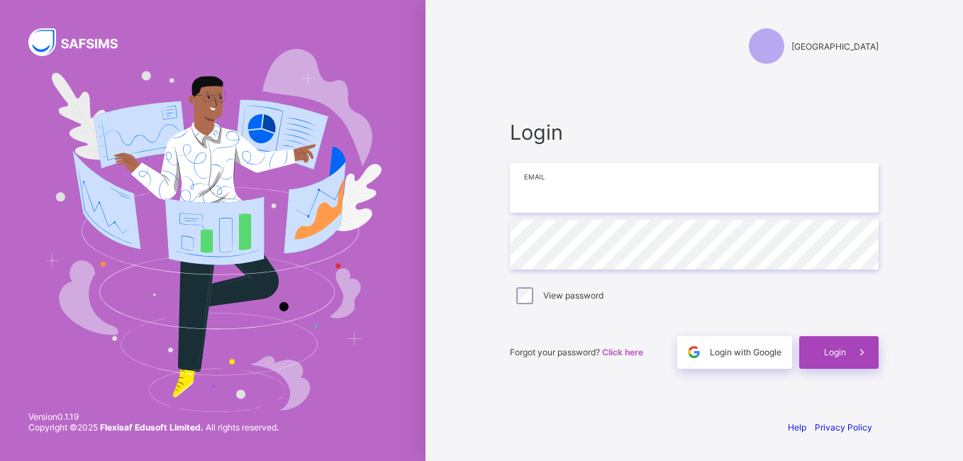
type input "**********"
click at [820, 349] on div "Login" at bounding box center [838, 352] width 79 height 33
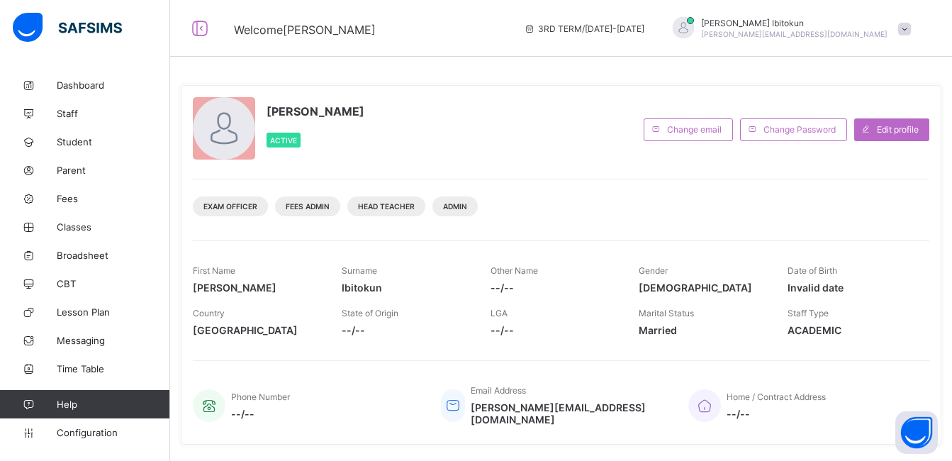
click at [910, 28] on span at bounding box center [904, 29] width 13 height 13
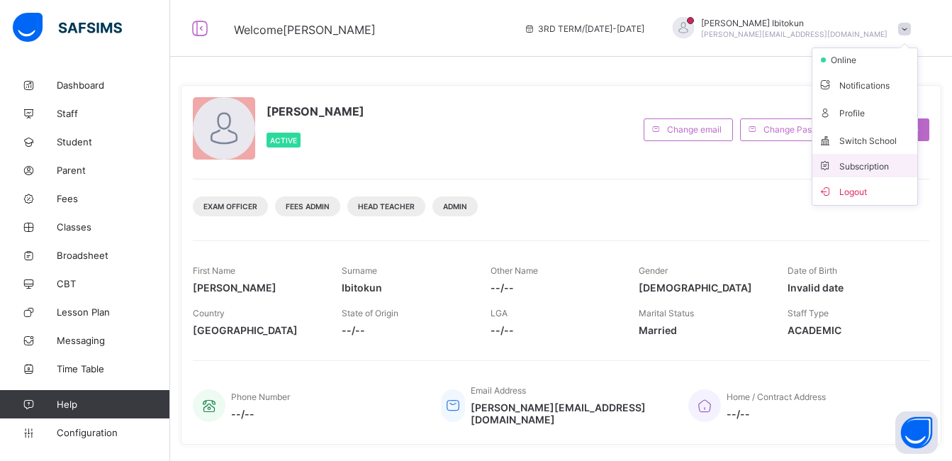
click at [869, 163] on span "Subscription" at bounding box center [853, 166] width 71 height 11
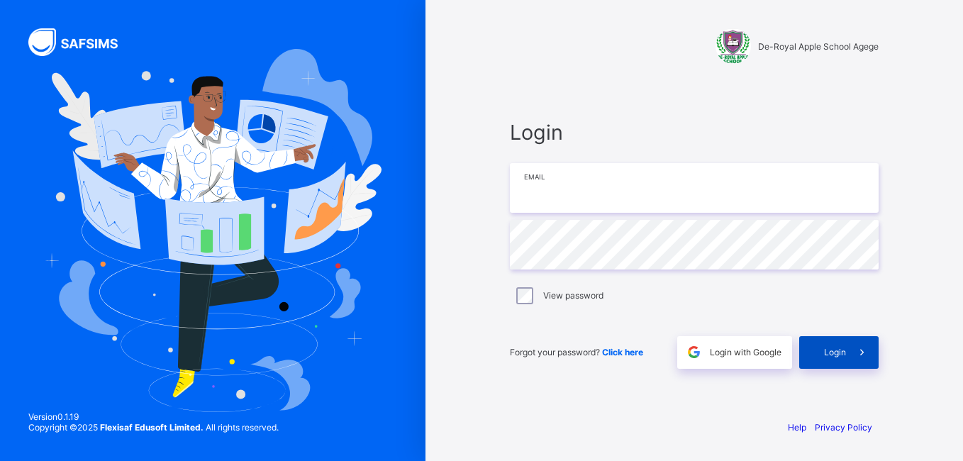
type input "**********"
click at [838, 350] on span "Login" at bounding box center [835, 352] width 22 height 11
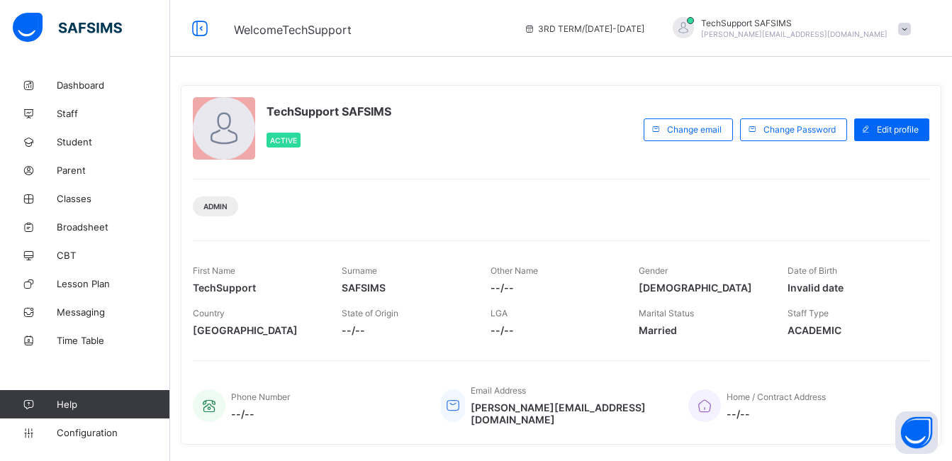
click at [911, 32] on span at bounding box center [904, 29] width 13 height 13
click at [868, 144] on li "Subscription" at bounding box center [865, 137] width 105 height 23
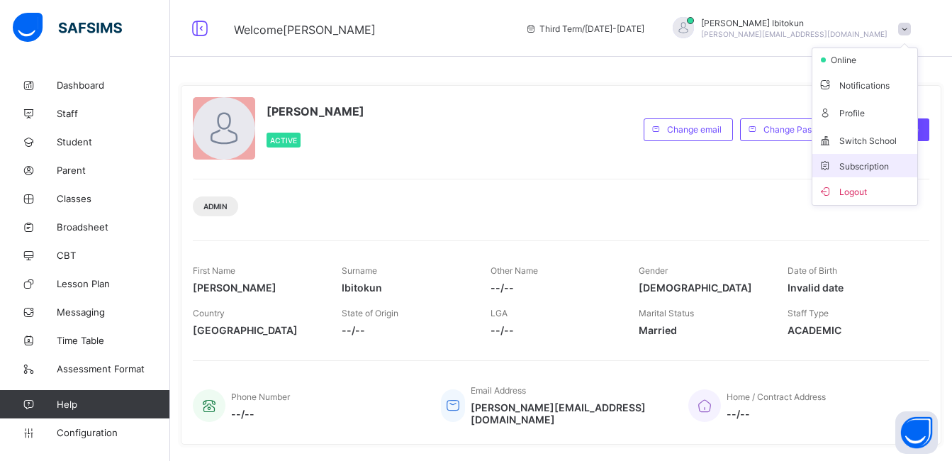
click at [872, 165] on span "Subscription" at bounding box center [853, 166] width 71 height 11
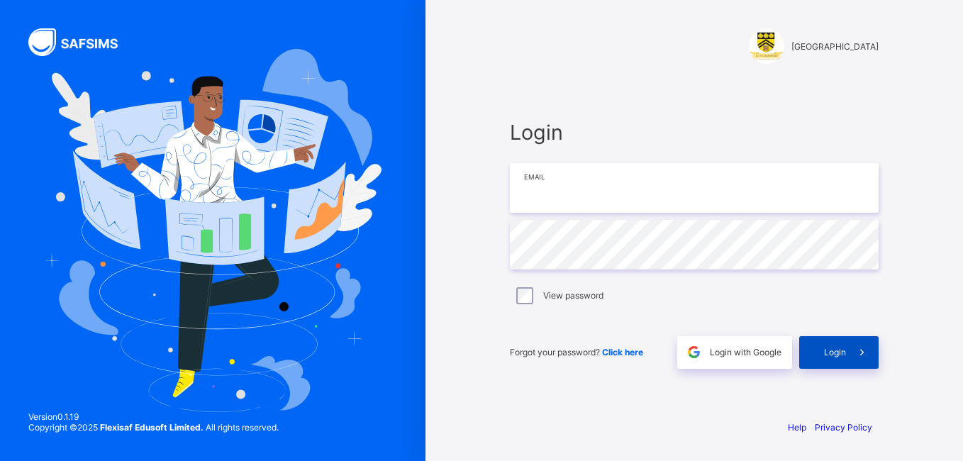
type input "**********"
click at [841, 351] on span "Login" at bounding box center [835, 352] width 22 height 11
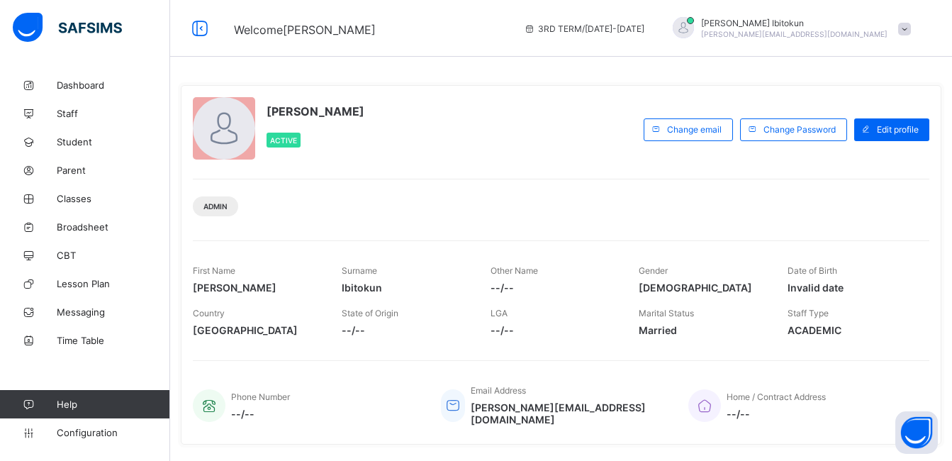
click at [911, 33] on span at bounding box center [904, 29] width 13 height 13
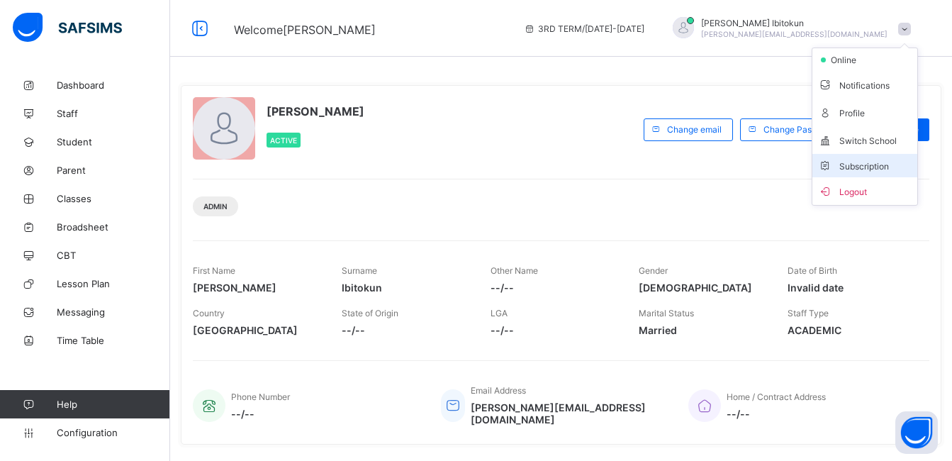
click at [878, 167] on span "Subscription" at bounding box center [853, 166] width 71 height 11
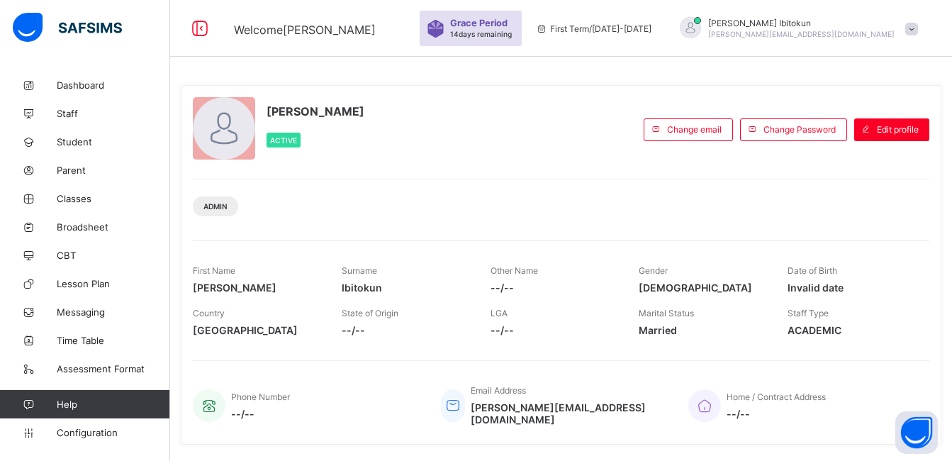
click at [918, 33] on span at bounding box center [912, 29] width 13 height 13
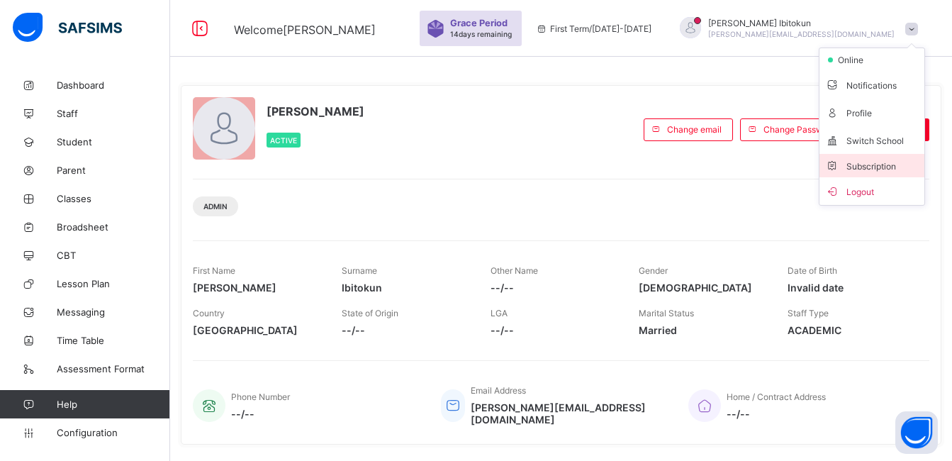
click at [874, 170] on span "Subscription" at bounding box center [860, 166] width 71 height 11
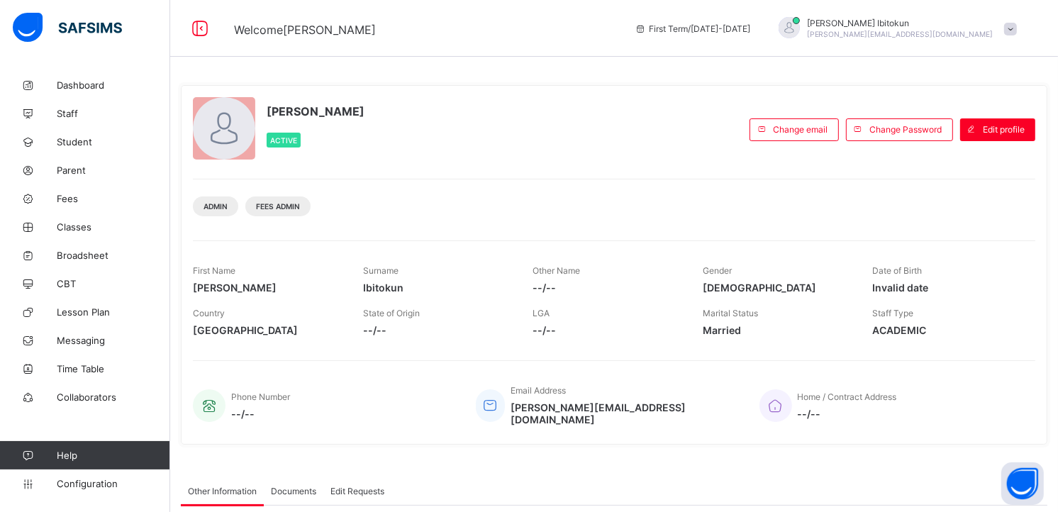
click at [1017, 33] on span at bounding box center [1010, 29] width 13 height 13
click at [997, 143] on li "Subscription" at bounding box center [970, 137] width 105 height 23
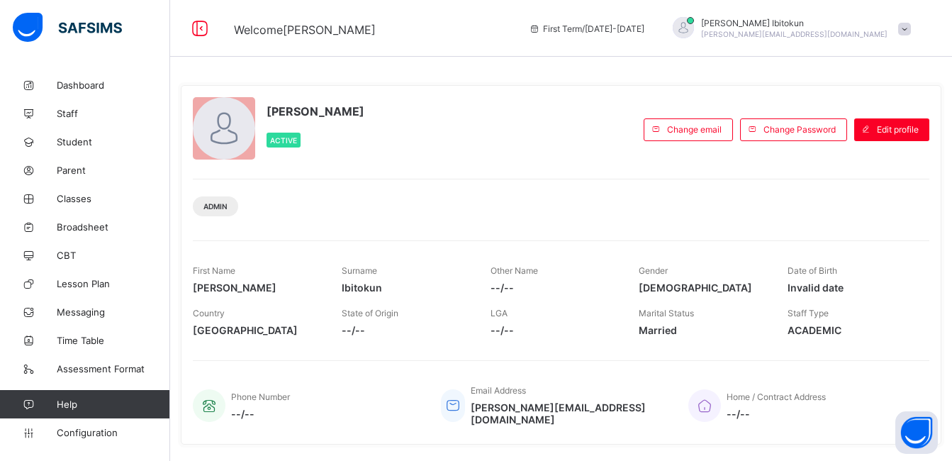
click at [911, 24] on span at bounding box center [904, 29] width 13 height 13
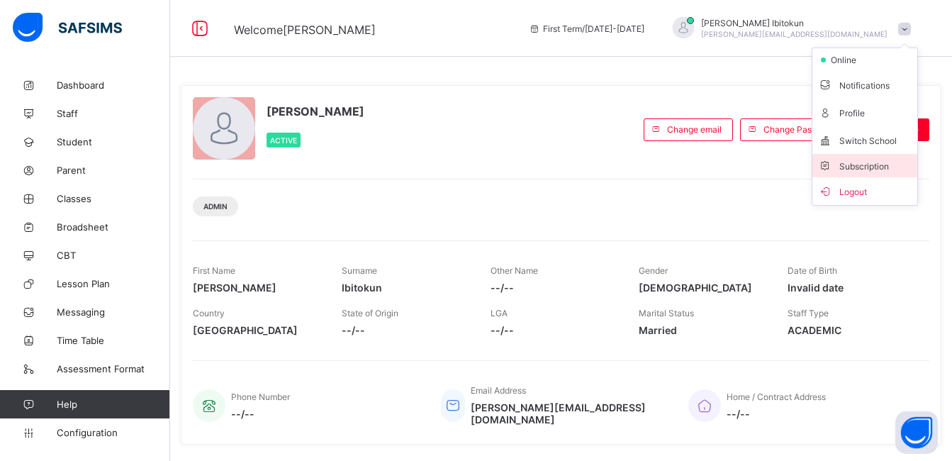
click at [877, 138] on ul "online Notifications Profile Switch School Subscription Logout" at bounding box center [865, 127] width 106 height 158
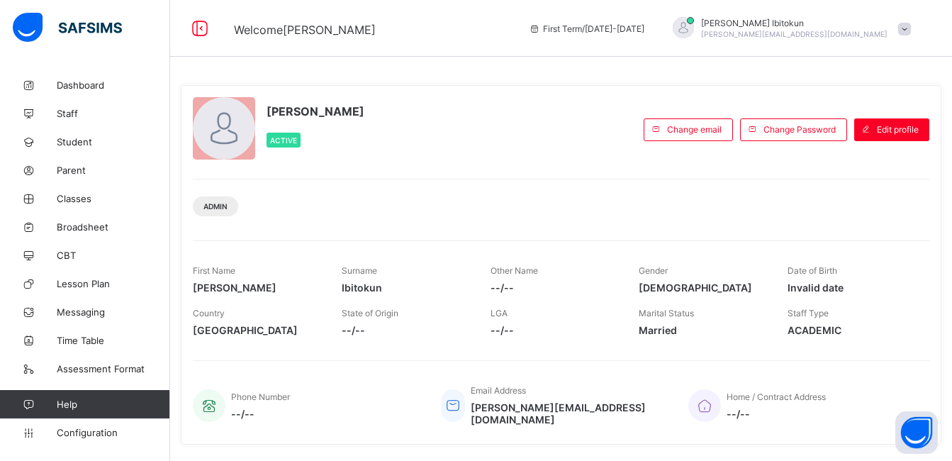
click at [911, 30] on span at bounding box center [904, 29] width 13 height 13
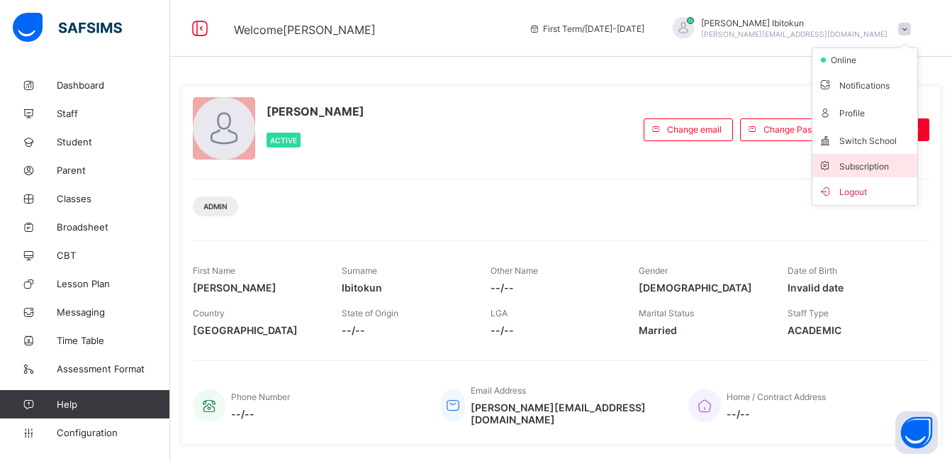
click at [870, 174] on li "Subscription" at bounding box center [865, 165] width 105 height 23
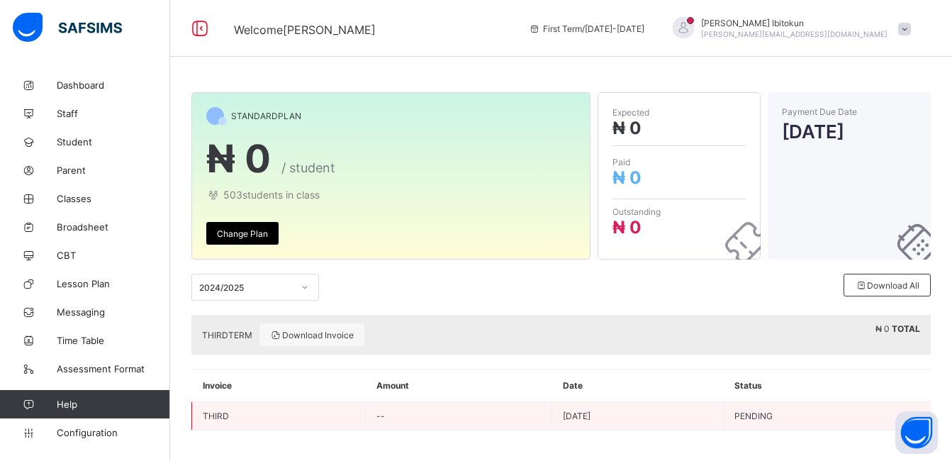
scroll to position [5, 0]
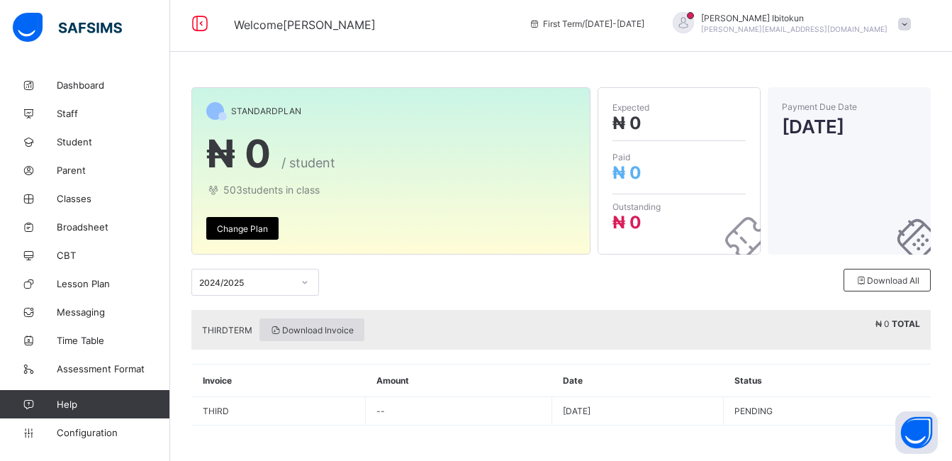
click at [311, 331] on span "Download Invoice" at bounding box center [312, 330] width 84 height 11
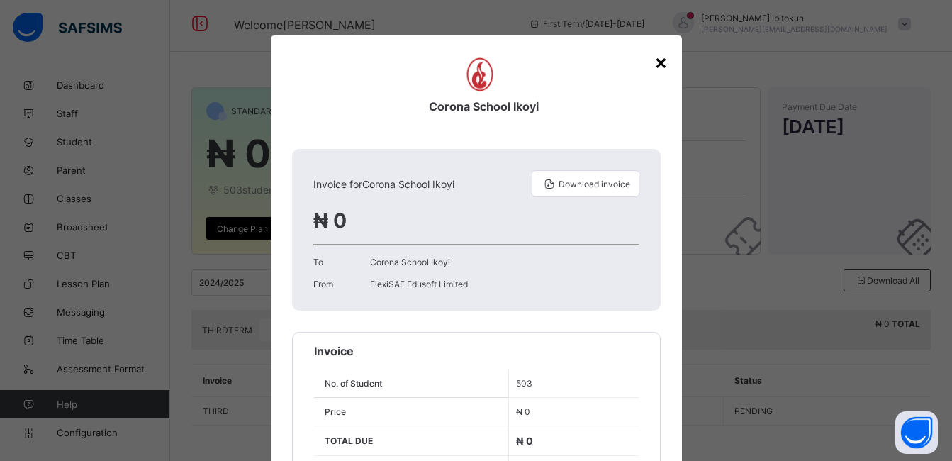
click at [656, 58] on div "×" at bounding box center [660, 62] width 13 height 24
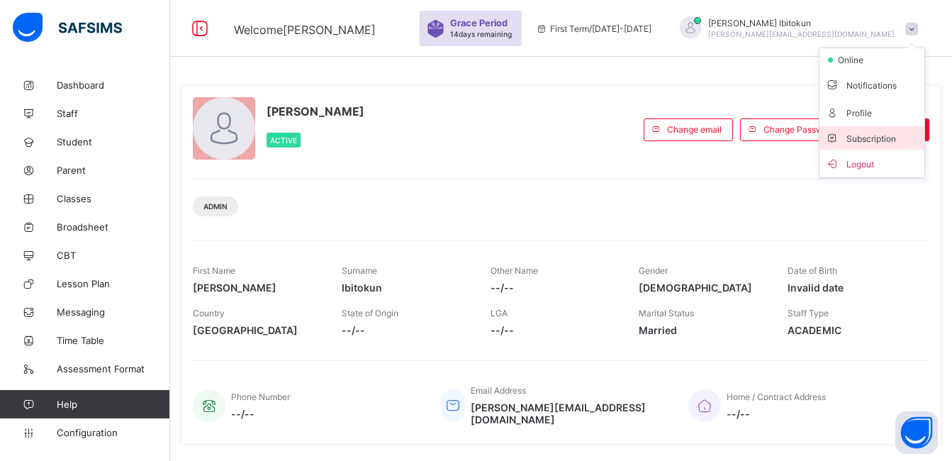
click at [877, 139] on ul "online Notifications Profile Subscription Logout" at bounding box center [872, 113] width 106 height 130
click at [918, 33] on span at bounding box center [912, 29] width 13 height 13
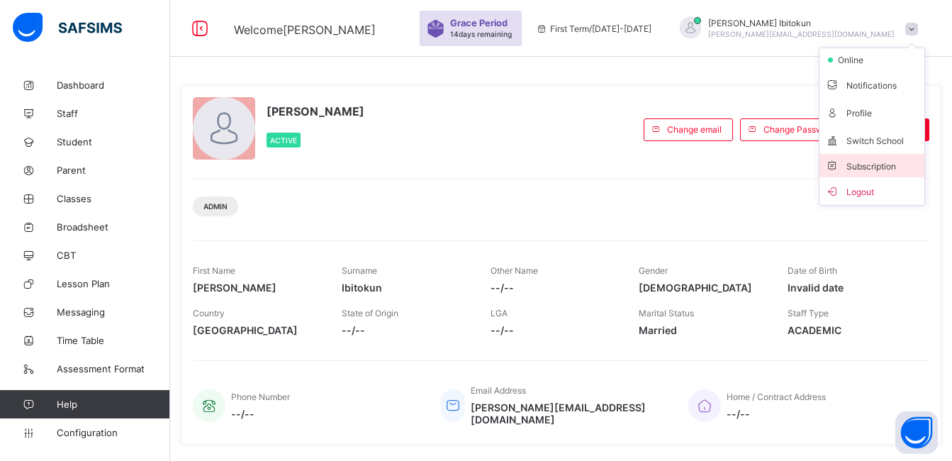
click at [864, 173] on li "Subscription" at bounding box center [872, 165] width 105 height 23
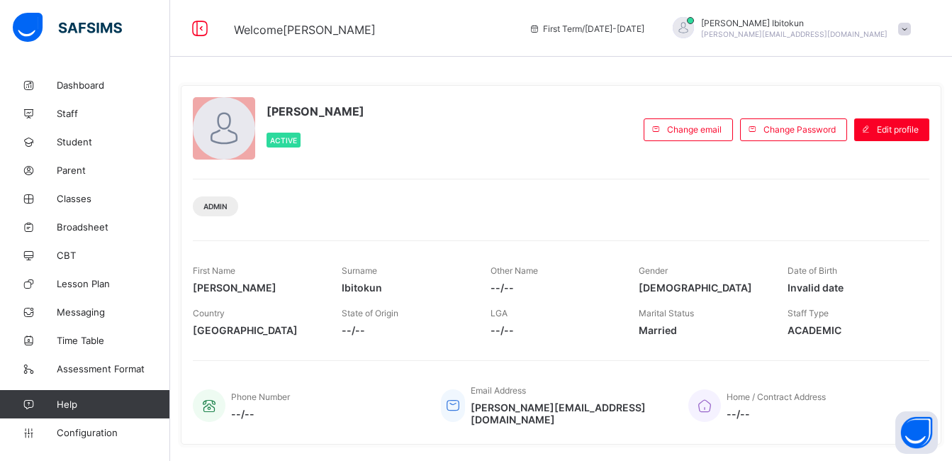
click at [911, 30] on span at bounding box center [904, 29] width 13 height 13
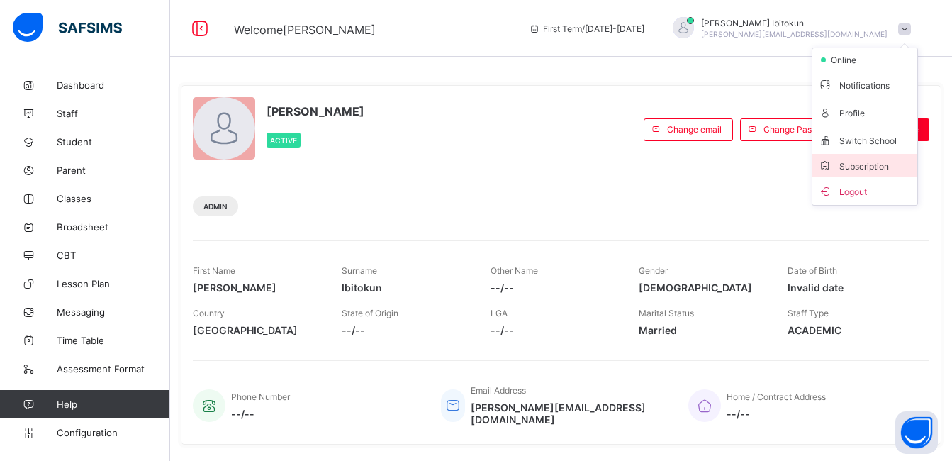
click at [870, 167] on span "Subscription" at bounding box center [853, 166] width 71 height 11
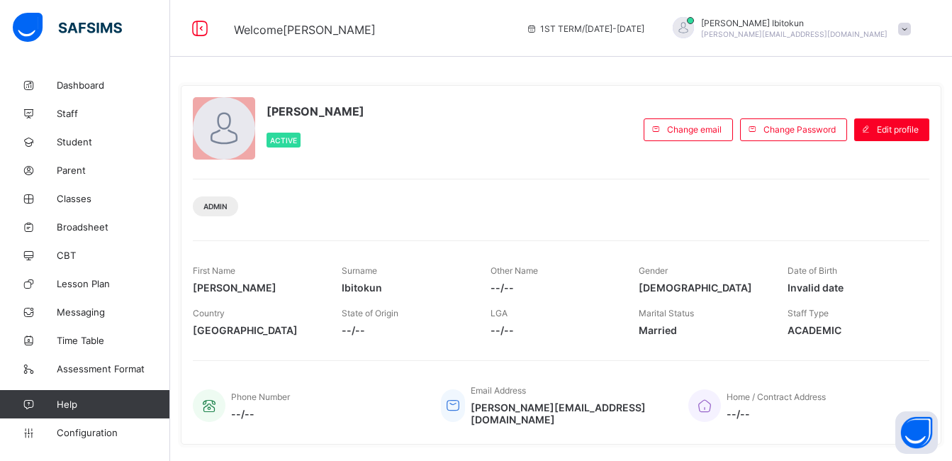
click at [914, 35] on div "Olufemi Ibitokun olufemi.ibitokun@flexisaf.com" at bounding box center [789, 28] width 260 height 23
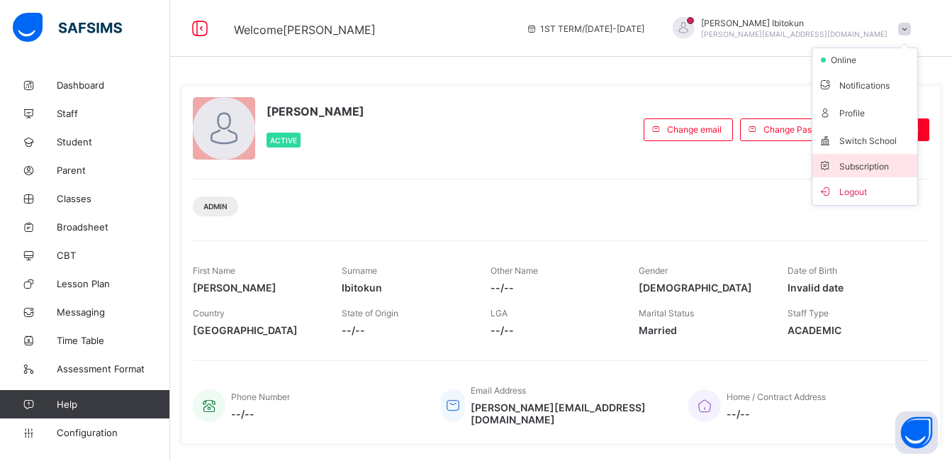
click at [873, 169] on span "Subscription" at bounding box center [853, 166] width 71 height 11
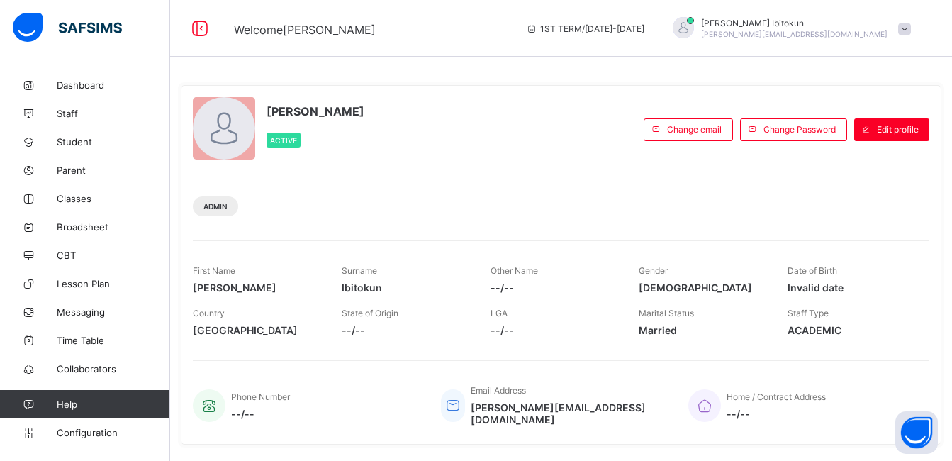
click at [911, 35] on span at bounding box center [904, 29] width 13 height 13
click at [869, 135] on span "Subscription" at bounding box center [853, 138] width 71 height 11
click at [911, 28] on span at bounding box center [904, 29] width 13 height 13
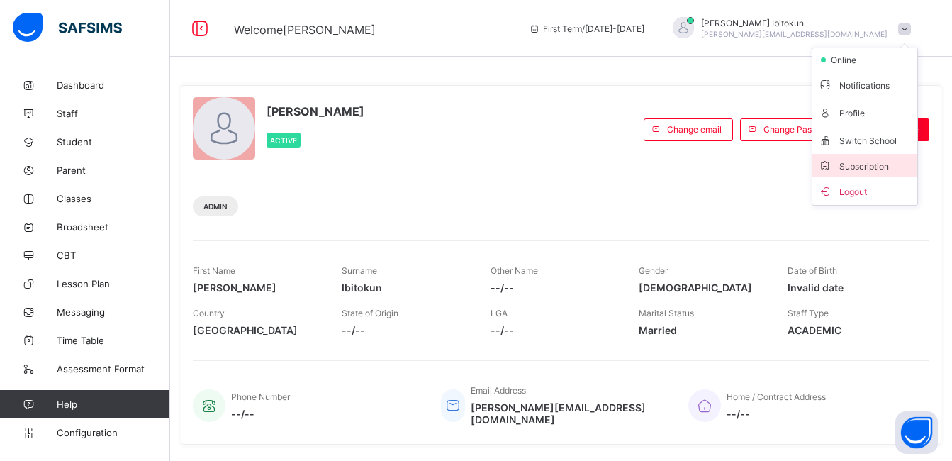
click at [860, 167] on span "Subscription" at bounding box center [853, 166] width 71 height 11
